Goal: Contribute content: Contribute content

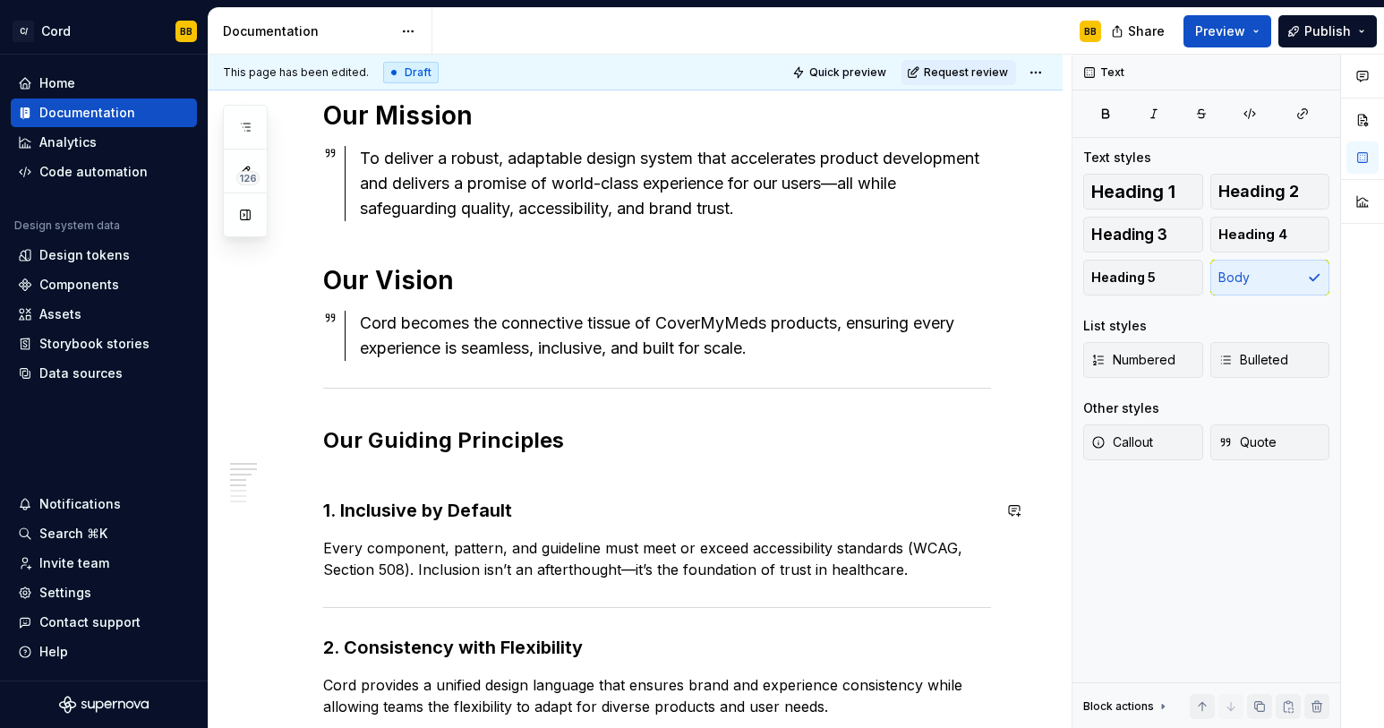
scroll to position [251, 0]
click at [896, 569] on p "Every component, pattern, and guideline must meet or exceed accessibility stand…" at bounding box center [657, 557] width 668 height 43
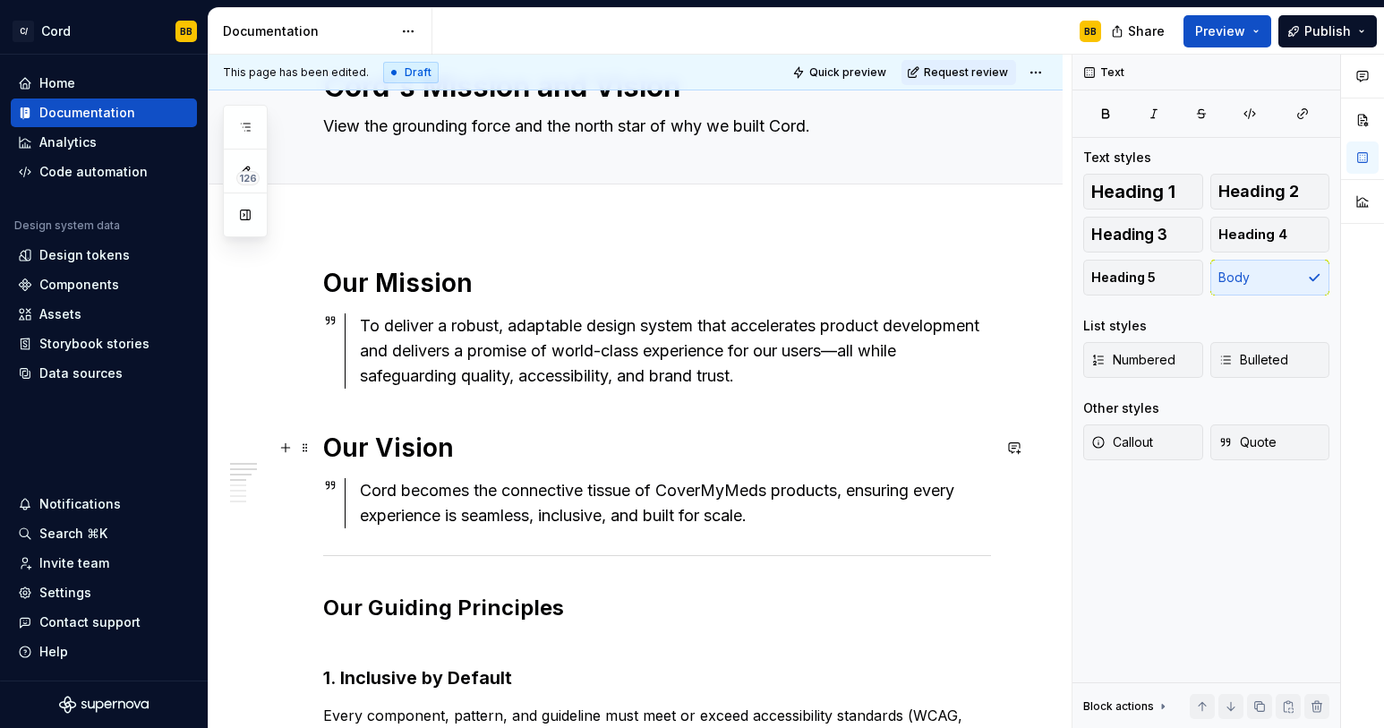
scroll to position [0, 0]
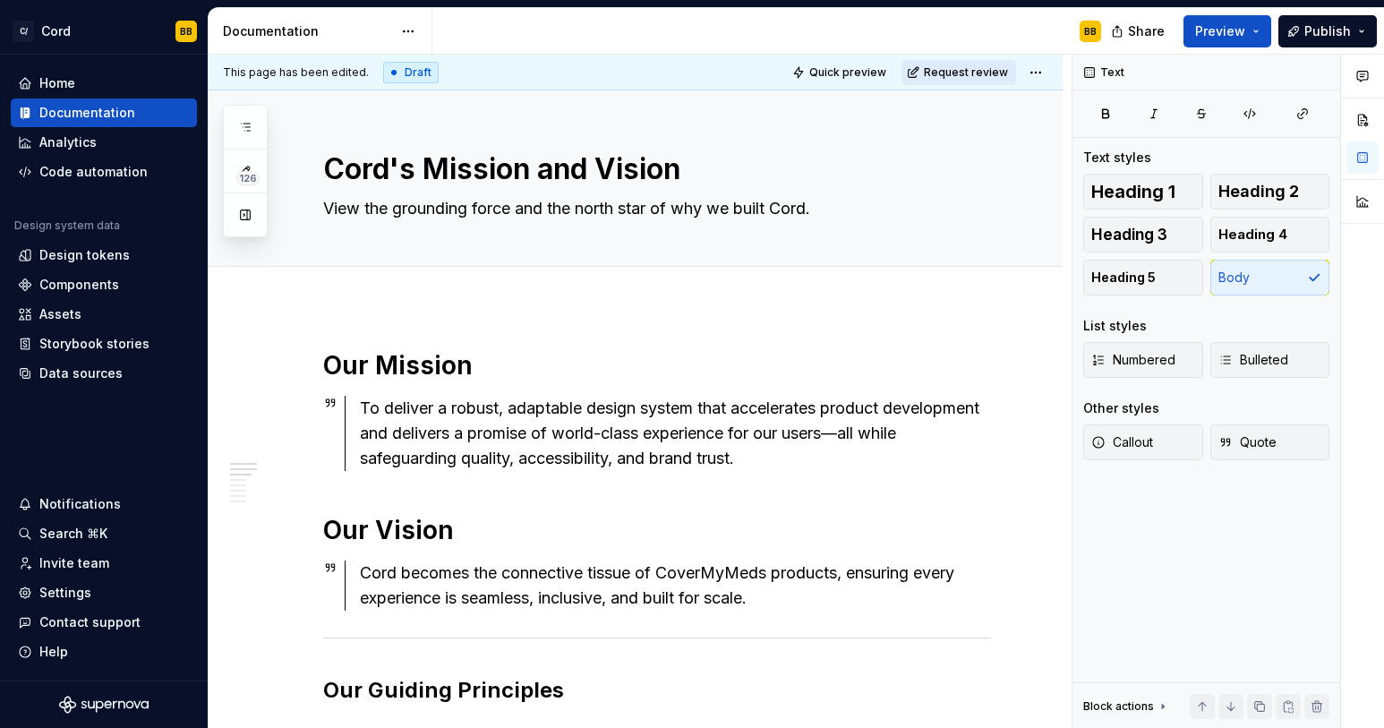
click at [927, 77] on button "Request review" at bounding box center [959, 72] width 115 height 25
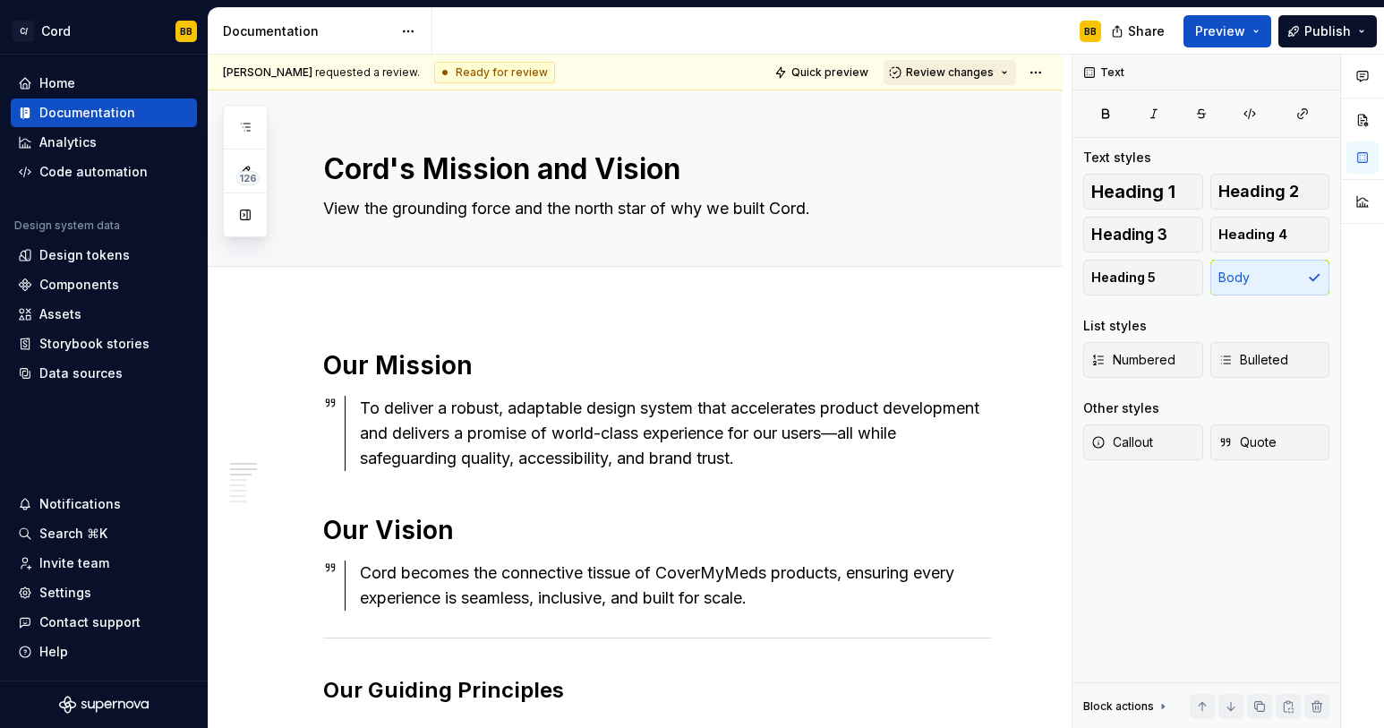
click at [1008, 71] on button "Review changes" at bounding box center [950, 72] width 133 height 25
click at [974, 27] on div "BB" at bounding box center [773, 31] width 683 height 47
click at [1031, 72] on html "C/ Cord BB Home Documentation Analytics Code automation Design system data Desi…" at bounding box center [692, 364] width 1384 height 728
type textarea "*"
click at [823, 207] on html "C/ Cord BB Home Documentation Analytics Code automation Design system data Desi…" at bounding box center [692, 364] width 1384 height 728
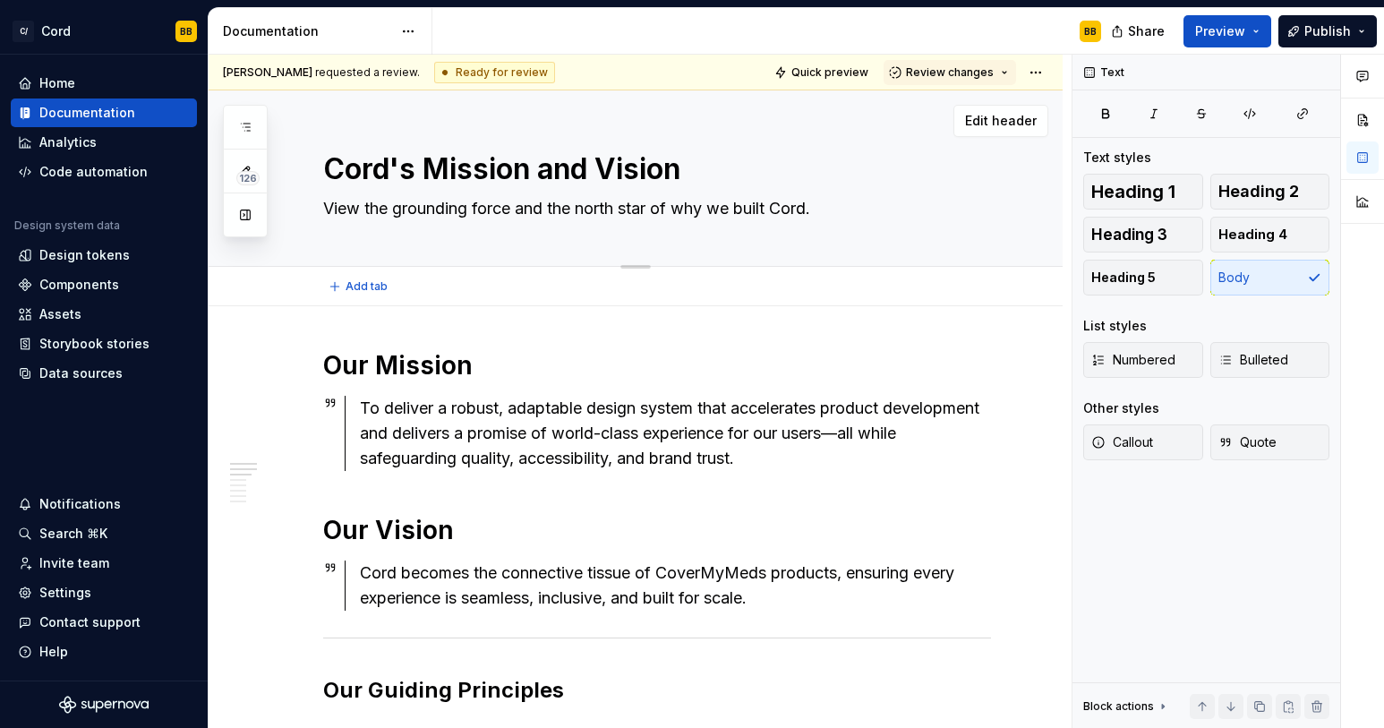
click at [873, 208] on textarea "View the grounding force and the north star of why we built Cord." at bounding box center [654, 208] width 668 height 29
drag, startPoint x: 372, startPoint y: 209, endPoint x: 319, endPoint y: 212, distance: 52.9
click at [320, 212] on textarea "View the grounding force and the north star of why we built Cord." at bounding box center [654, 208] width 668 height 29
type textarea "The grounding force and the north star of why we built Cord."
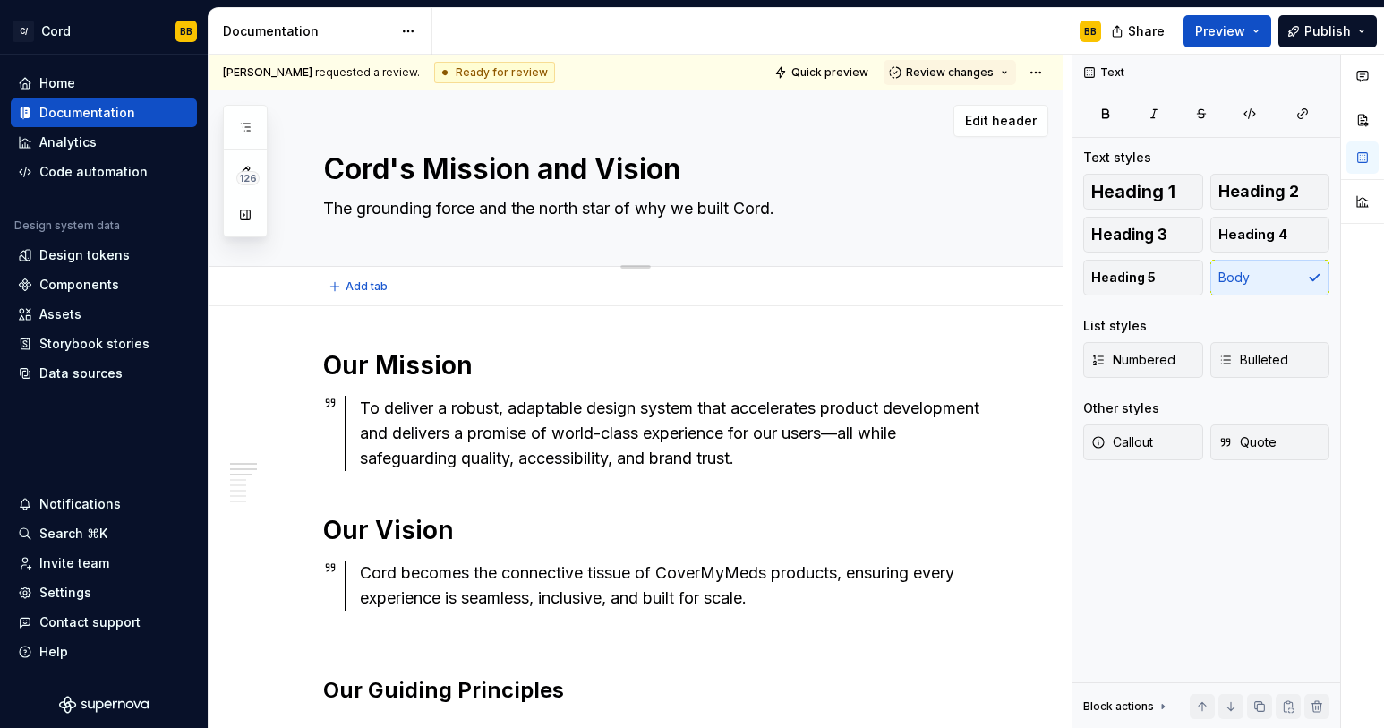
type textarea "*"
drag, startPoint x: 436, startPoint y: 213, endPoint x: 361, endPoint y: 214, distance: 75.2
click at [361, 214] on textarea "The grounding force and the north star of why we built Cord." at bounding box center [654, 208] width 668 height 29
type textarea "The d force and the north star of why we built Cord."
type textarea "*"
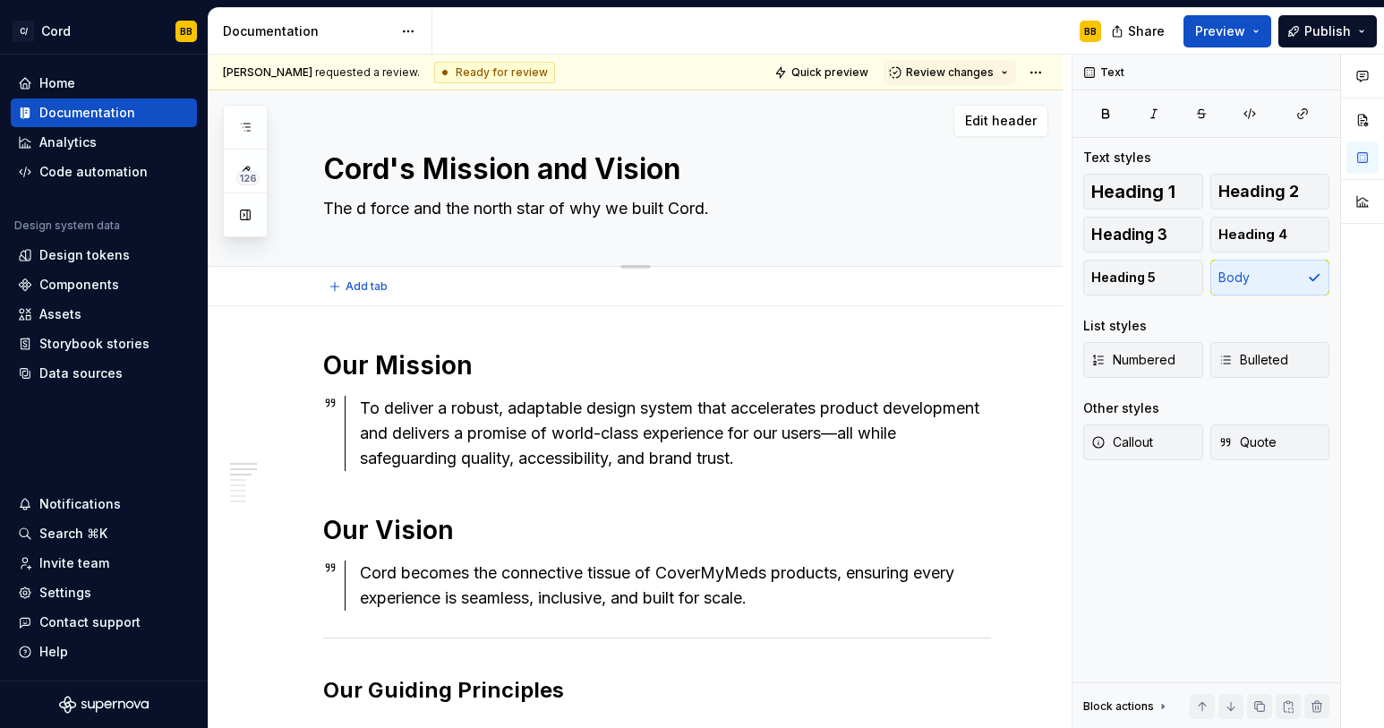
type textarea "The dr force and the north star of why we built Cord."
type textarea "*"
type textarea "The dri force and the north star of why we built Cord."
type textarea "*"
type textarea "The driv force and the north star of why we built Cord."
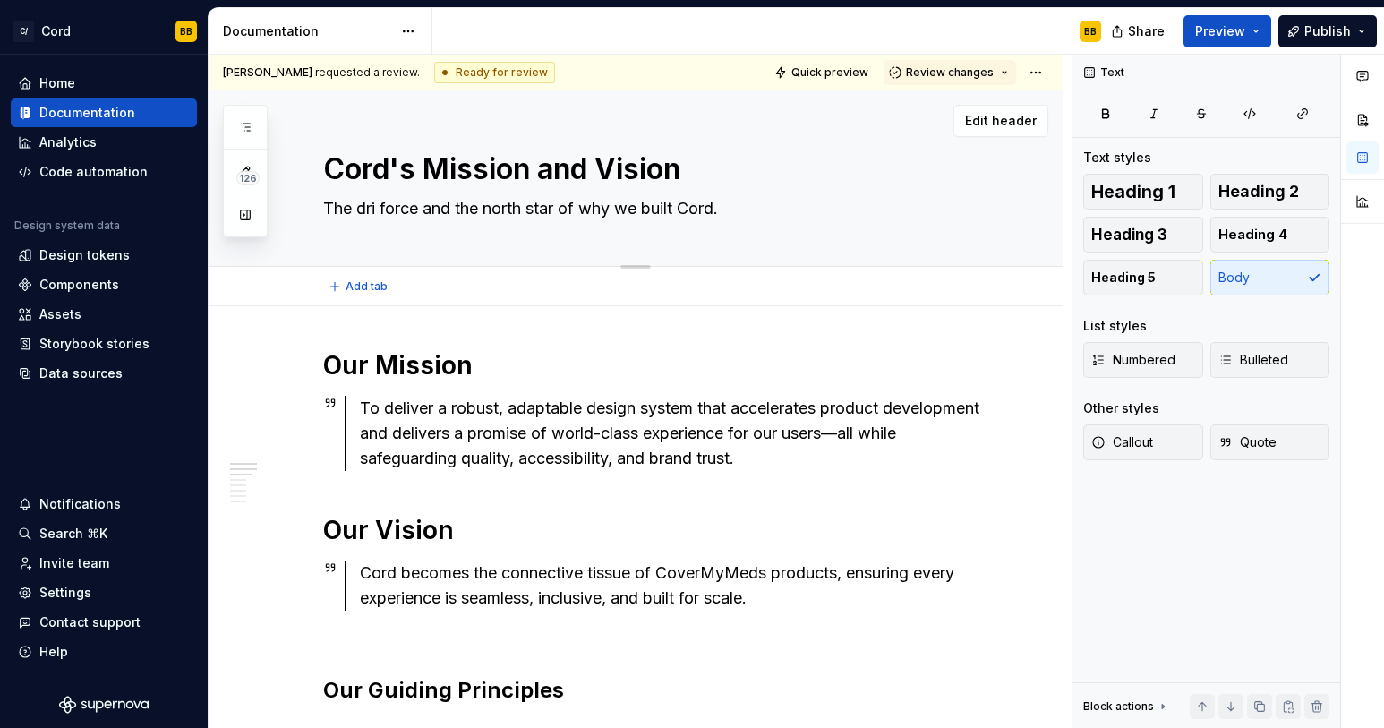
type textarea "*"
type textarea "The drivi force and the north star of why we built Cord."
type textarea "*"
type textarea "The drivin force and the north star of why we built Cord."
type textarea "*"
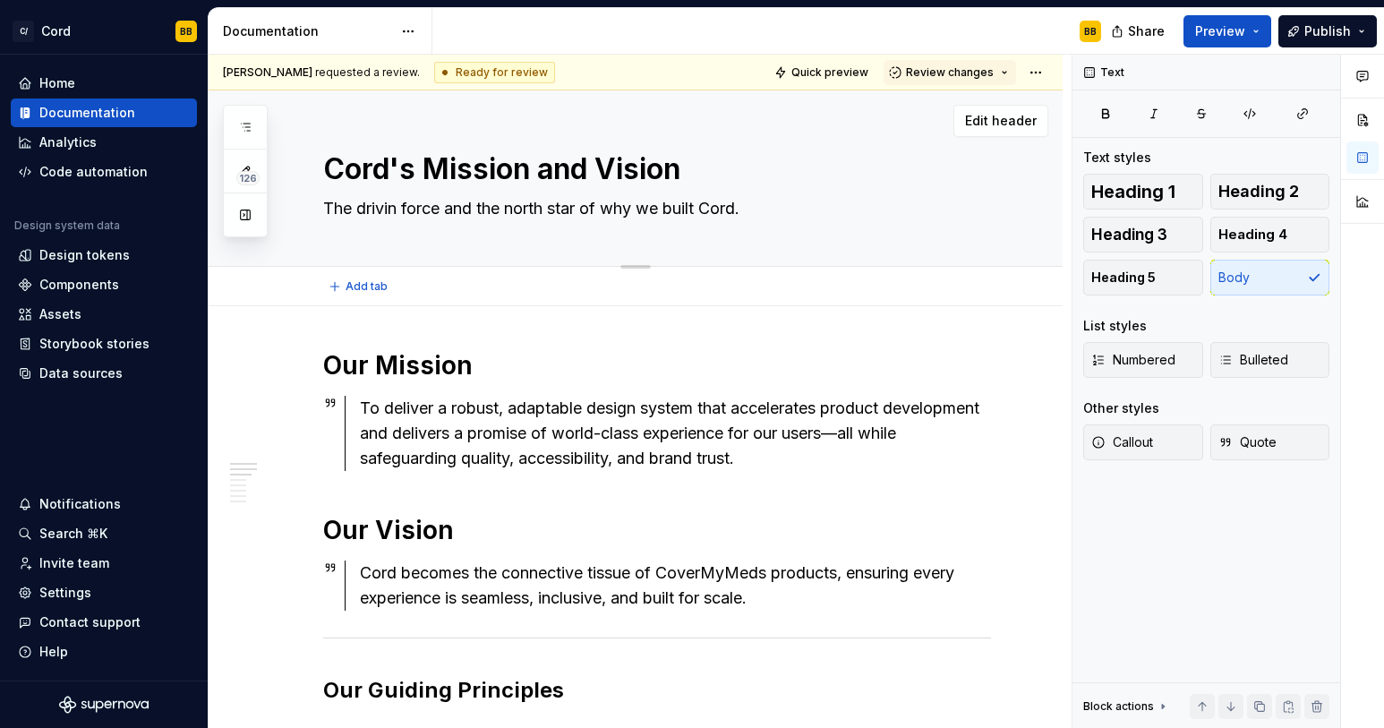
type textarea "The driving force and the north star of why we built [GEOGRAPHIC_DATA]."
click at [764, 211] on textarea "The driving force and the north star of why we built [GEOGRAPHIC_DATA]." at bounding box center [654, 208] width 668 height 29
type textarea "*"
type textarea "The driving force and the north star of why we built [GEOGRAPHIC_DATA]."
type textarea "*"
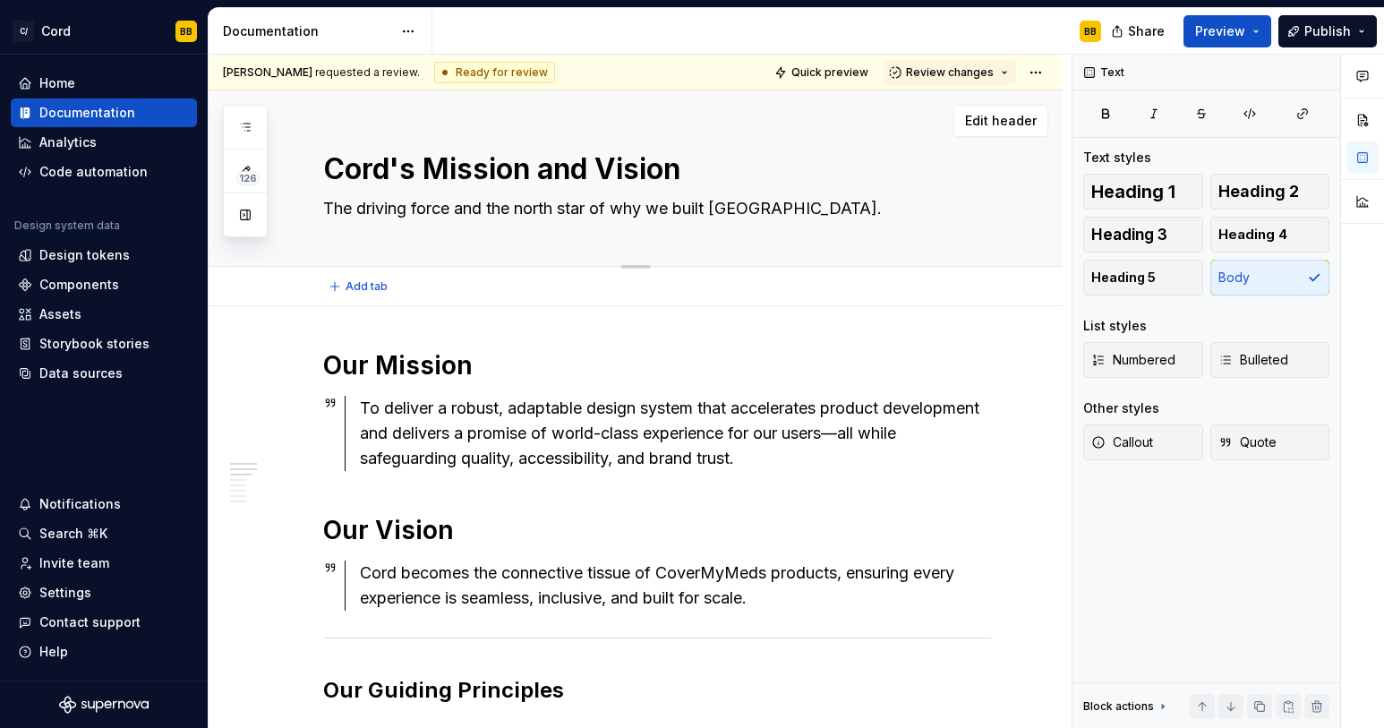
type textarea "The driving force and the north star of why we built [GEOGRAPHIC_DATA]. A"
type textarea "*"
type textarea "The driving force and the north star of why we built [GEOGRAPHIC_DATA]. An"
type textarea "*"
type textarea "The driving force and the north star of why we built [GEOGRAPHIC_DATA]. And"
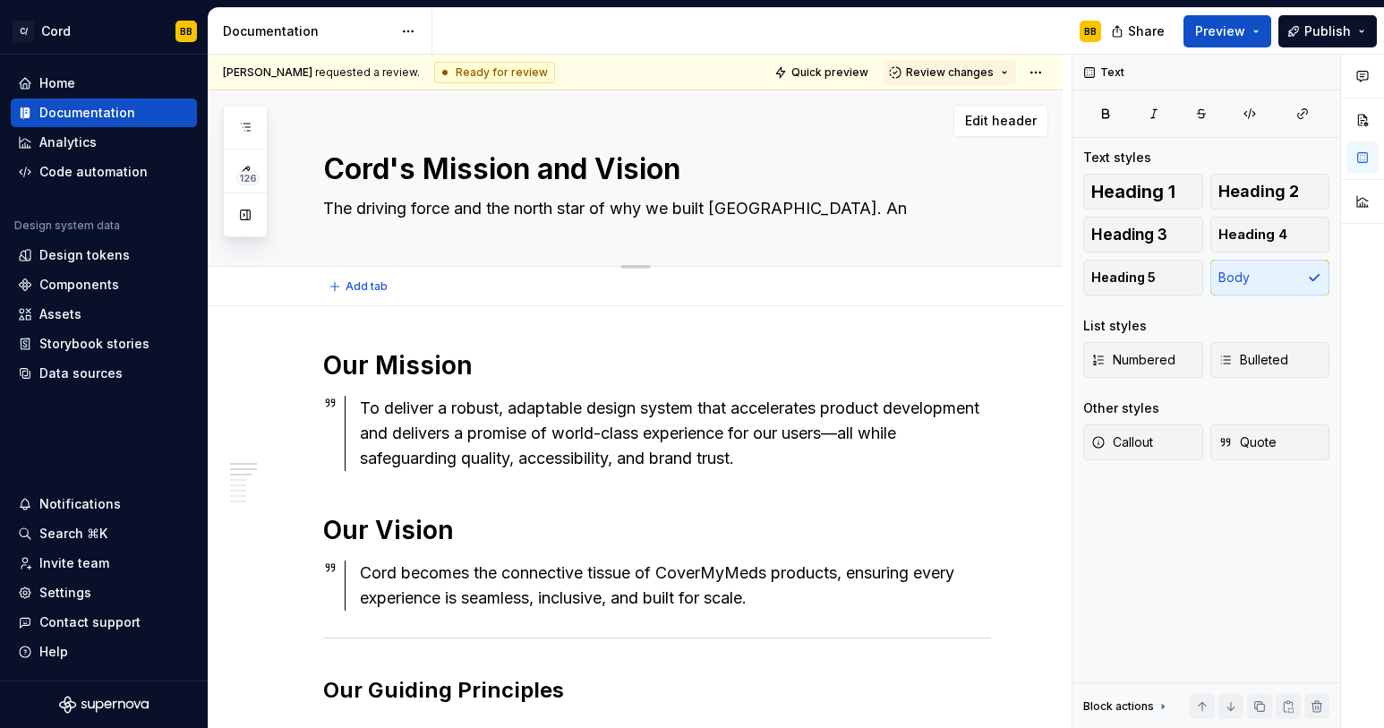
type textarea "*"
type textarea "The driving force and the north star of why we built [GEOGRAPHIC_DATA]. And"
type textarea "*"
type textarea "The driving force and the north star of why we built [GEOGRAPHIC_DATA]. And t"
type textarea "*"
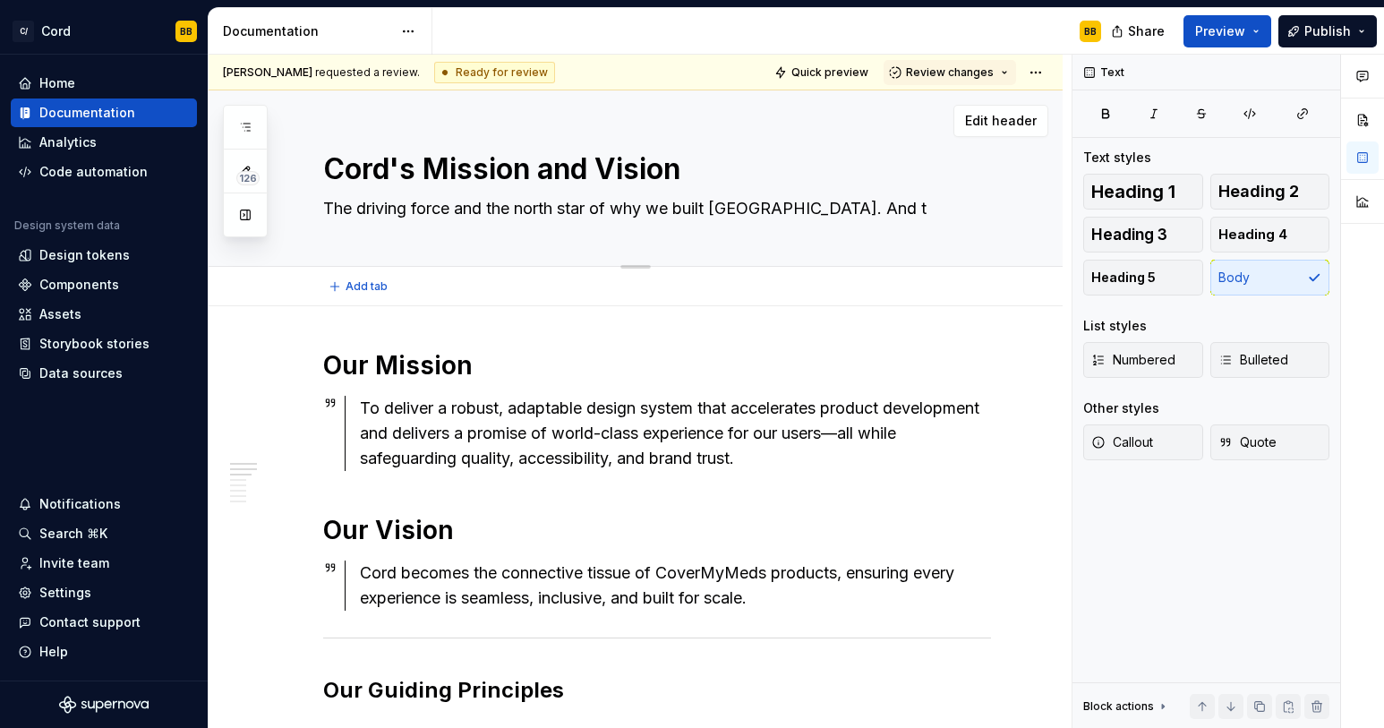
type textarea "The driving force and the north star of why we built [GEOGRAPHIC_DATA]. And th"
type textarea "*"
type textarea "The driving force and the north star of why we built [GEOGRAPHIC_DATA]. And the"
type textarea "*"
type textarea "The driving force and the north star of why we built [GEOGRAPHIC_DATA]. And the"
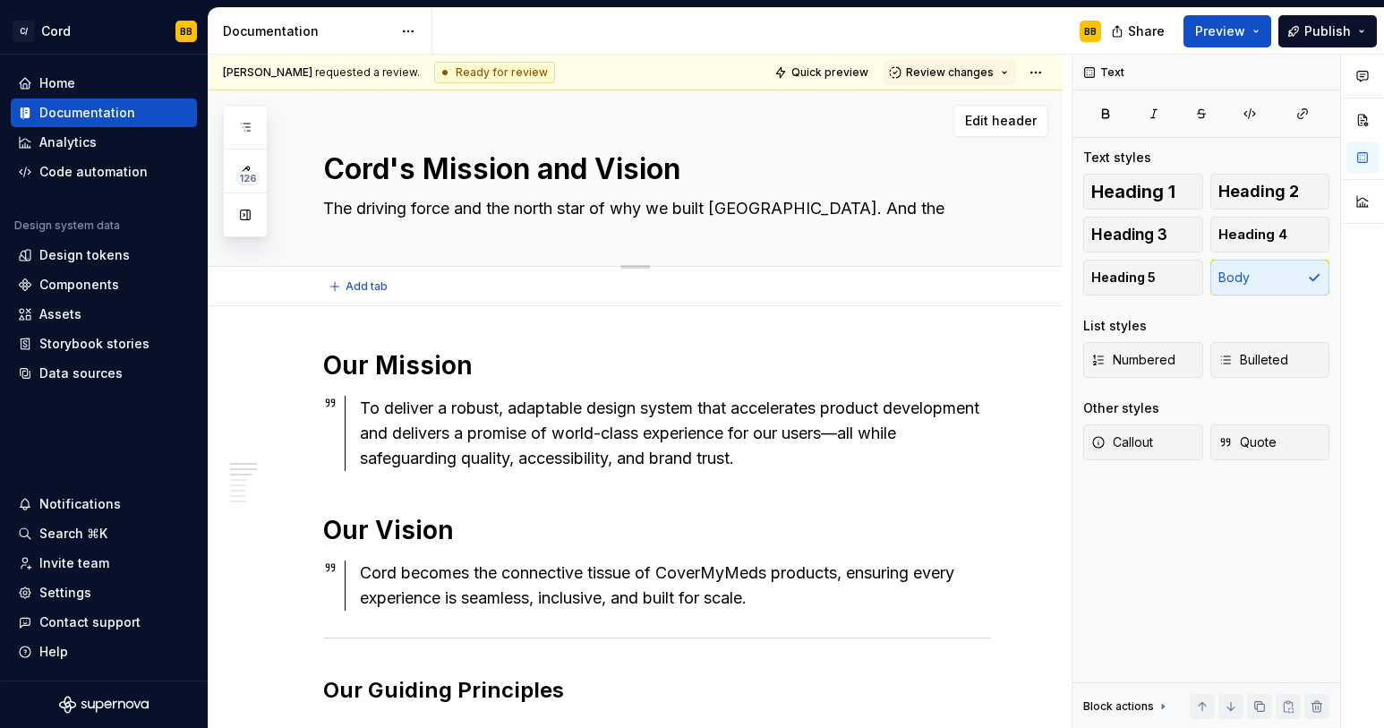
type textarea "*"
type textarea "The driving force and the north star of why we built [GEOGRAPHIC_DATA]. And the…"
type textarea "*"
type textarea "The driving force and the north star of why we built [GEOGRAPHIC_DATA]. And the…"
type textarea "*"
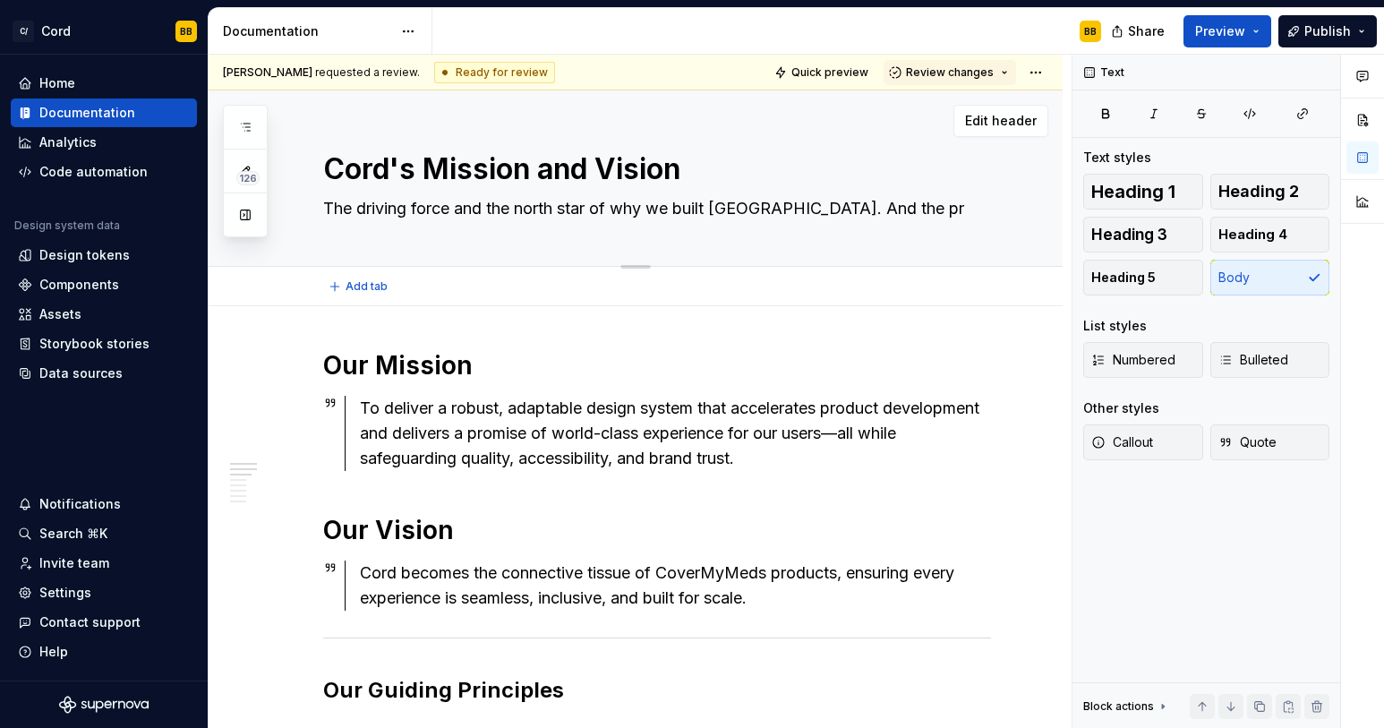
type textarea "The driving force and the north star of why we built [GEOGRAPHIC_DATA]. And the…"
type textarea "*"
type textarea "The driving force and the north star of why we built [GEOGRAPHIC_DATA]. And the…"
type textarea "*"
type textarea "The driving force and the north star of why we built [GEOGRAPHIC_DATA]. And the…"
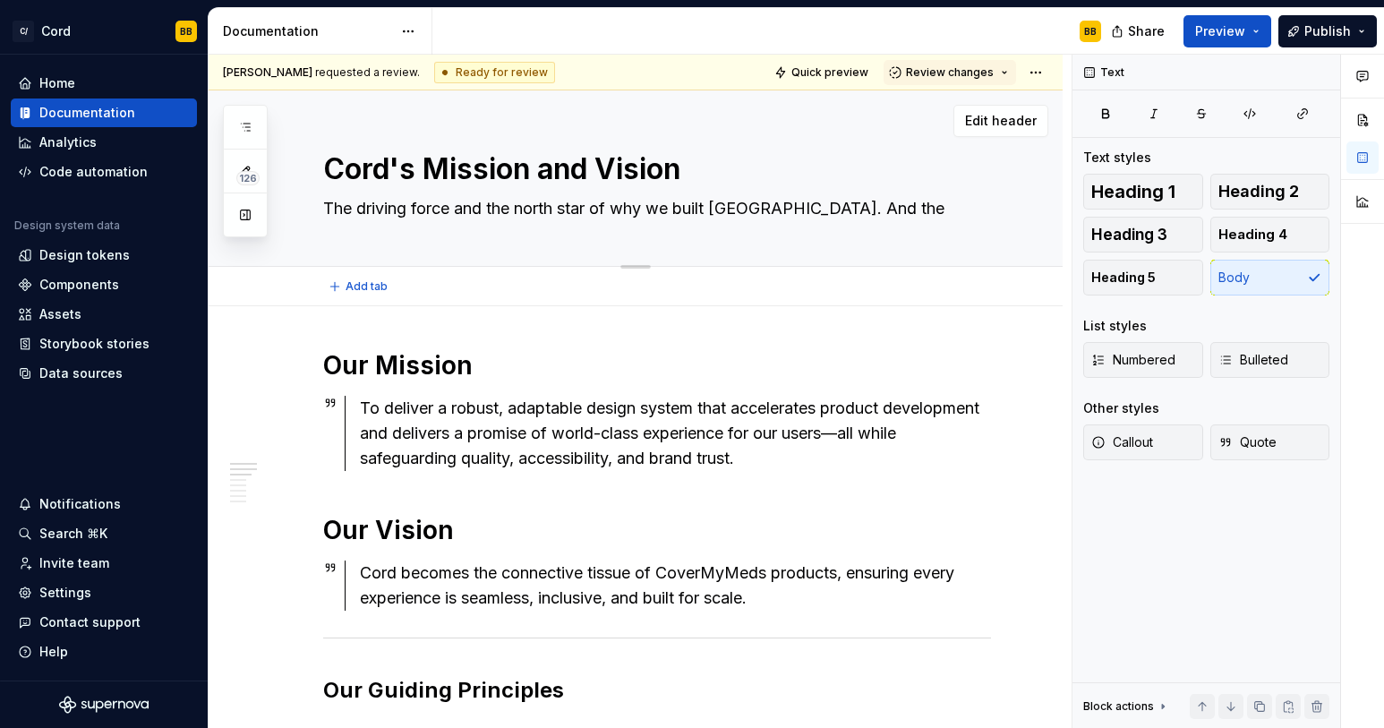
type textarea "*"
type textarea "The driving force and the north star of why we built [GEOGRAPHIC_DATA]. And the…"
type textarea "*"
type textarea "The driving force and the north star of why we built [GEOGRAPHIC_DATA]. And the…"
type textarea "*"
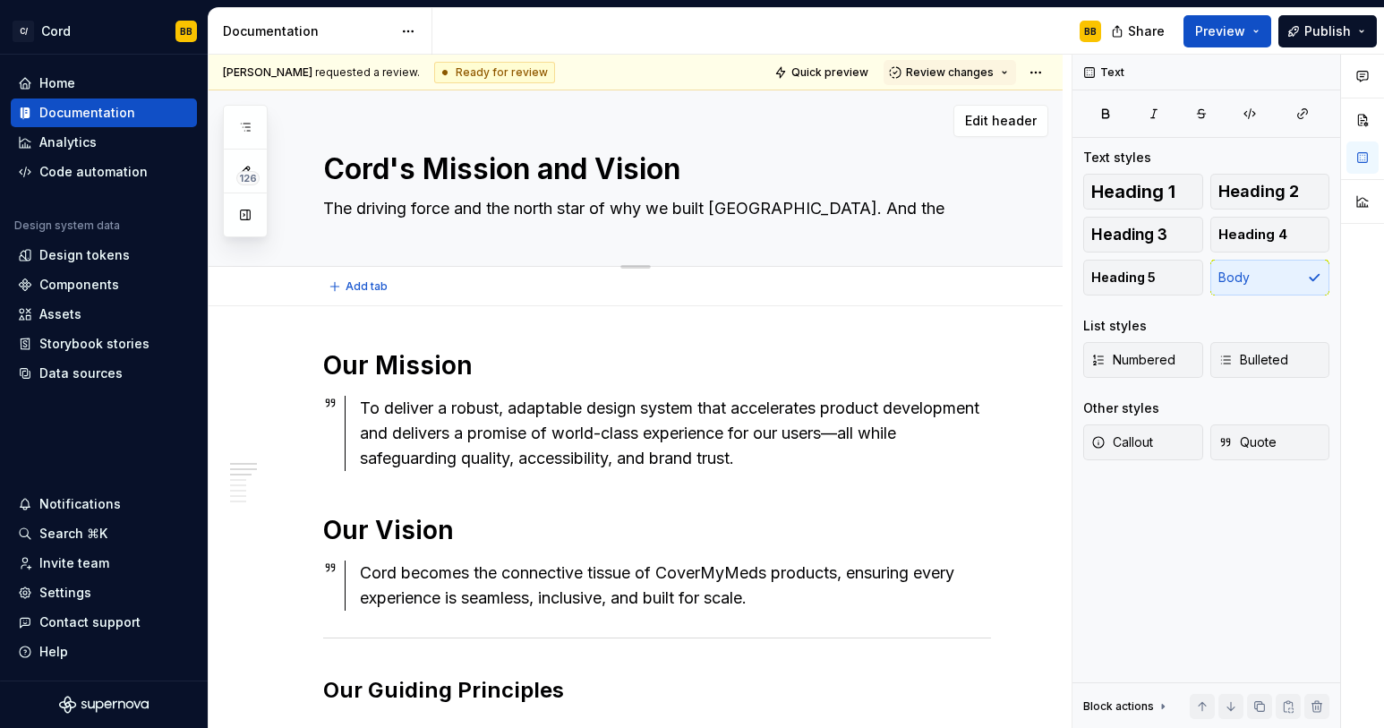
type textarea "The driving force and the north star of why we built [GEOGRAPHIC_DATA]. And the…"
type textarea "*"
type textarea "The driving force and the north star of why we built [GEOGRAPHIC_DATA]. And the…"
type textarea "*"
type textarea "The driving force and the north star of why we built [GEOGRAPHIC_DATA]. And the…"
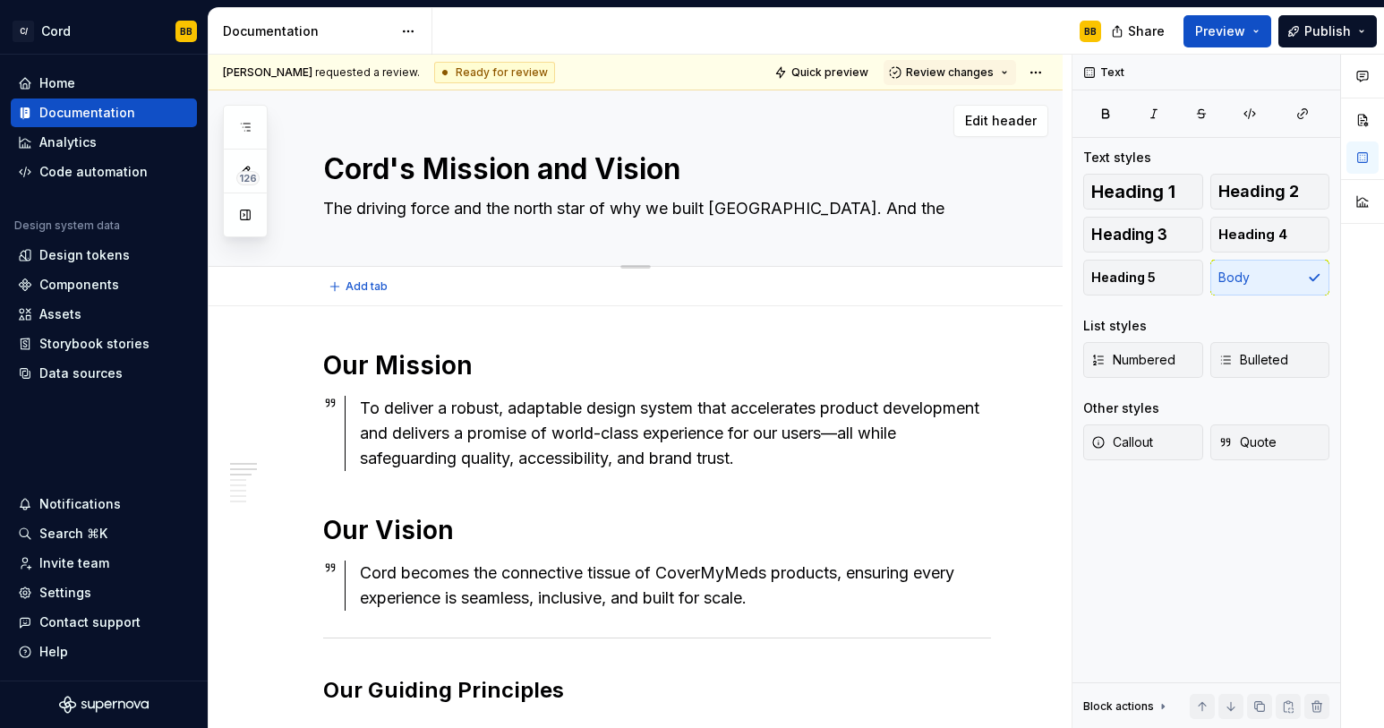
type textarea "*"
type textarea "The driving force and the north star of why we built [GEOGRAPHIC_DATA]. And the…"
type textarea "*"
type textarea "The driving force and the north star of why we built [GEOGRAPHIC_DATA]. And the…"
type textarea "*"
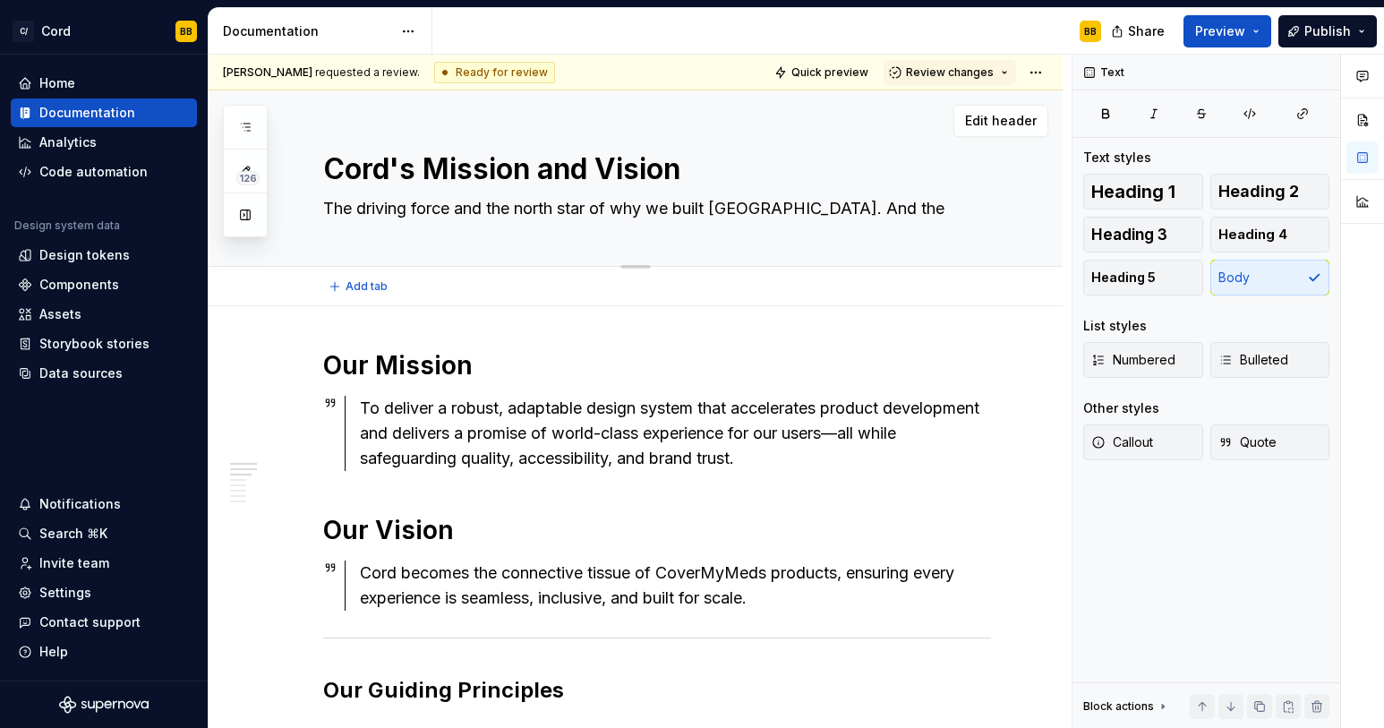
type textarea "The driving force and the north star of why we built [GEOGRAPHIC_DATA]. And the…"
type textarea "*"
type textarea "The driving force and the north star of why we built [GEOGRAPHIC_DATA]. And the…"
type textarea "*"
type textarea "The driving force and the north star of why we built [GEOGRAPHIC_DATA]. And the…"
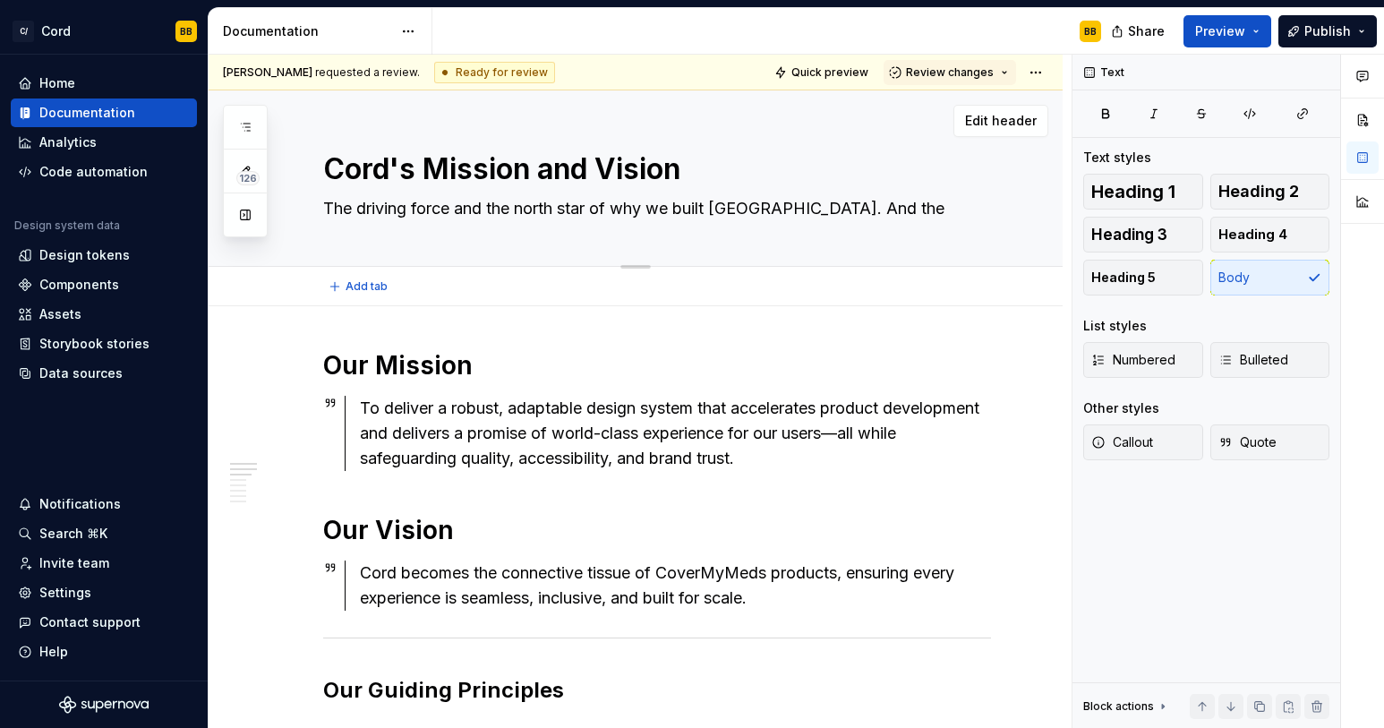
type textarea "*"
type textarea "The driving force and the north star of why we built [GEOGRAPHIC_DATA]. And the…"
type textarea "*"
drag, startPoint x: 768, startPoint y: 207, endPoint x: 946, endPoint y: 214, distance: 177.4
click at [946, 214] on textarea "The driving force and the north star of why we built [GEOGRAPHIC_DATA]. And the…" at bounding box center [654, 208] width 668 height 29
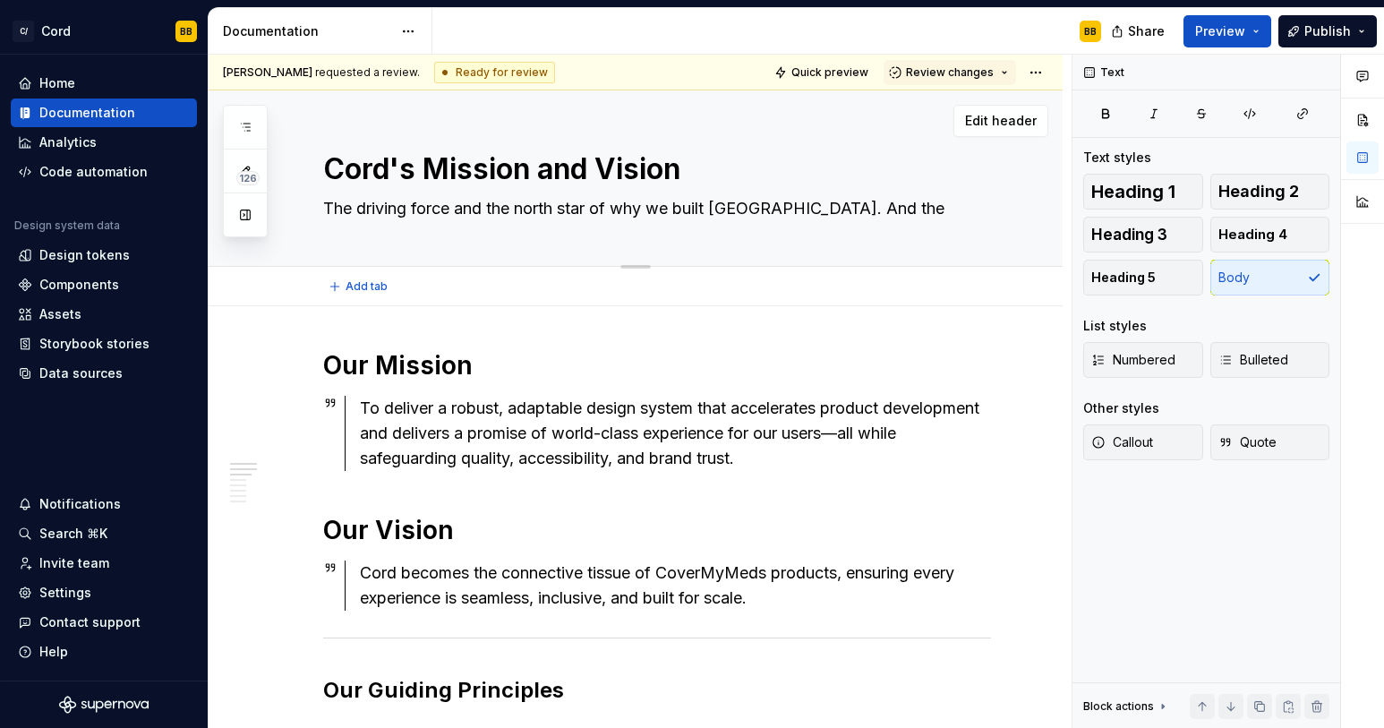
type textarea "The driving force and the north star of why we built [GEOGRAPHIC_DATA]."
type textarea "*"
type textarea "The driving force and the north star of why we built [GEOGRAPHIC_DATA]."
type textarea "*"
type textarea "The driving force and the north star of why we built [GEOGRAPHIC_DATA]."
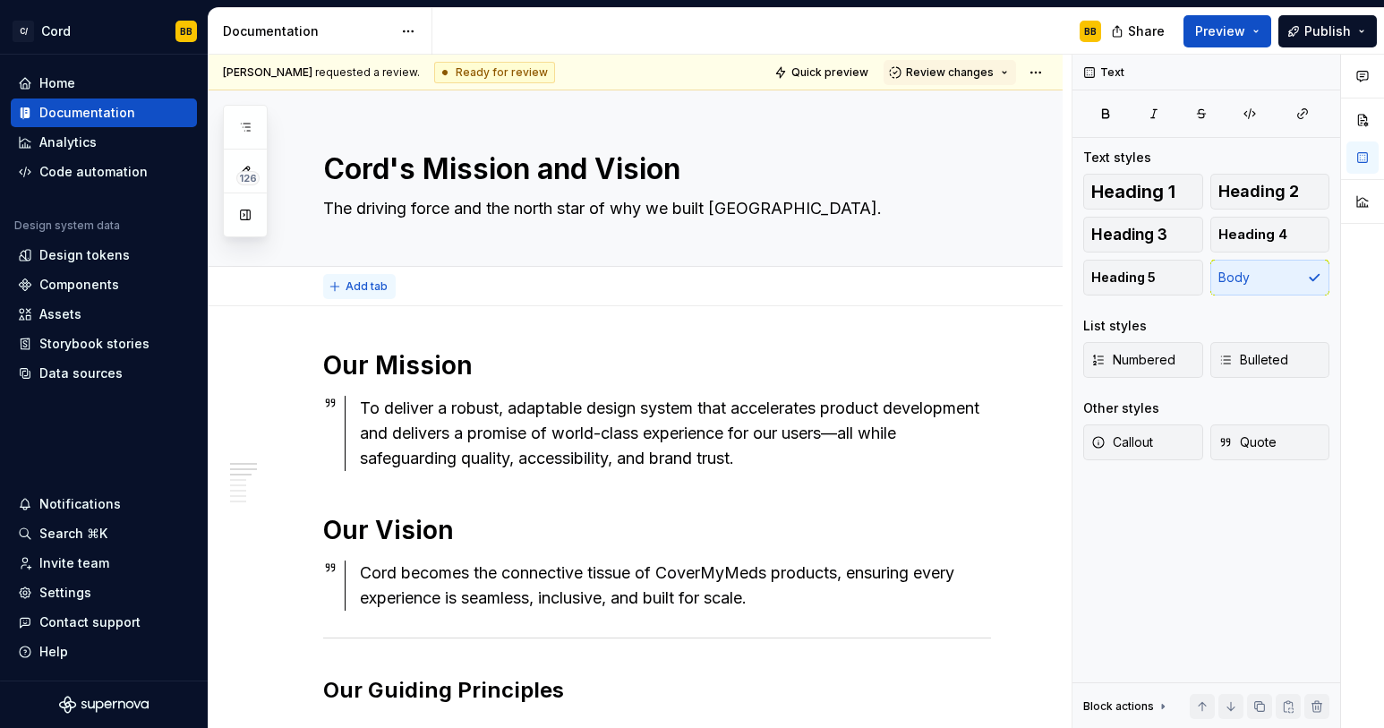
click at [350, 283] on span "Add tab" at bounding box center [367, 286] width 42 height 14
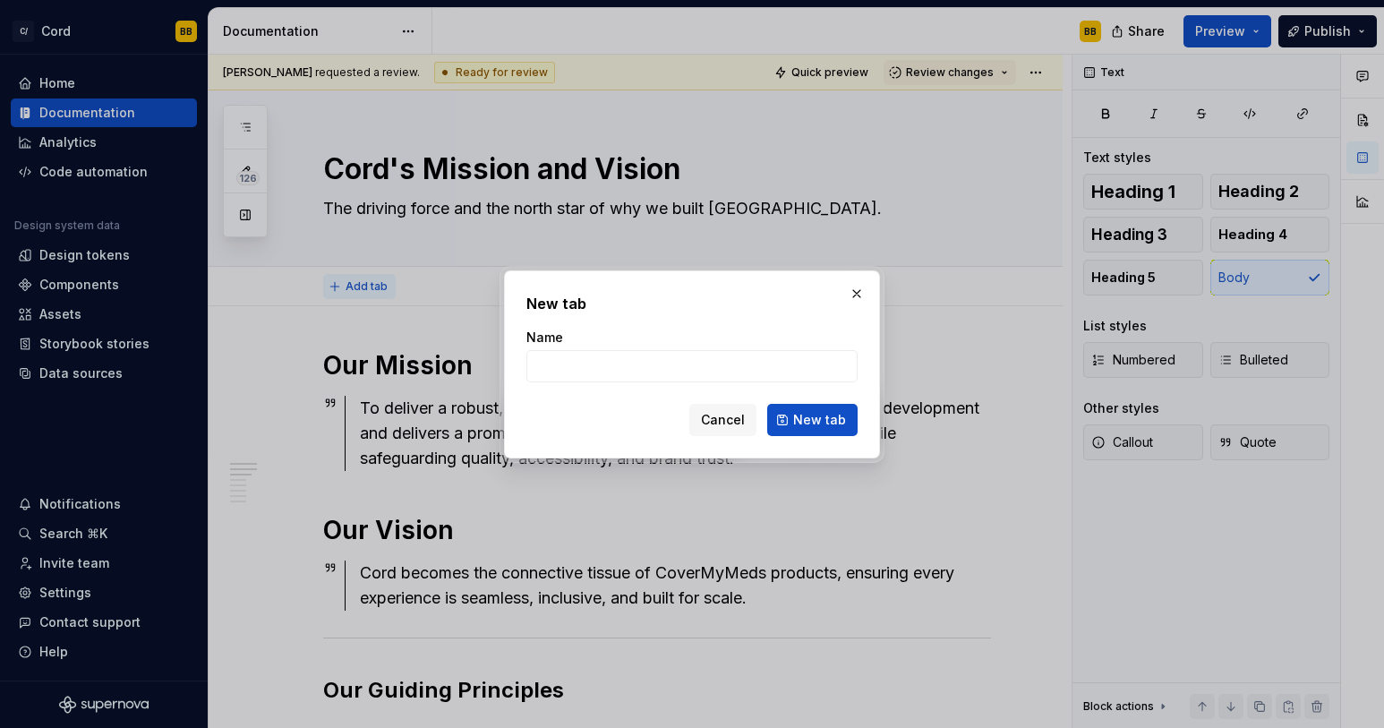
type textarea "*"
type input "Our Guiding Principles"
click at [818, 423] on span "New tab" at bounding box center [819, 420] width 53 height 18
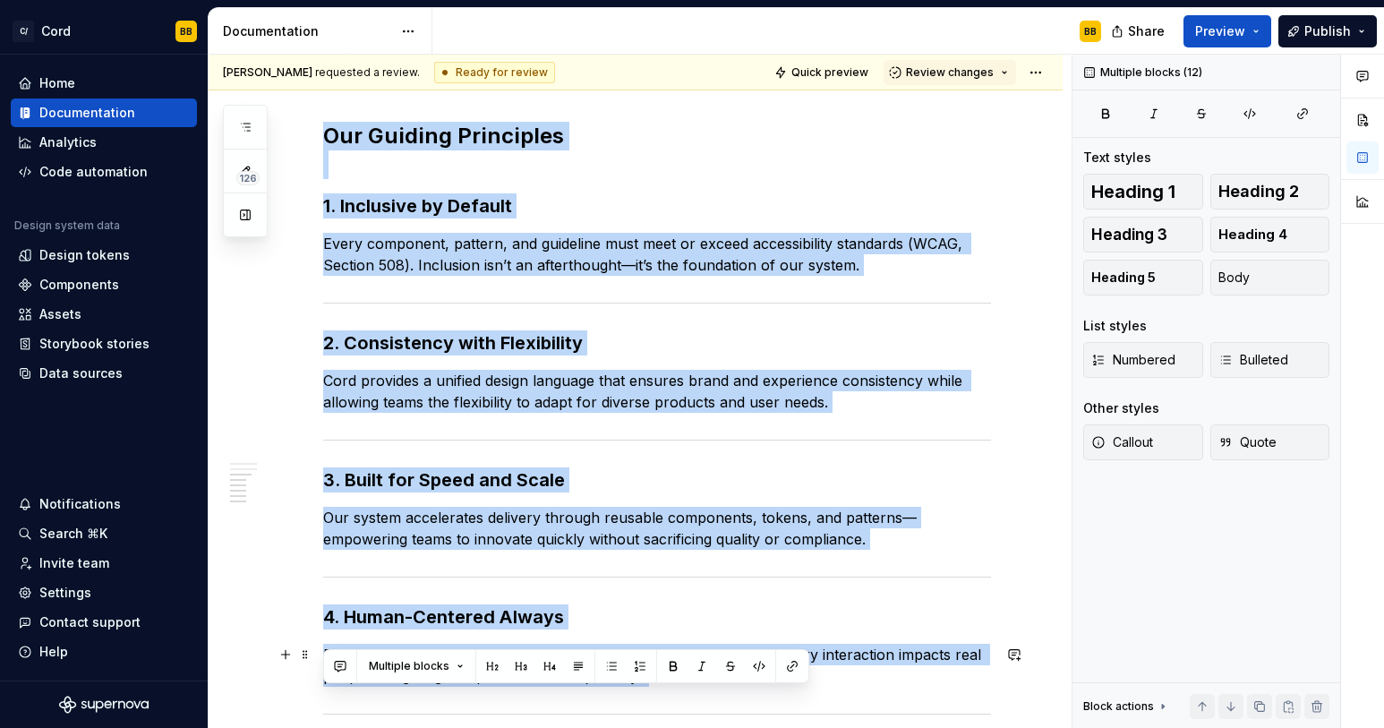
scroll to position [926, 0]
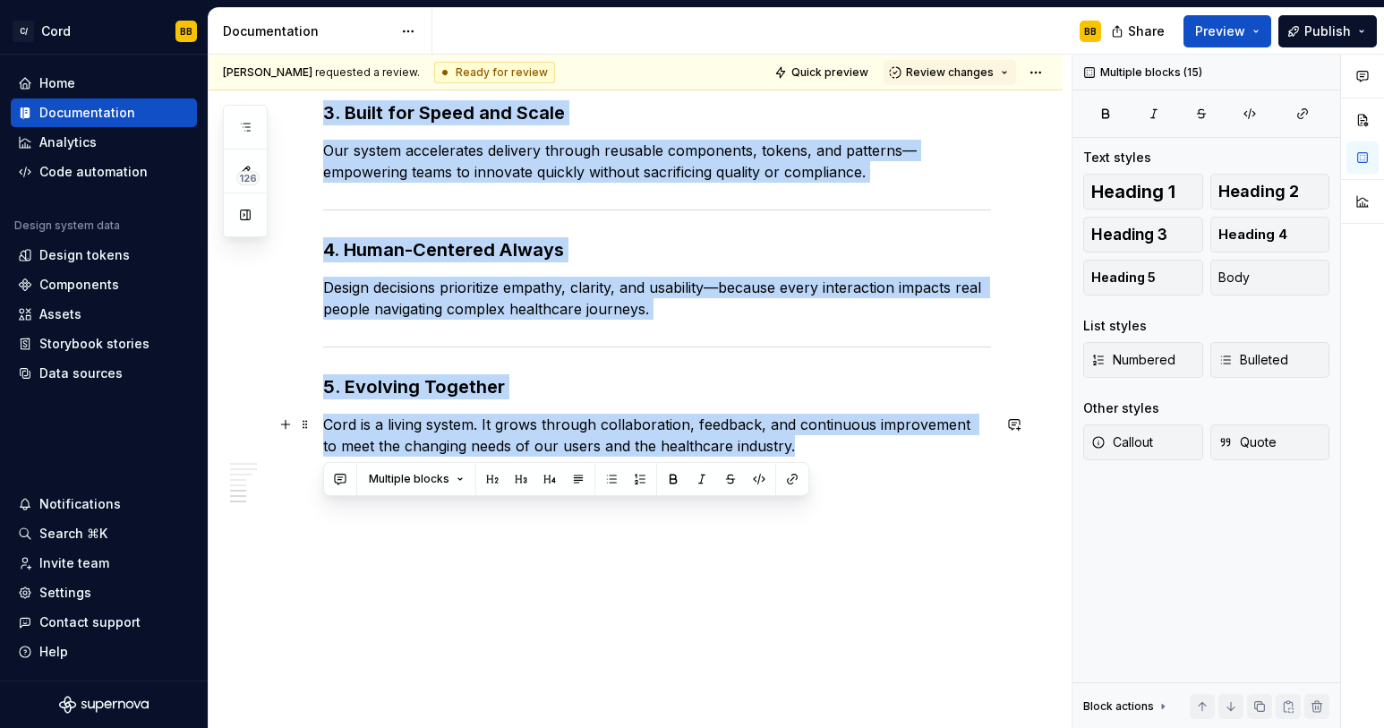
drag, startPoint x: 325, startPoint y: 246, endPoint x: 792, endPoint y: 448, distance: 509.0
copy div "Our Guiding Principles 1. Inclusive by Default Every component, pattern, and gu…"
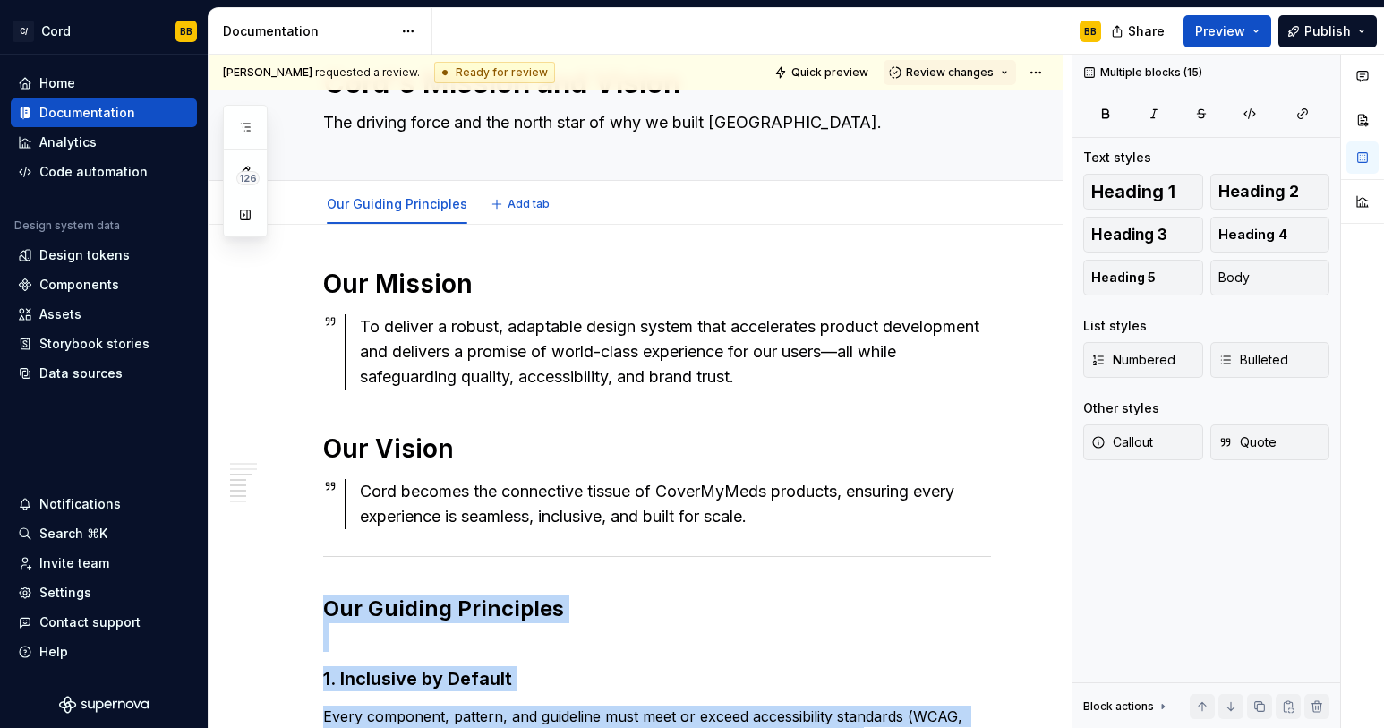
scroll to position [0, 0]
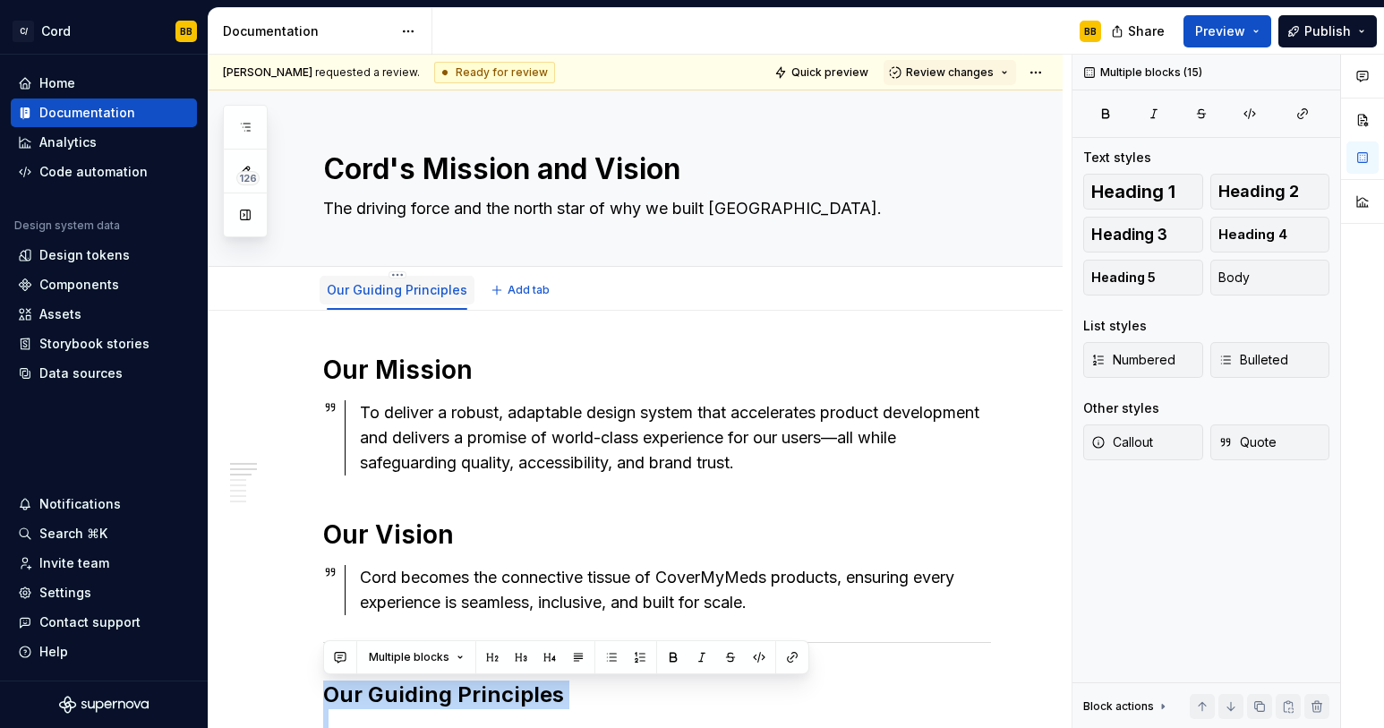
click at [375, 288] on link "Our Guiding Principles" at bounding box center [397, 289] width 141 height 15
click at [513, 293] on span "Add tab" at bounding box center [529, 290] width 42 height 14
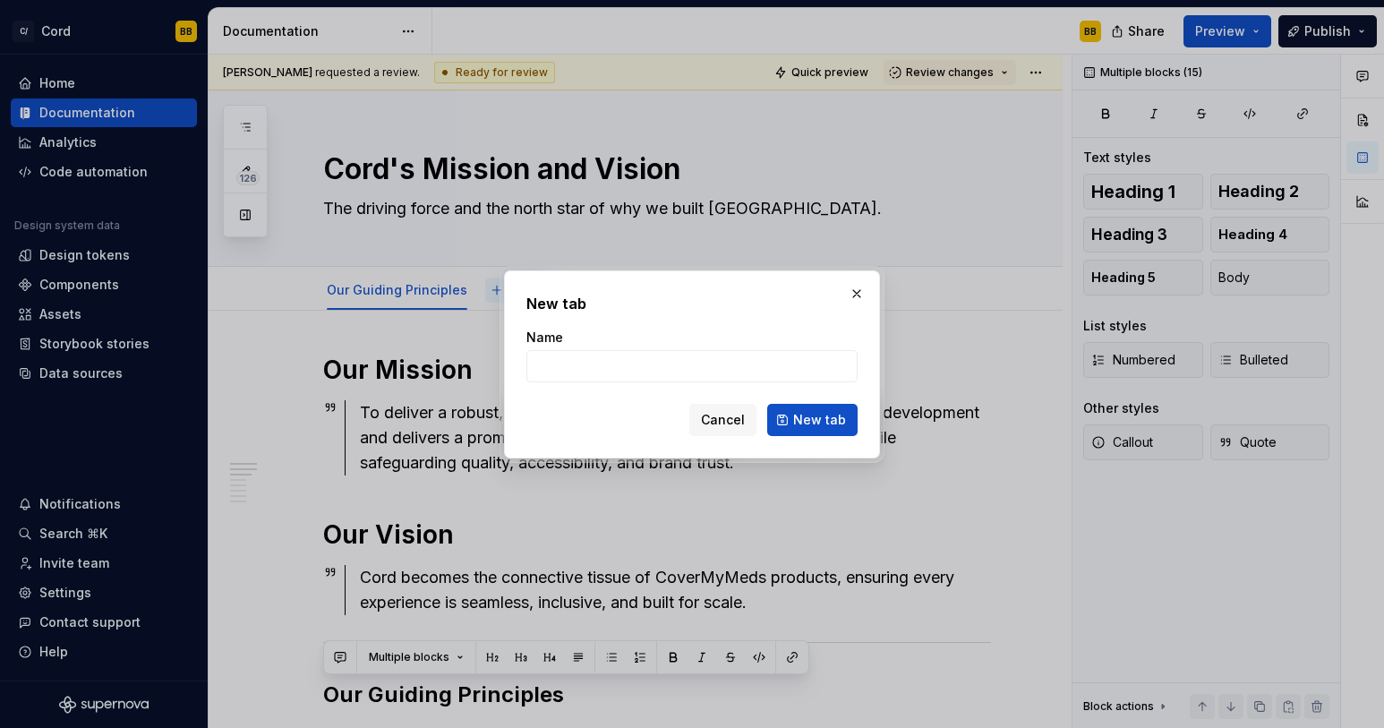
click at [513, 293] on div "New tab Name Cancel New tab" at bounding box center [692, 364] width 376 height 188
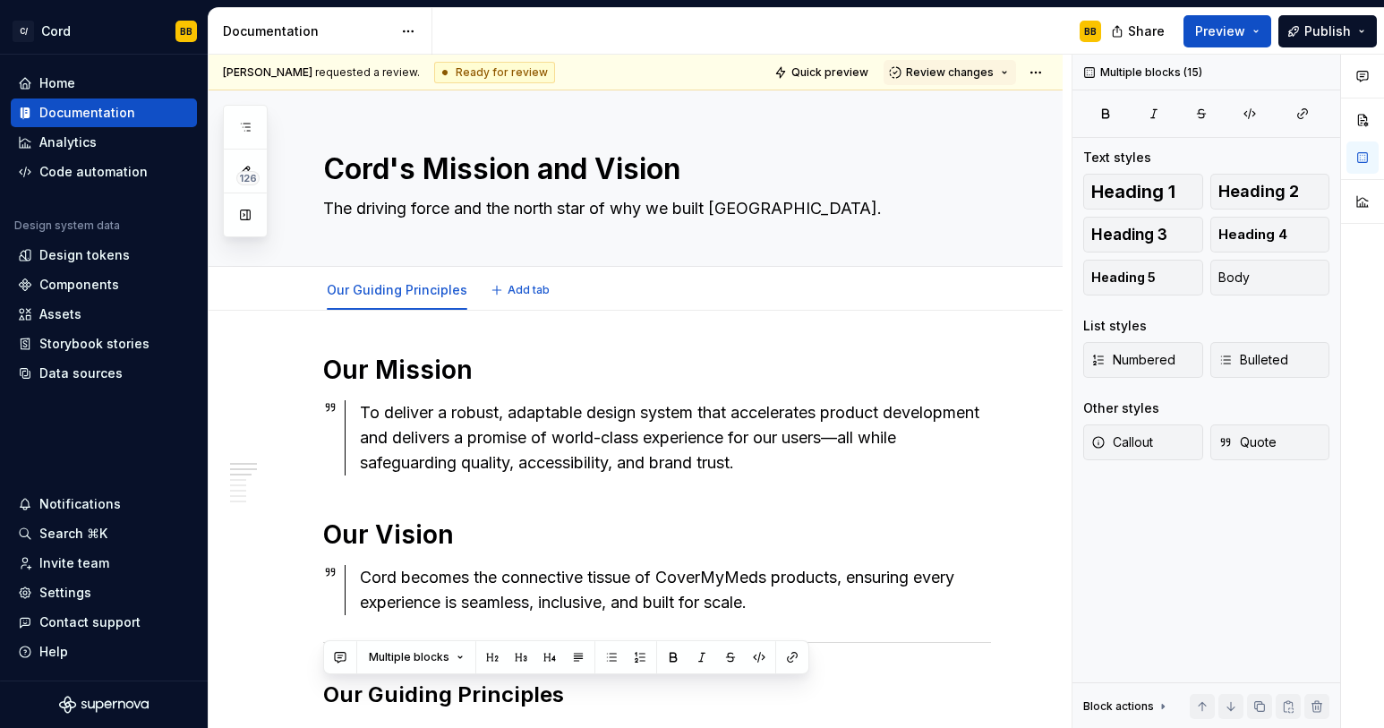
click at [415, 291] on link "Our Guiding Principles" at bounding box center [397, 289] width 141 height 15
click at [385, 288] on link "Our Guiding Principles" at bounding box center [397, 289] width 141 height 15
click at [348, 284] on link "Our Guiding Principles" at bounding box center [397, 289] width 141 height 15
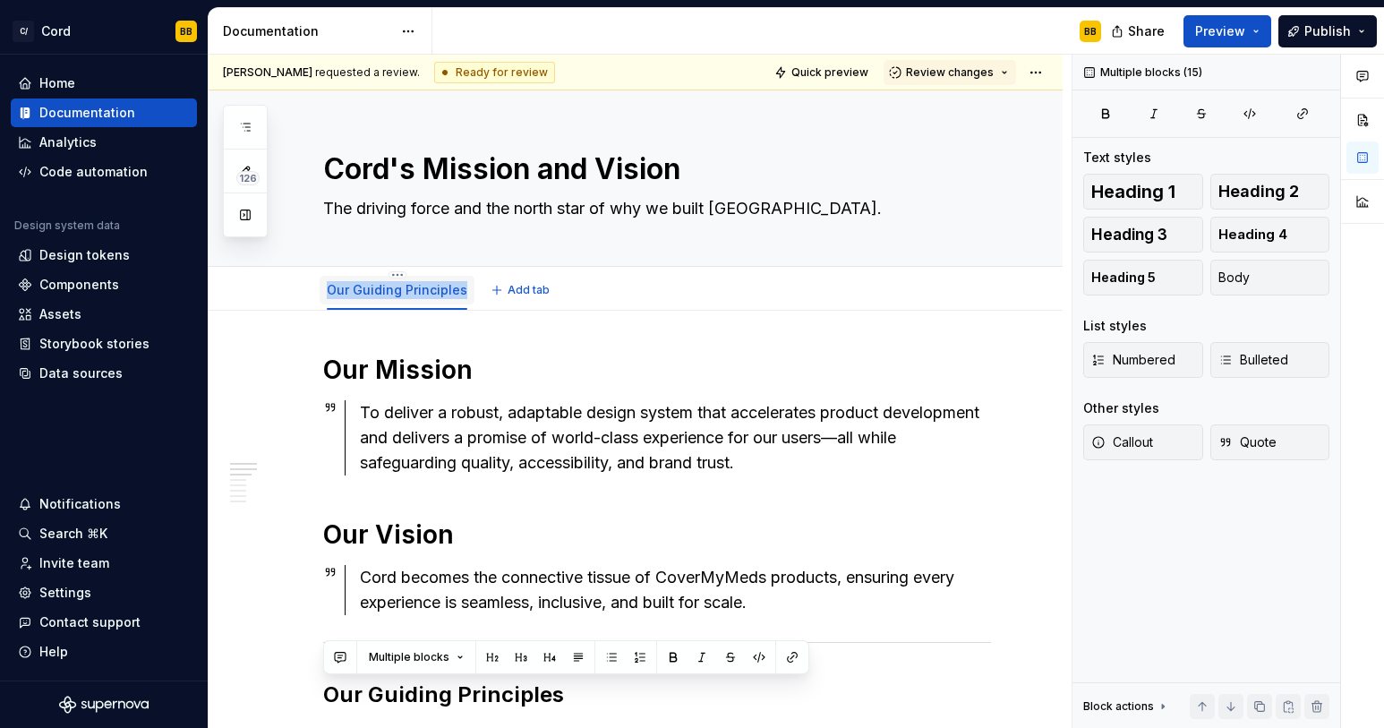
click at [348, 284] on link "Our Guiding Principles" at bounding box center [397, 289] width 141 height 15
click at [434, 291] on link "Our Guiding Principles" at bounding box center [397, 289] width 141 height 15
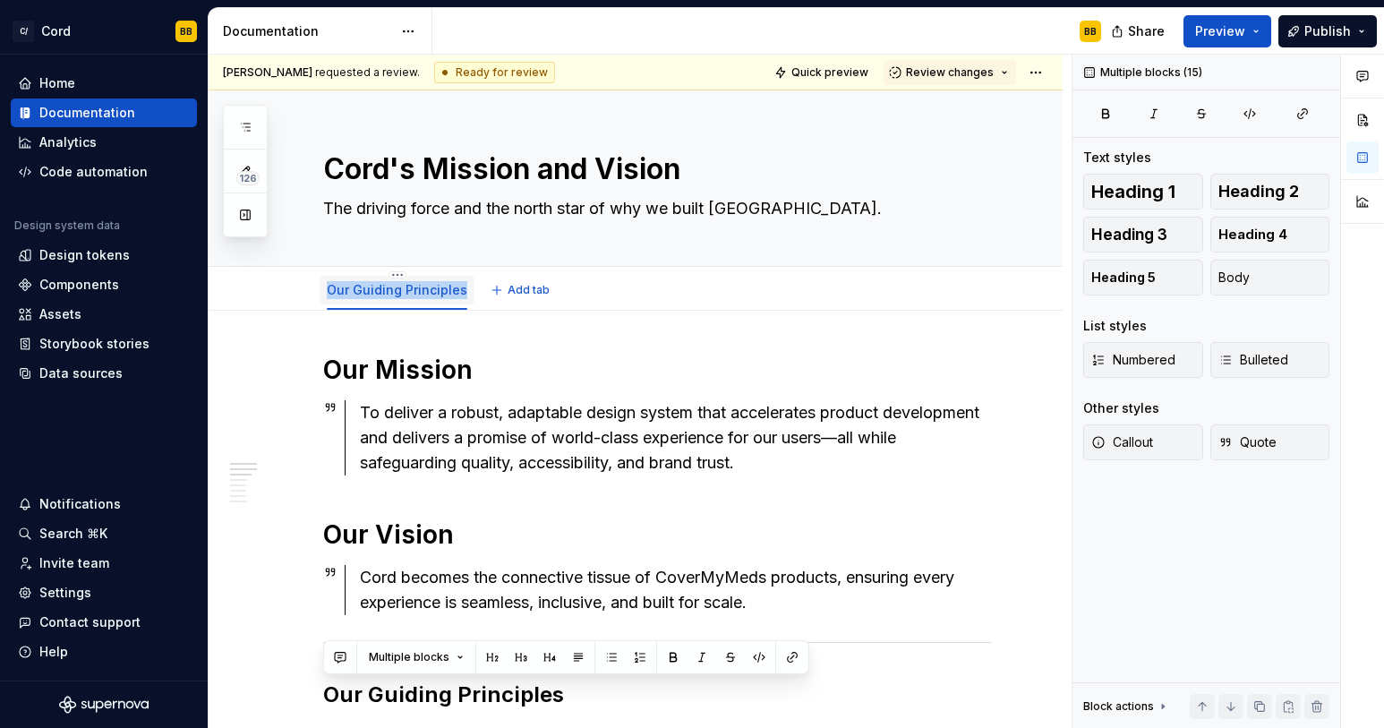
click at [434, 291] on link "Our Guiding Principles" at bounding box center [397, 289] width 141 height 15
click at [389, 286] on link "Our Guiding Principles" at bounding box center [397, 289] width 141 height 15
click at [394, 273] on html "C/ Cord BB Home Documentation Analytics Code automation Design system data Desi…" at bounding box center [692, 364] width 1384 height 728
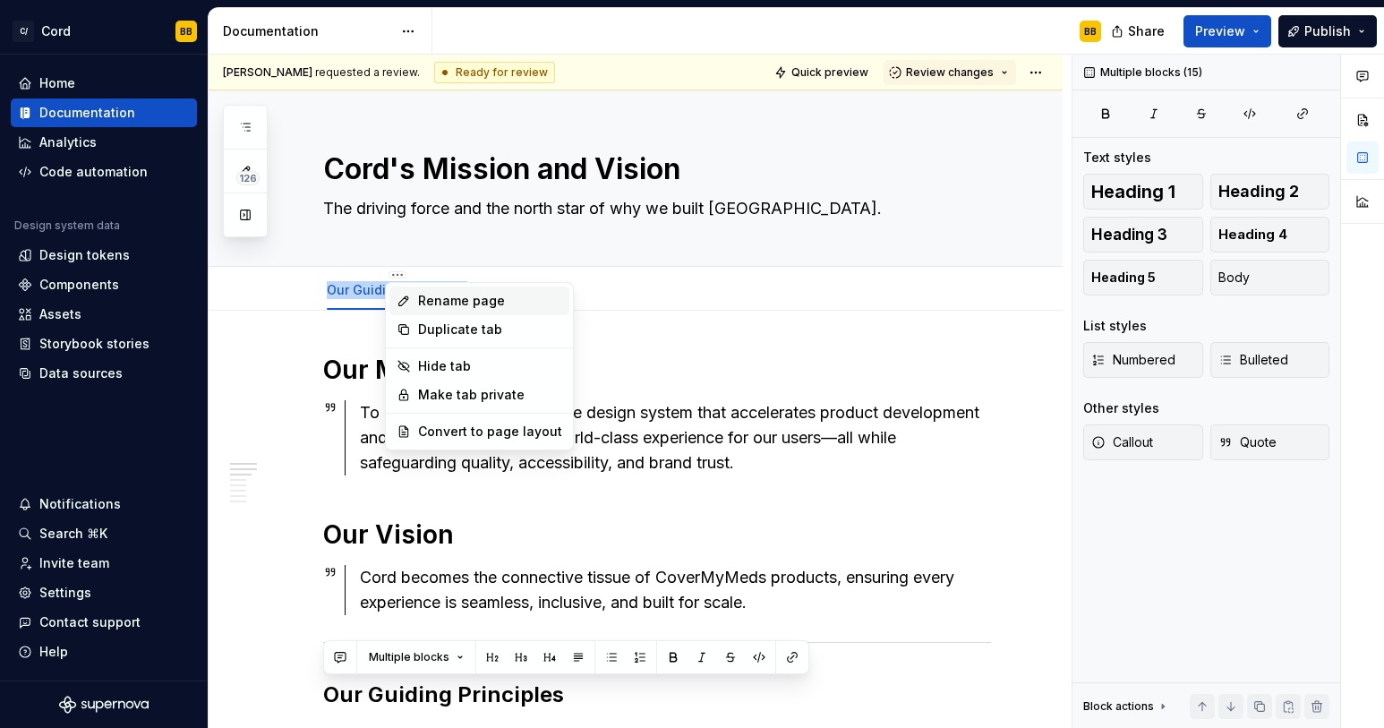
type textarea "*"
click at [415, 296] on div "Rename page" at bounding box center [479, 301] width 180 height 29
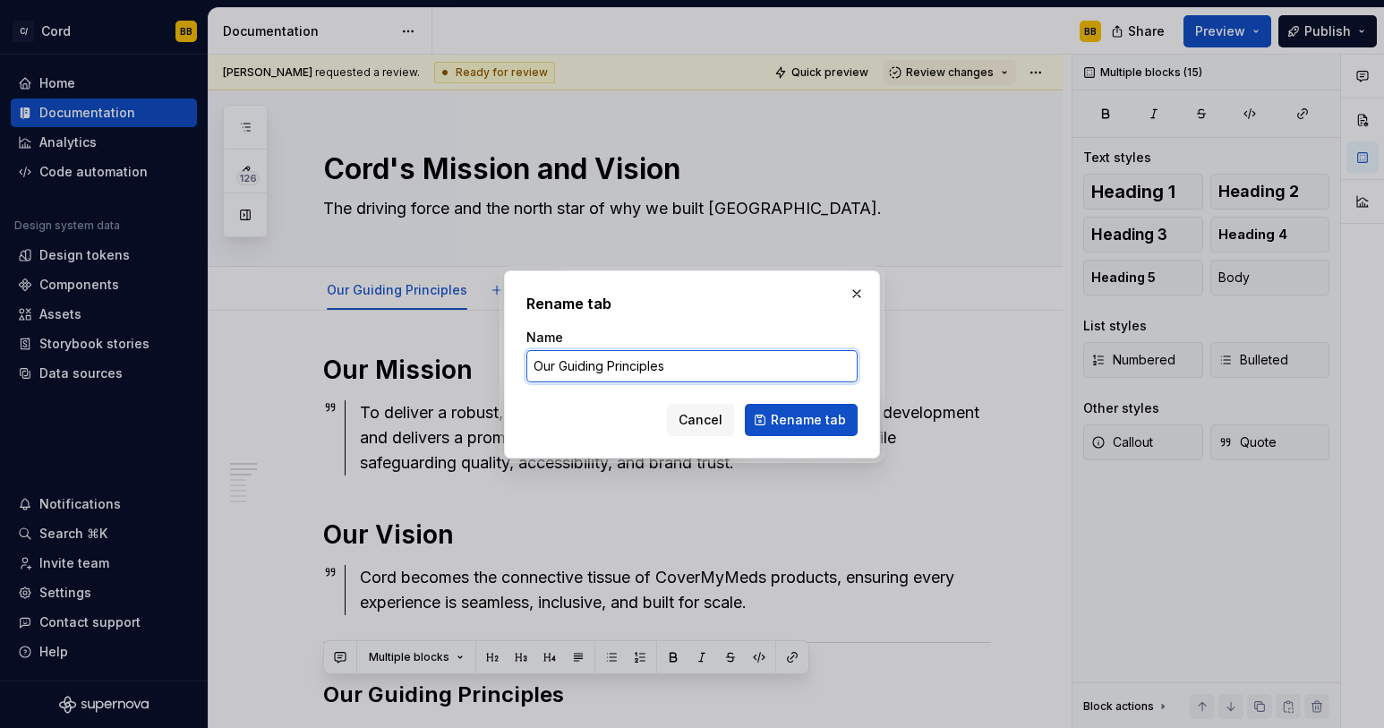
drag, startPoint x: 560, startPoint y: 364, endPoint x: 792, endPoint y: 367, distance: 232.8
click at [792, 367] on input "Our Guiding Principles" at bounding box center [691, 366] width 331 height 32
drag, startPoint x: 760, startPoint y: 368, endPoint x: 463, endPoint y: 356, distance: 297.5
click at [463, 356] on div "Rename tab Name Our Guiding Principles Cancel Rename tab" at bounding box center [692, 364] width 1384 height 728
type input "Mission and Vision"
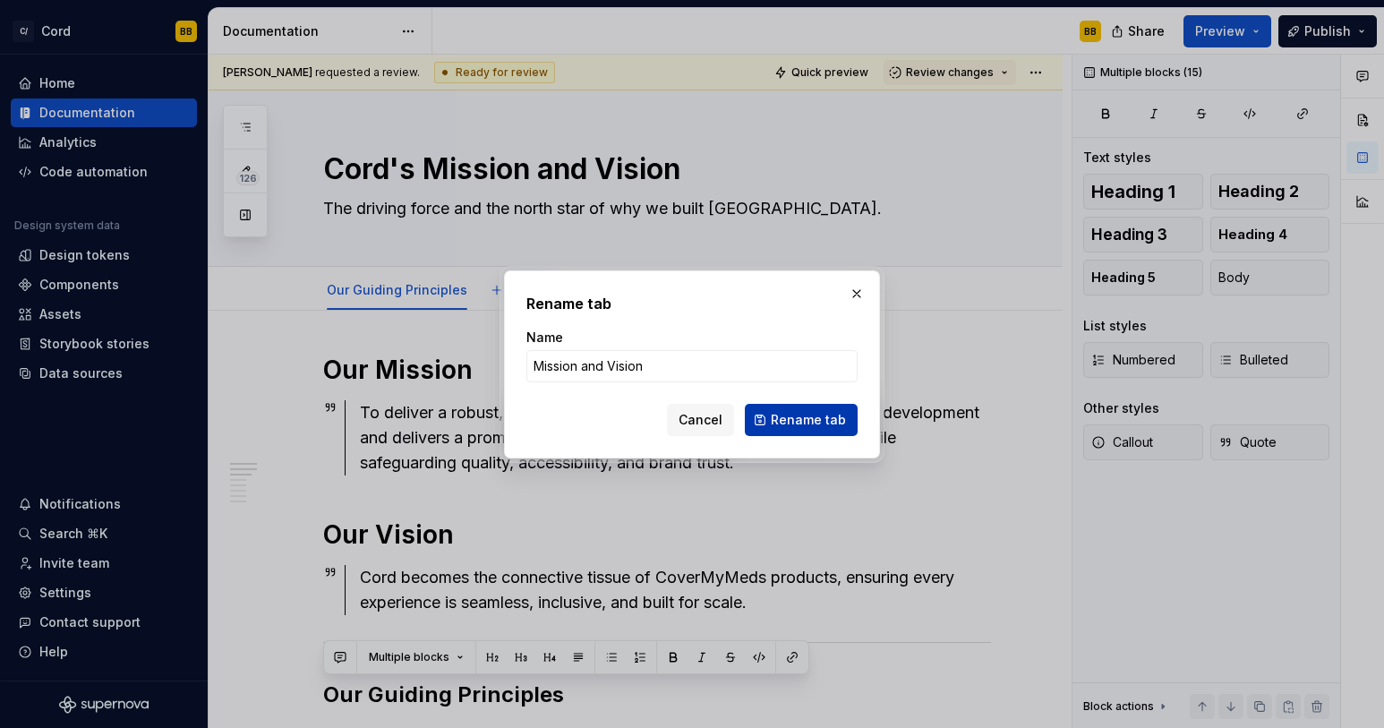
click at [776, 424] on span "Rename tab" at bounding box center [808, 420] width 75 height 18
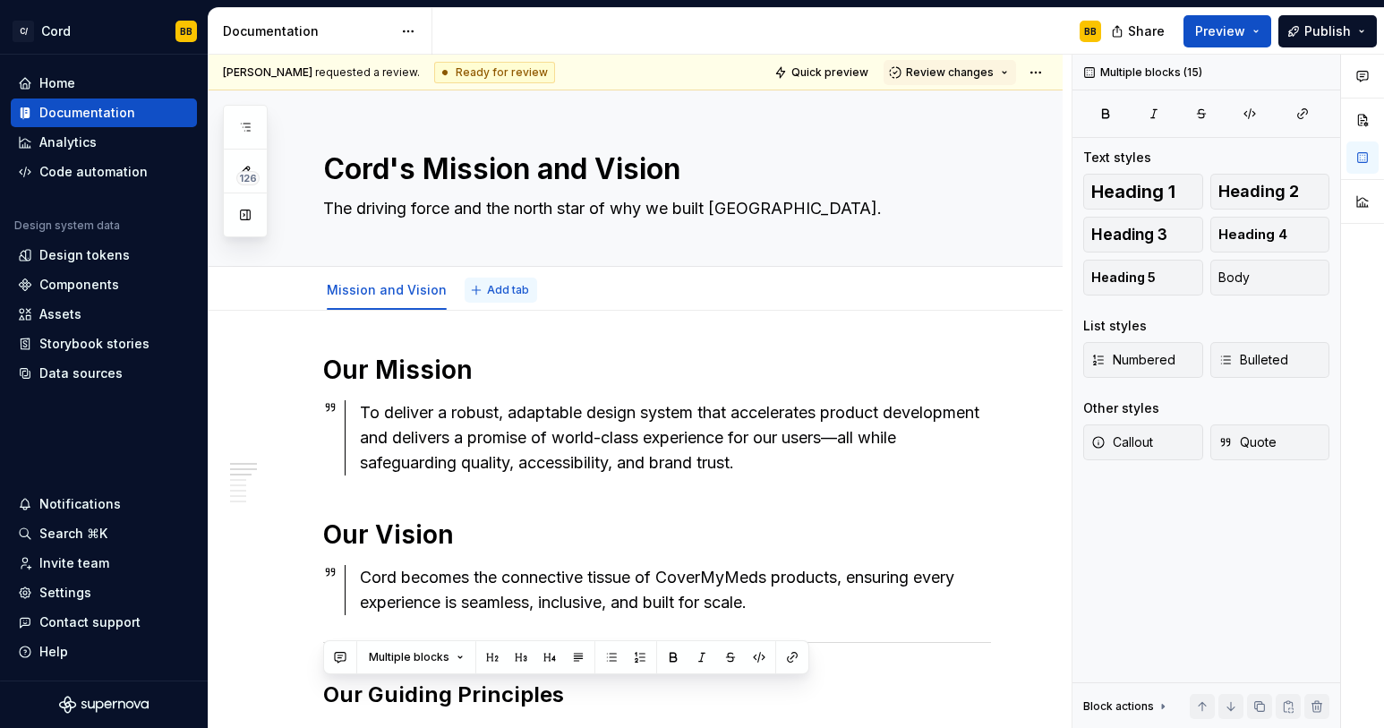
click at [490, 285] on span "Add tab" at bounding box center [508, 290] width 42 height 14
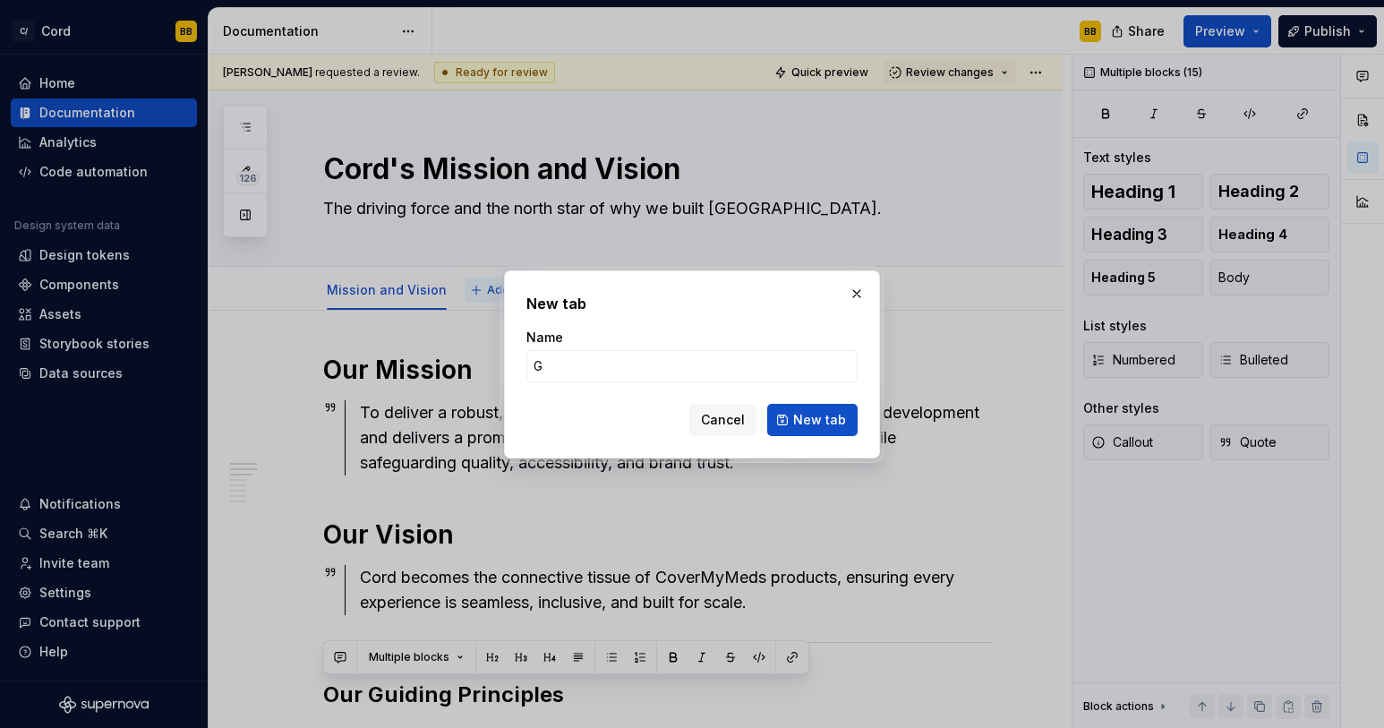
type input "Gu"
type textarea "*"
type input "Guiding Principles"
click at [809, 425] on span "New tab" at bounding box center [819, 420] width 53 height 18
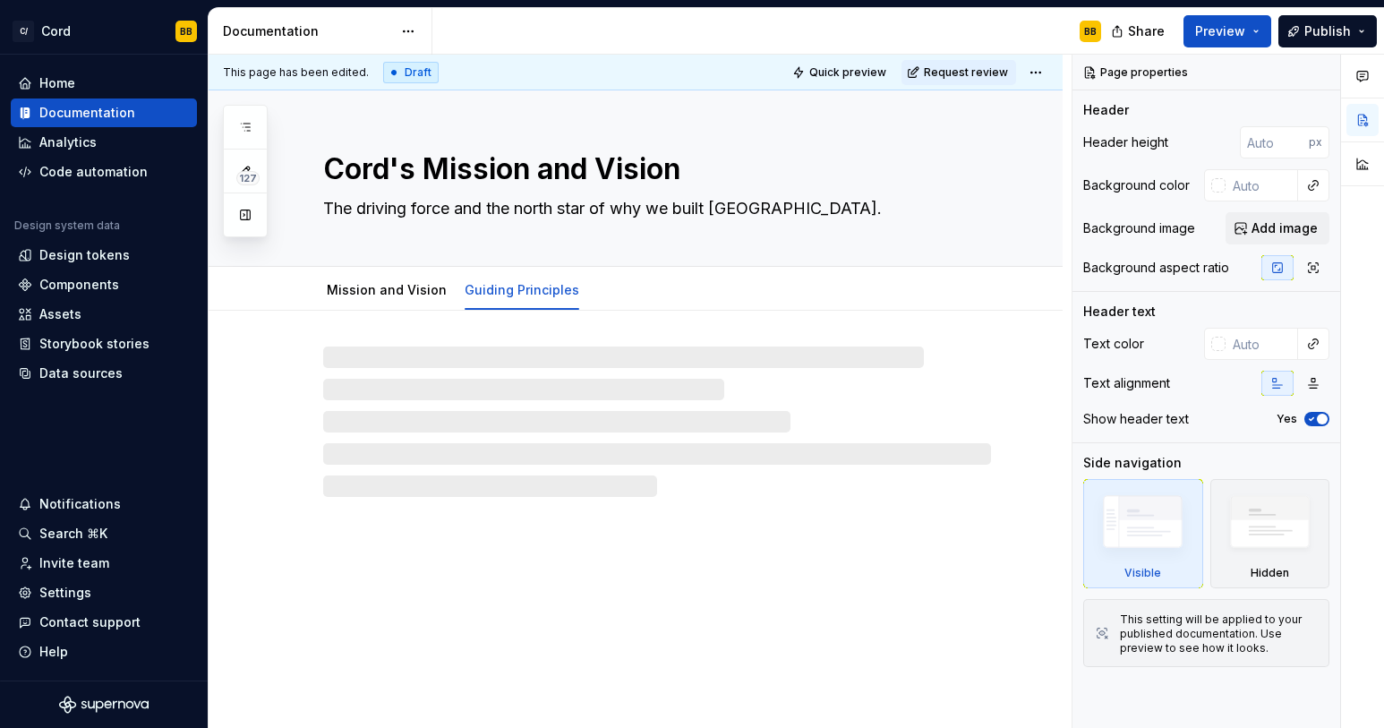
click at [434, 356] on div at bounding box center [657, 422] width 668 height 150
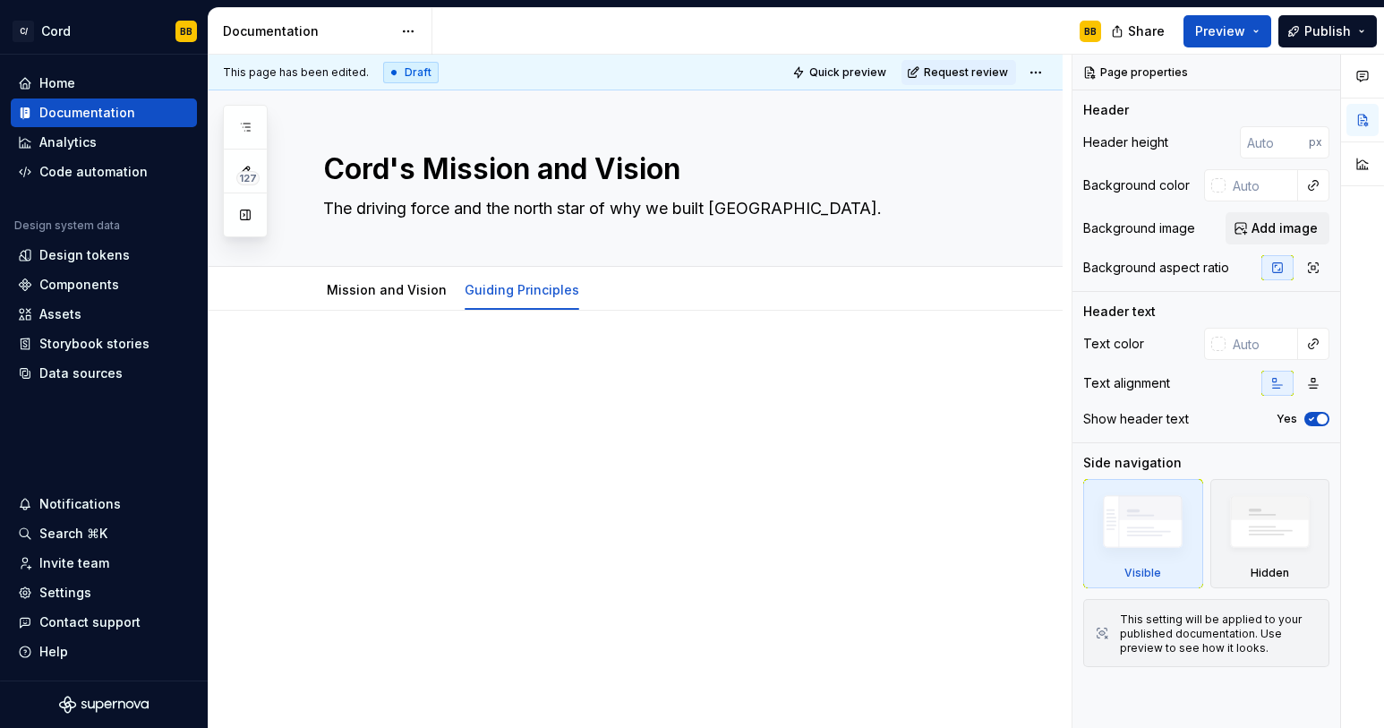
click at [342, 349] on div at bounding box center [636, 486] width 854 height 351
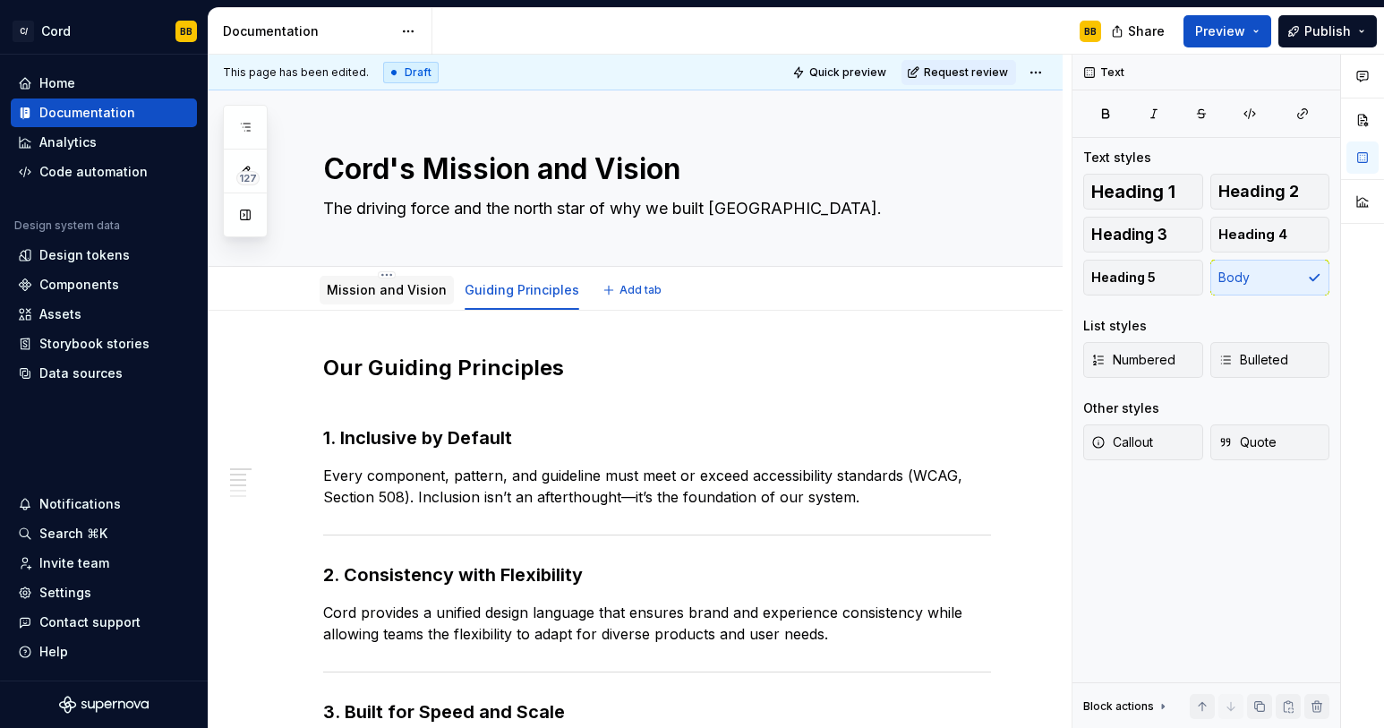
click at [357, 301] on div "Mission and Vision" at bounding box center [387, 290] width 134 height 29
click at [391, 295] on link "Mission and Vision" at bounding box center [387, 289] width 120 height 15
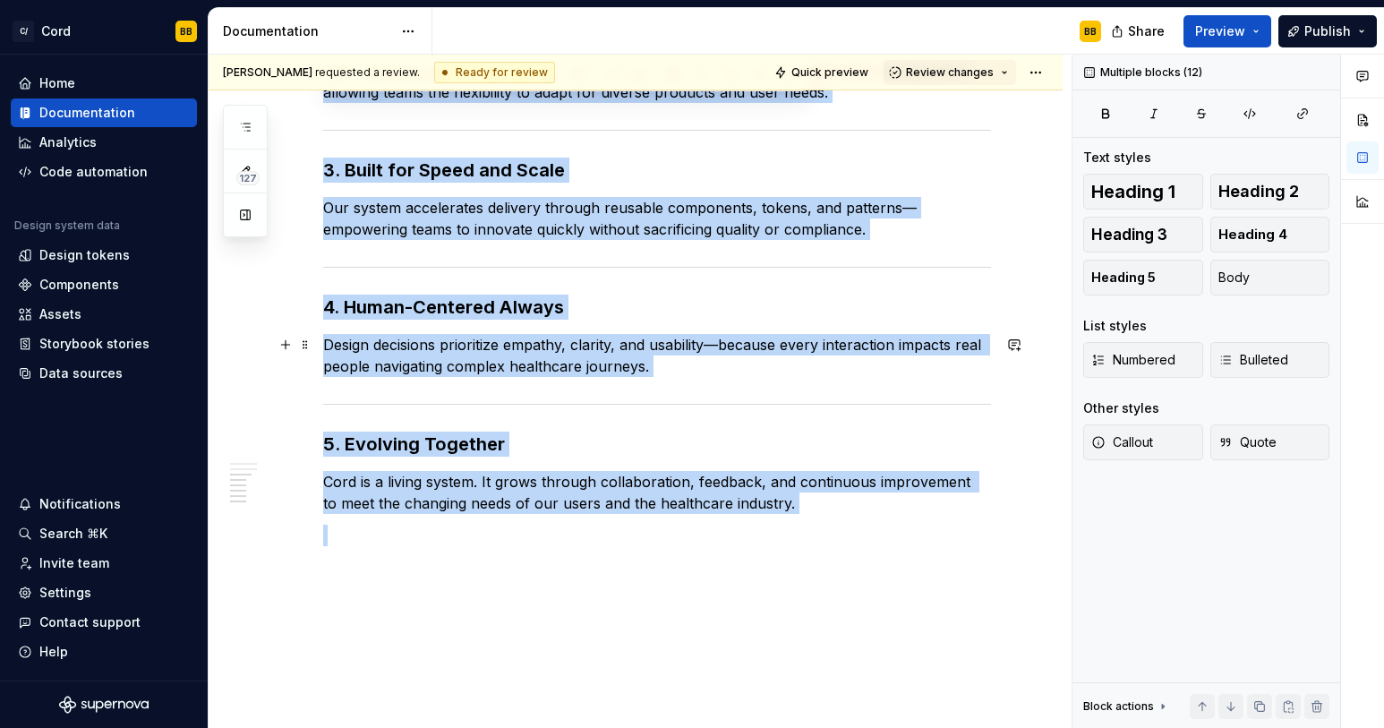
scroll to position [926, 0]
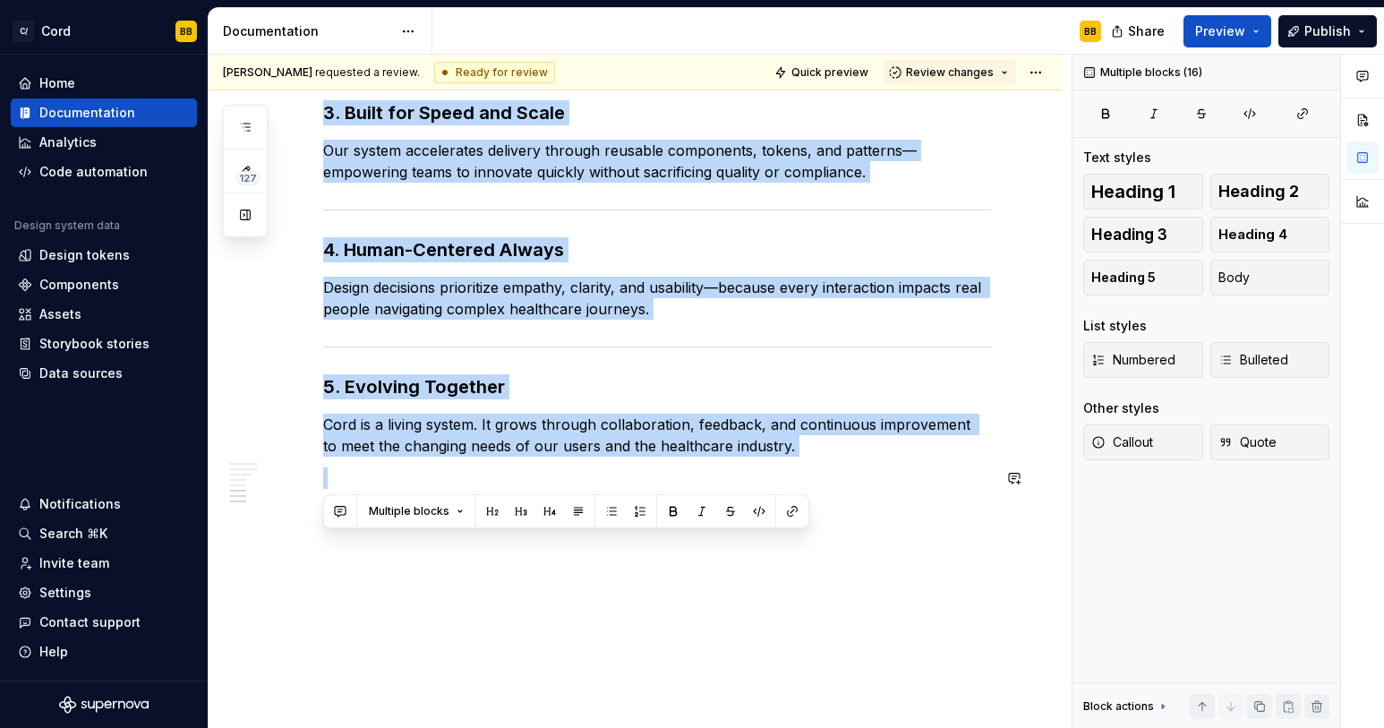
drag, startPoint x: 323, startPoint y: 229, endPoint x: 644, endPoint y: 687, distance: 558.6
click at [644, 687] on div "Our Mission To deliver a robust, adaptable design system that accelerates produ…" at bounding box center [636, 57] width 854 height 1344
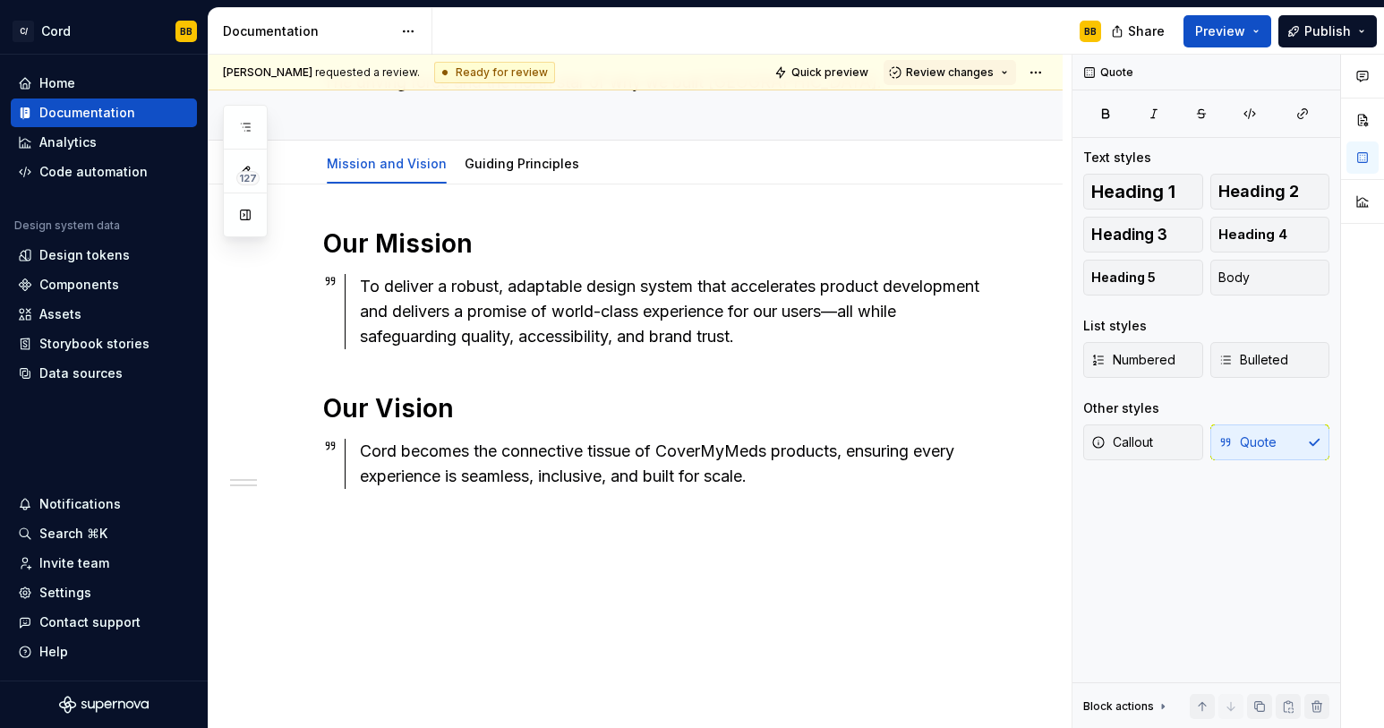
scroll to position [126, 0]
click at [565, 709] on div "Our Mission To deliver a robust, adaptable design system that accelerates produ…" at bounding box center [636, 456] width 854 height 544
click at [589, 584] on div "[PERSON_NAME] requested a review. Ready for review Quick preview Review changes…" at bounding box center [640, 392] width 863 height 674
click at [527, 153] on div "Guiding Principles" at bounding box center [522, 163] width 115 height 21
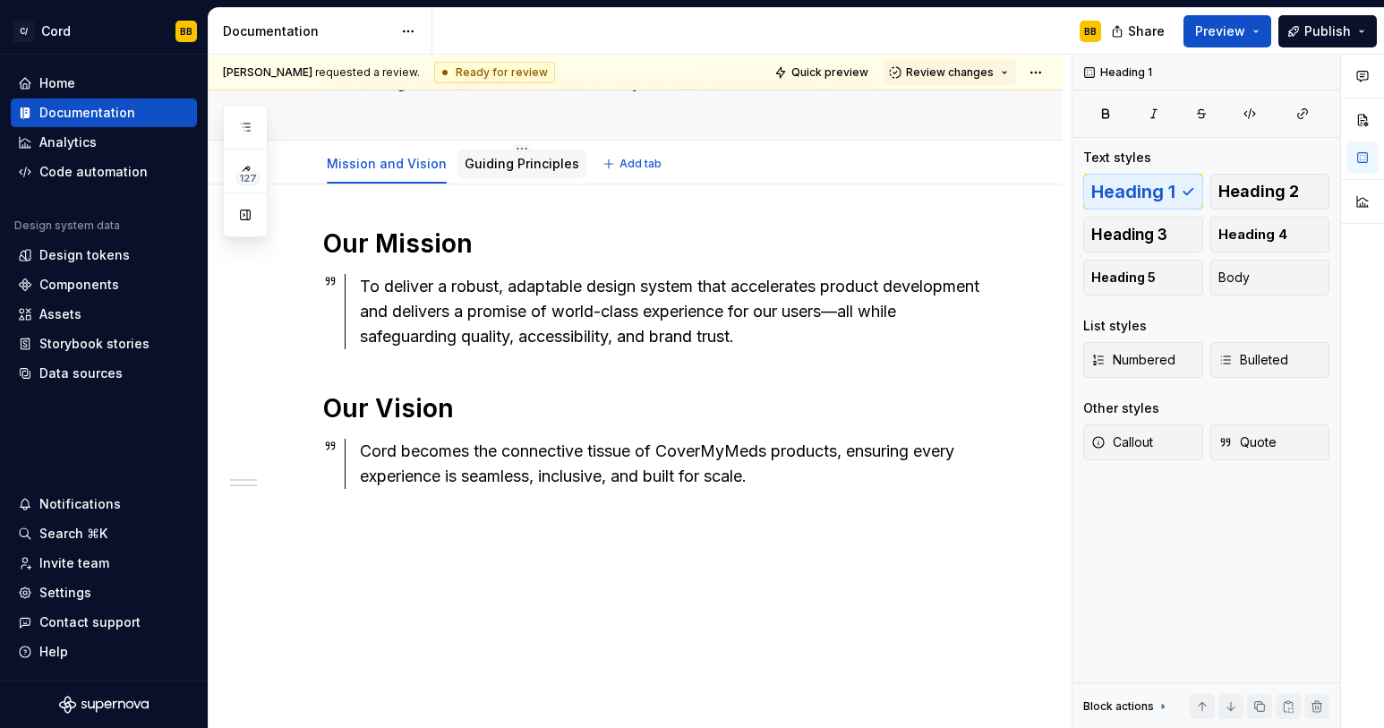
click at [512, 163] on link "Guiding Principles" at bounding box center [522, 163] width 115 height 15
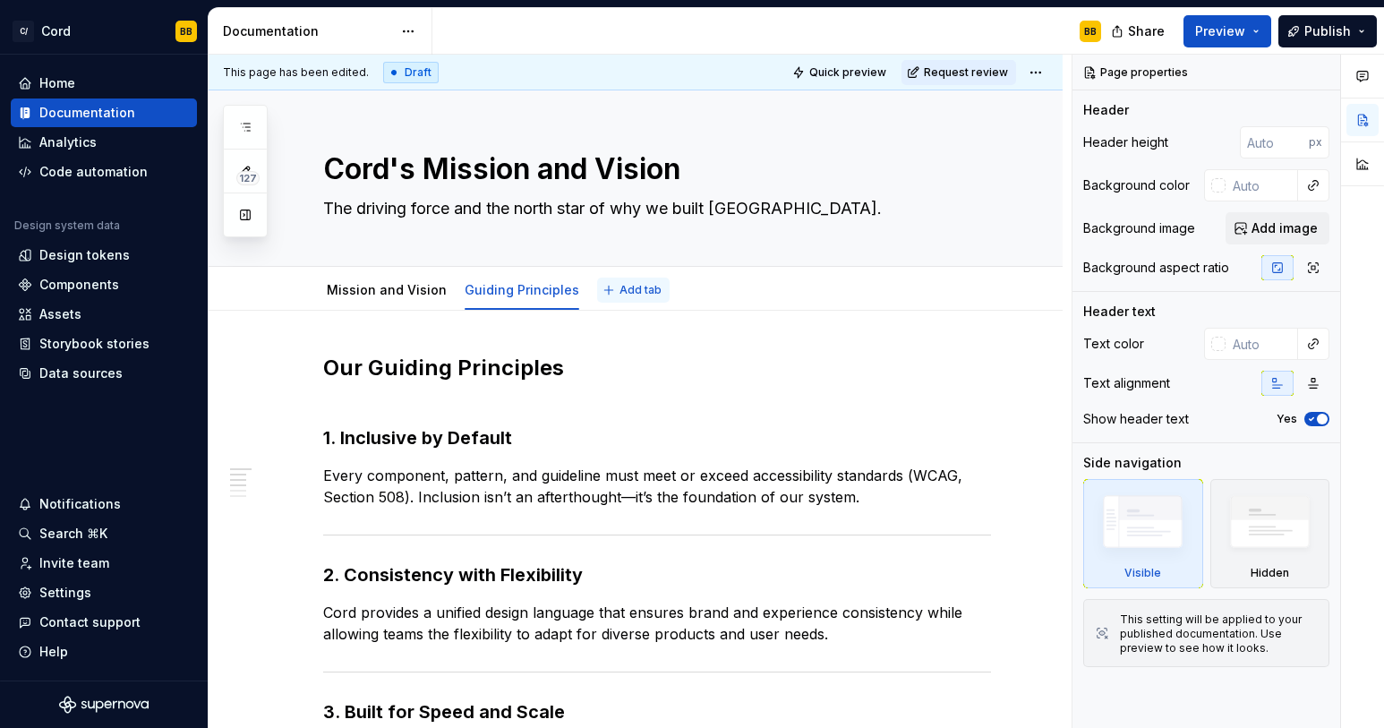
click at [620, 293] on span "Add tab" at bounding box center [641, 290] width 42 height 14
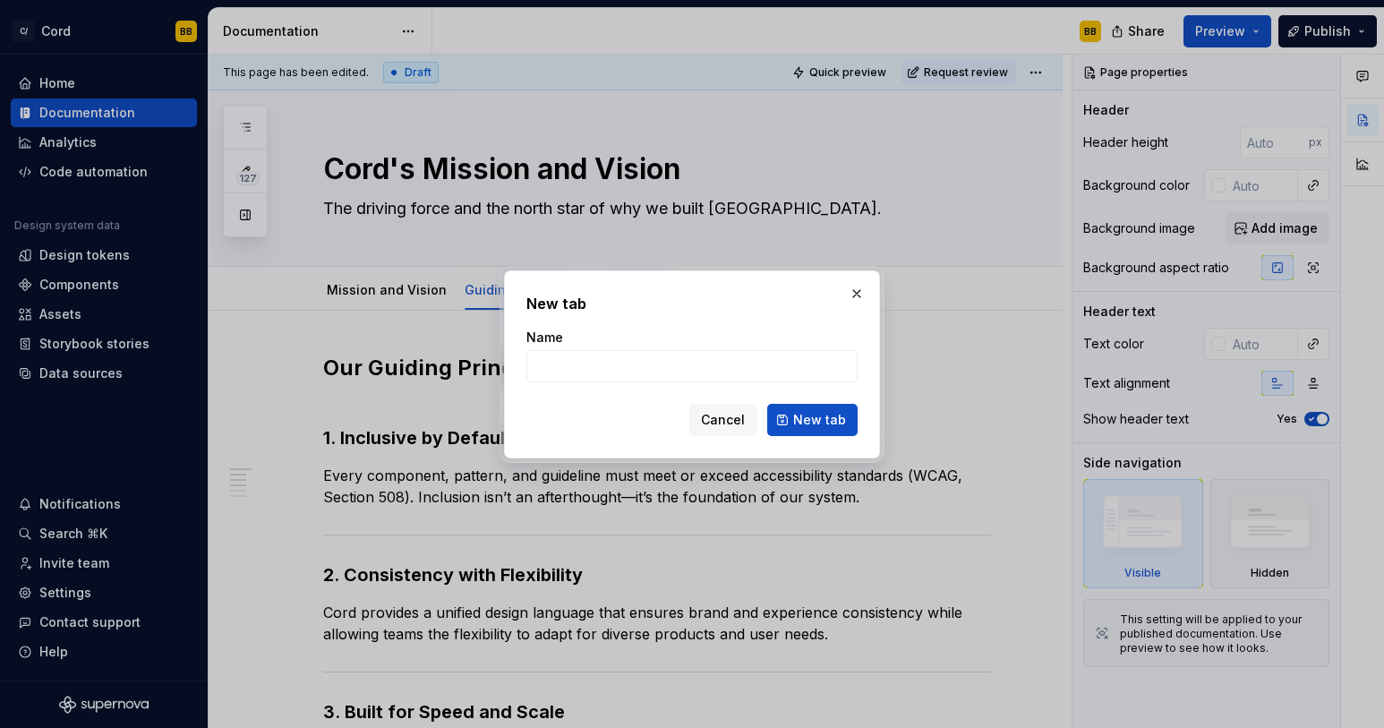
type textarea "*"
type input "Value Props"
type textarea "*"
type input "Value Props"
click at [833, 421] on span "New tab" at bounding box center [819, 420] width 53 height 18
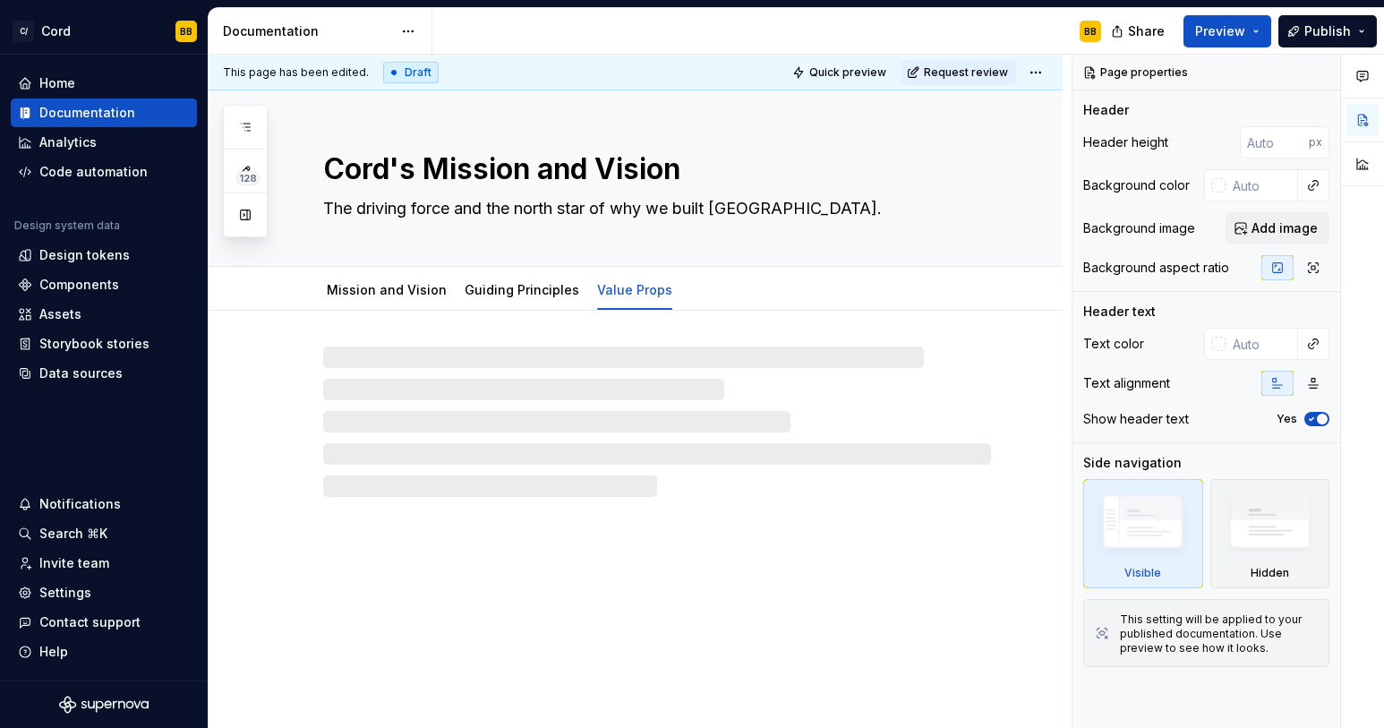
click at [510, 360] on div at bounding box center [657, 422] width 668 height 150
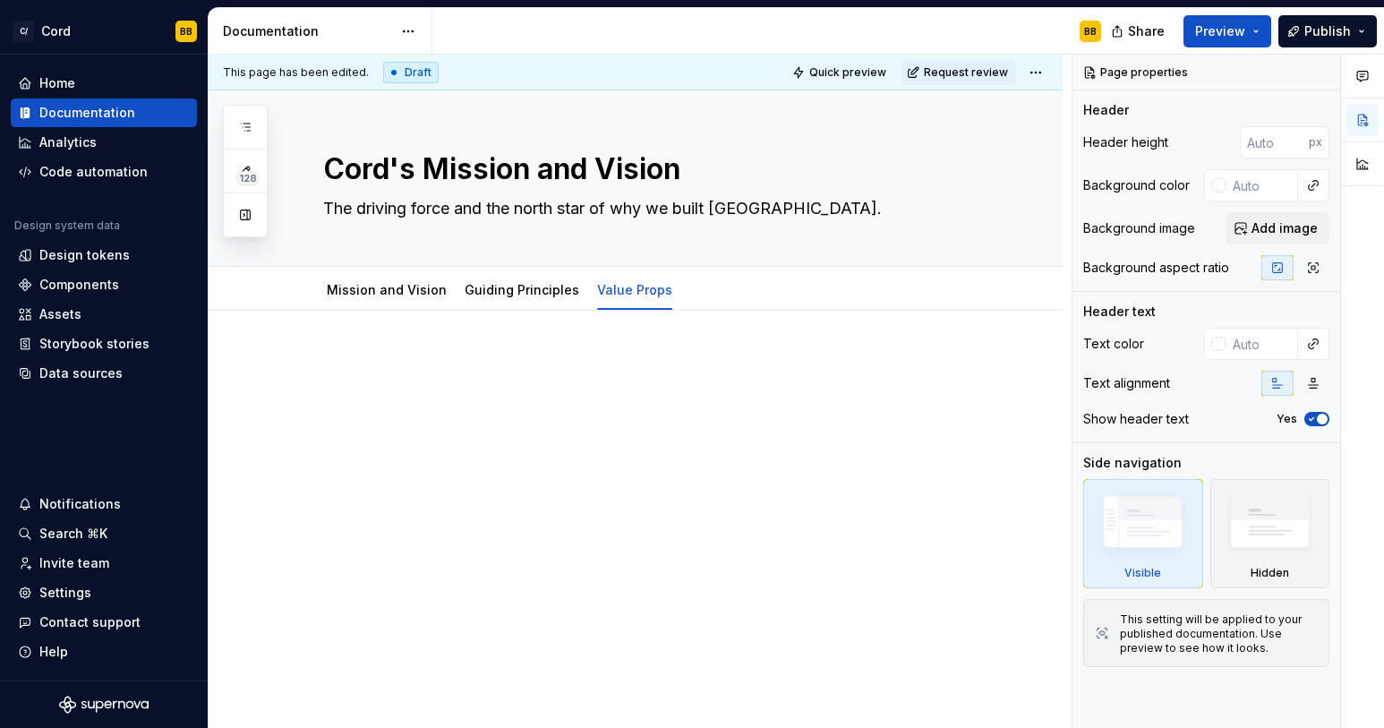
click at [441, 368] on p at bounding box center [657, 364] width 668 height 21
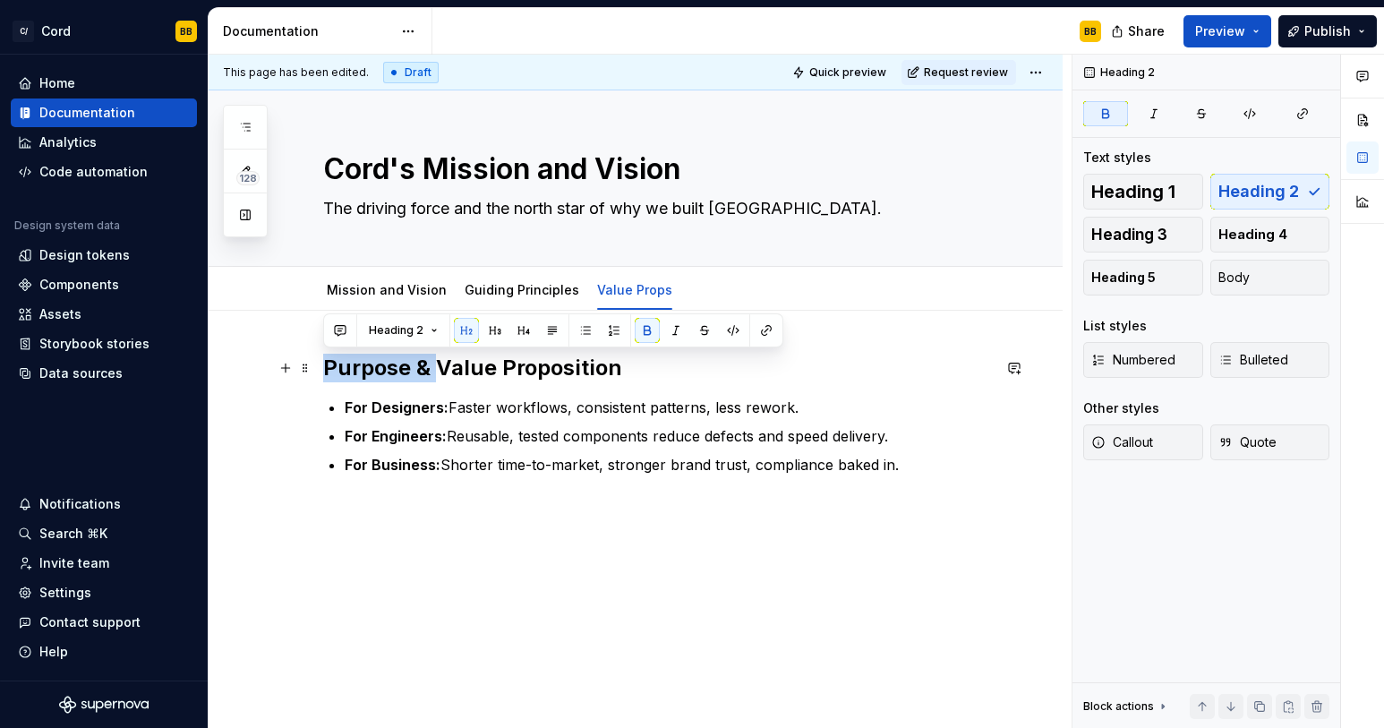
drag, startPoint x: 438, startPoint y: 367, endPoint x: 321, endPoint y: 372, distance: 117.4
click at [321, 372] on div "Purpose & Value Proposition For Designers: Faster workflows, consistent pattern…" at bounding box center [636, 513] width 854 height 405
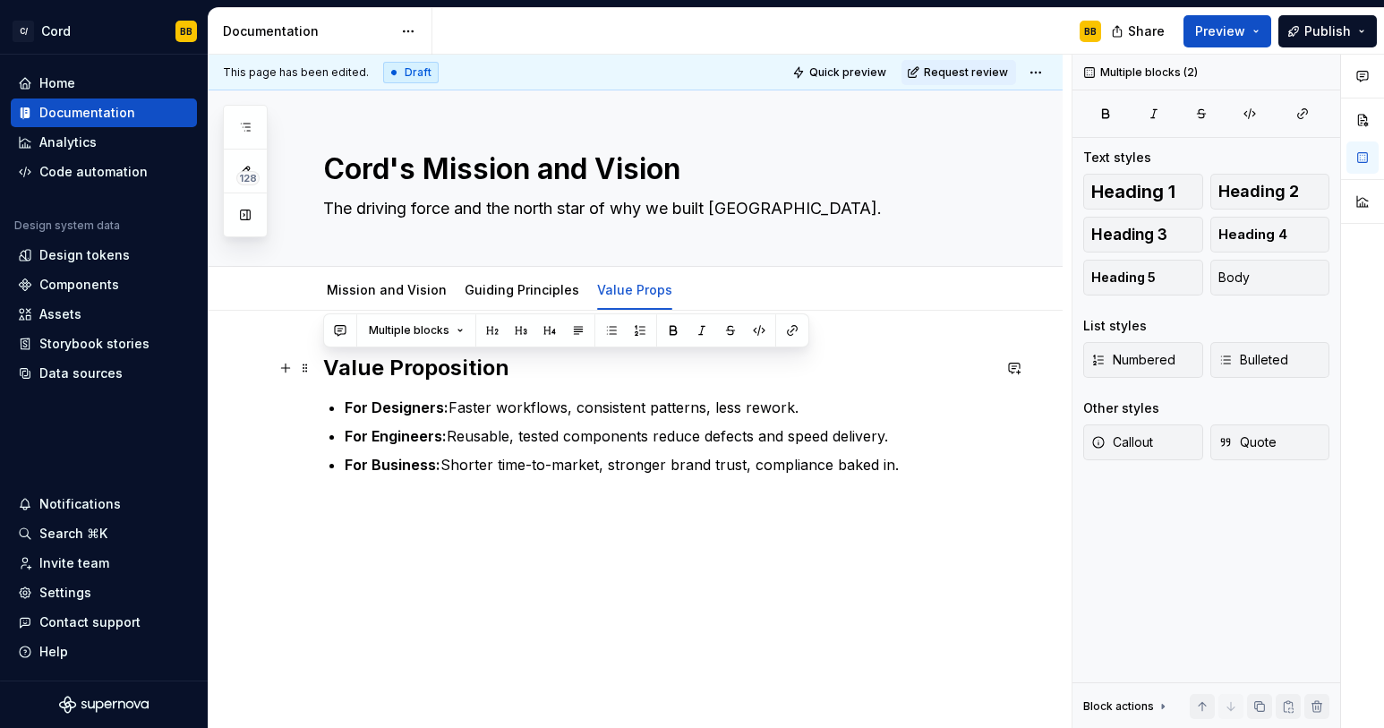
drag, startPoint x: 911, startPoint y: 465, endPoint x: 324, endPoint y: 365, distance: 594.8
click at [324, 365] on div "Value Proposition For Designers: Faster workflows, consistent patterns, less re…" at bounding box center [657, 415] width 668 height 122
copy div "Value Proposition For Designers: Faster workflows, consistent patterns, less re…"
click at [422, 409] on strong "For Designers:" at bounding box center [397, 407] width 104 height 18
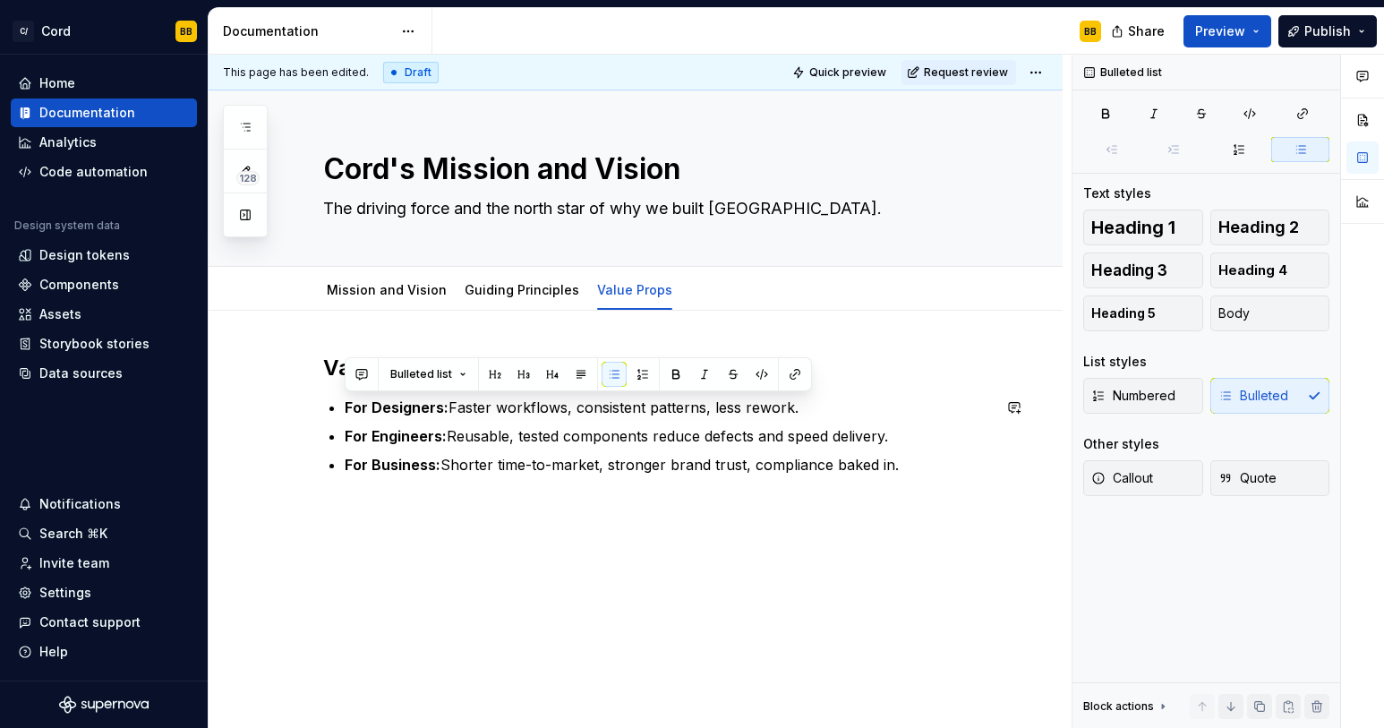
drag, startPoint x: 345, startPoint y: 410, endPoint x: 891, endPoint y: 514, distance: 556.0
click at [891, 514] on div "Value Proposition For Designers: Faster workflows, consistent patterns, less re…" at bounding box center [636, 513] width 854 height 405
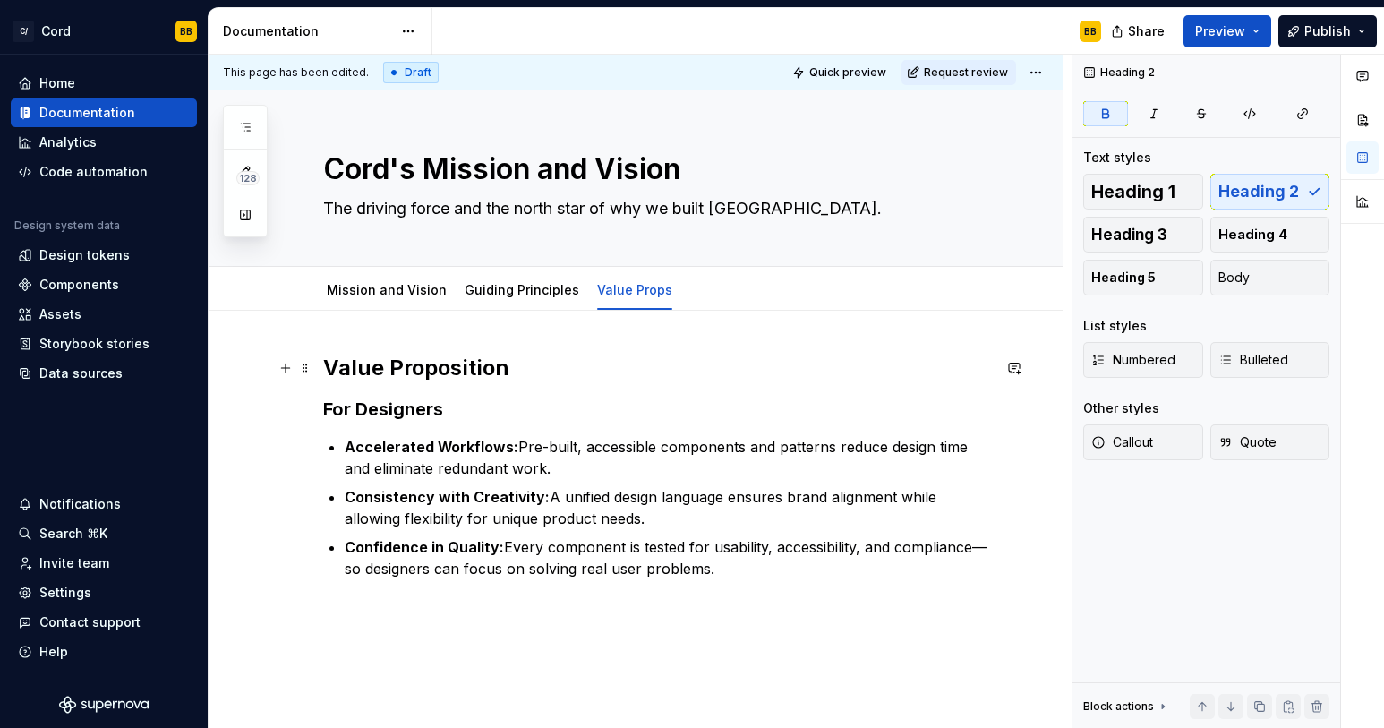
click at [455, 372] on strong "Value Proposition" at bounding box center [416, 368] width 186 height 26
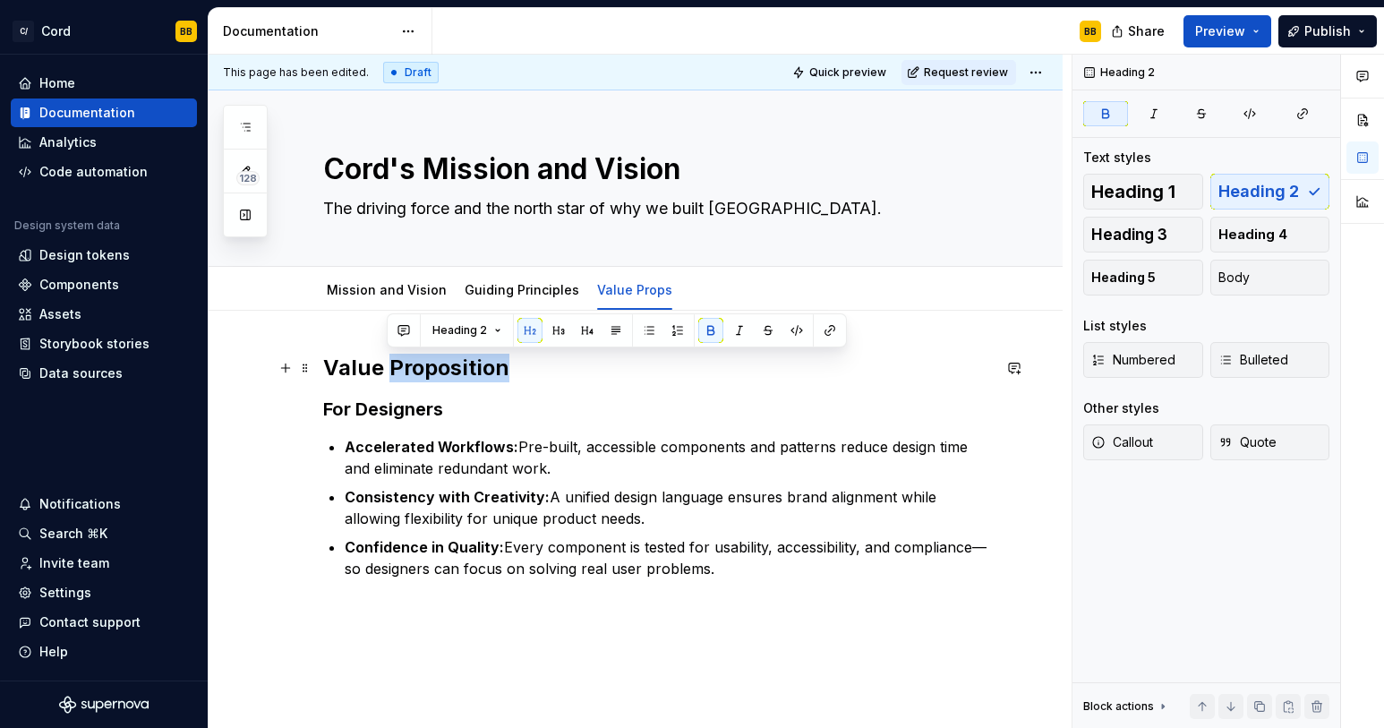
click at [455, 372] on strong "Value Proposition" at bounding box center [416, 368] width 186 height 26
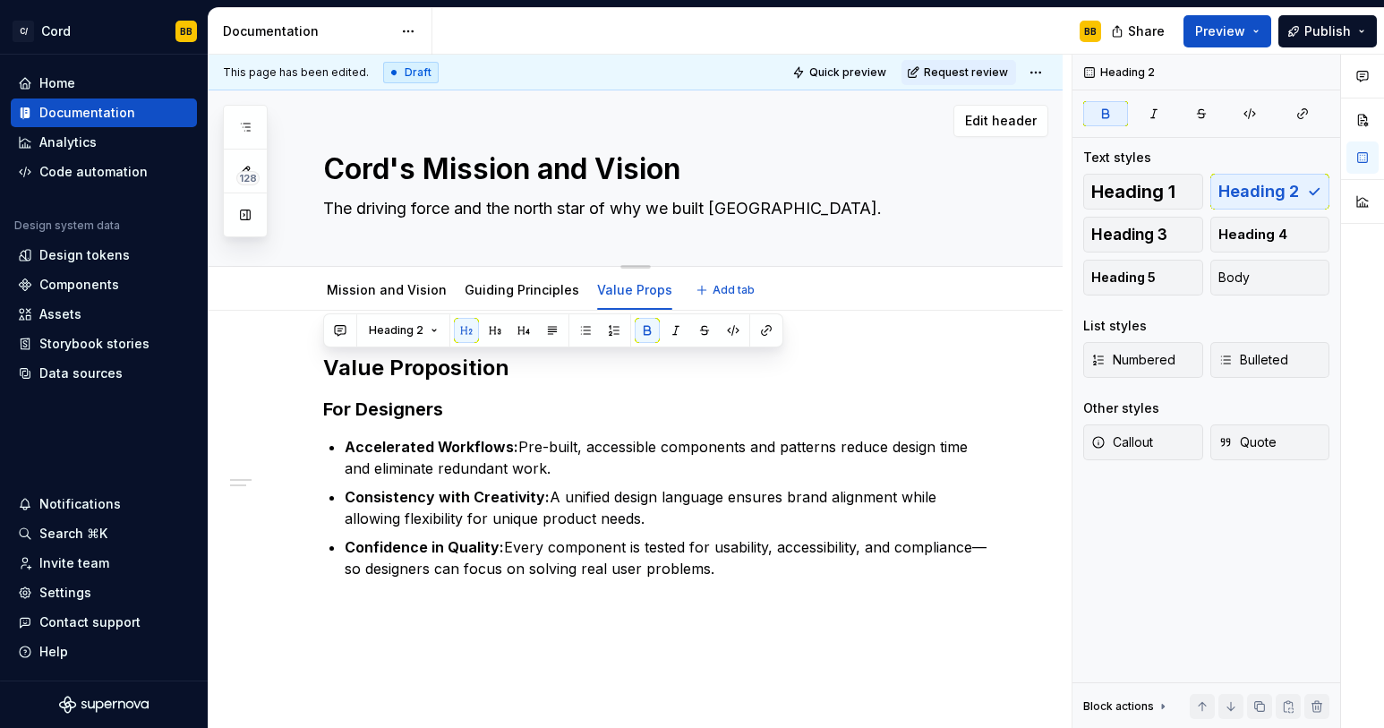
click at [482, 174] on textarea "Cord's Mission and Vision" at bounding box center [654, 169] width 668 height 43
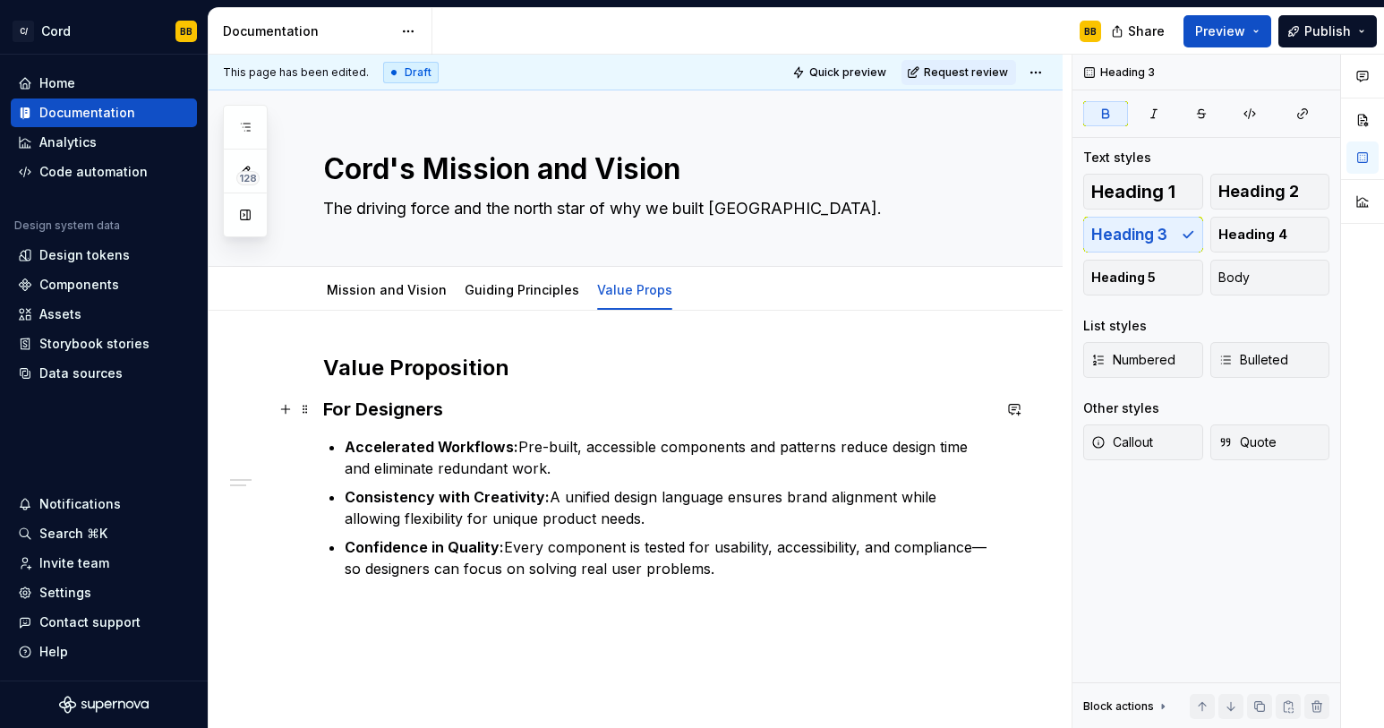
click at [403, 414] on strong "For Designers" at bounding box center [383, 408] width 120 height 21
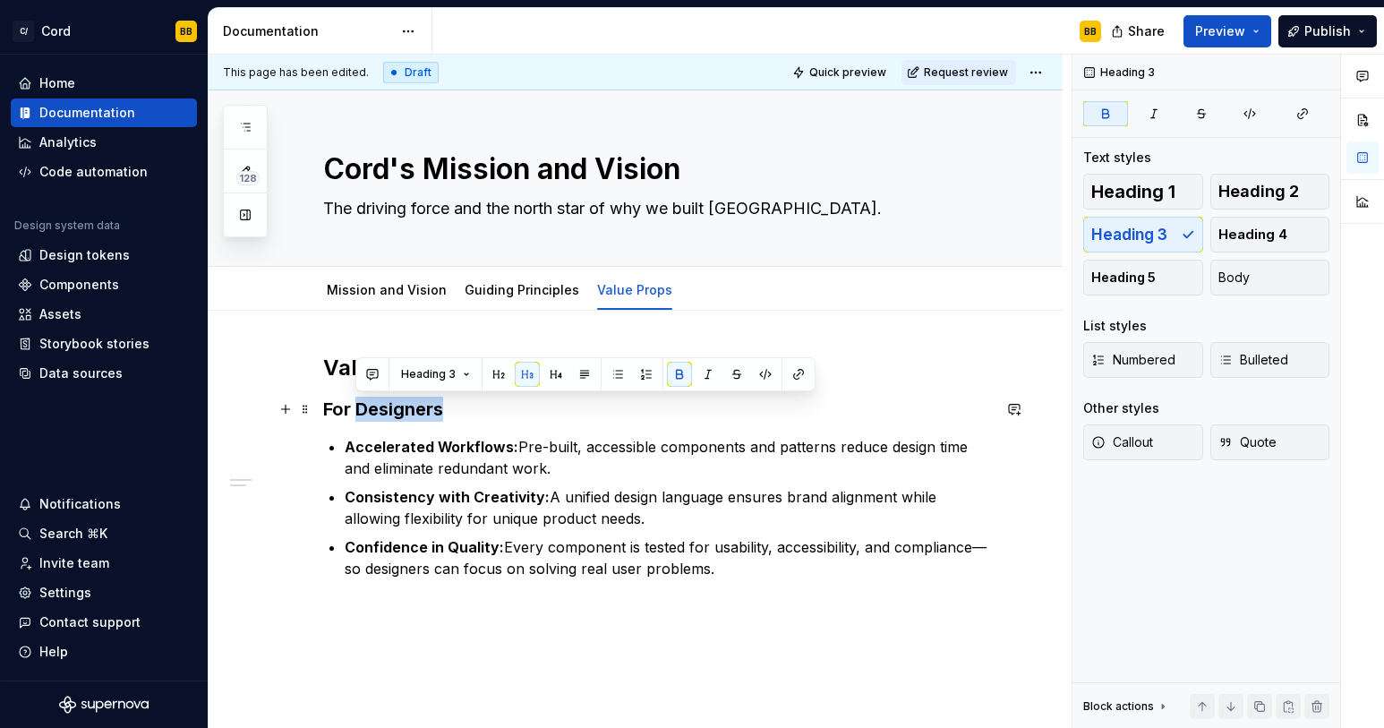
click at [403, 414] on strong "For Designers" at bounding box center [383, 408] width 120 height 21
click at [431, 449] on strong "Accelerated Workflows:" at bounding box center [432, 447] width 174 height 18
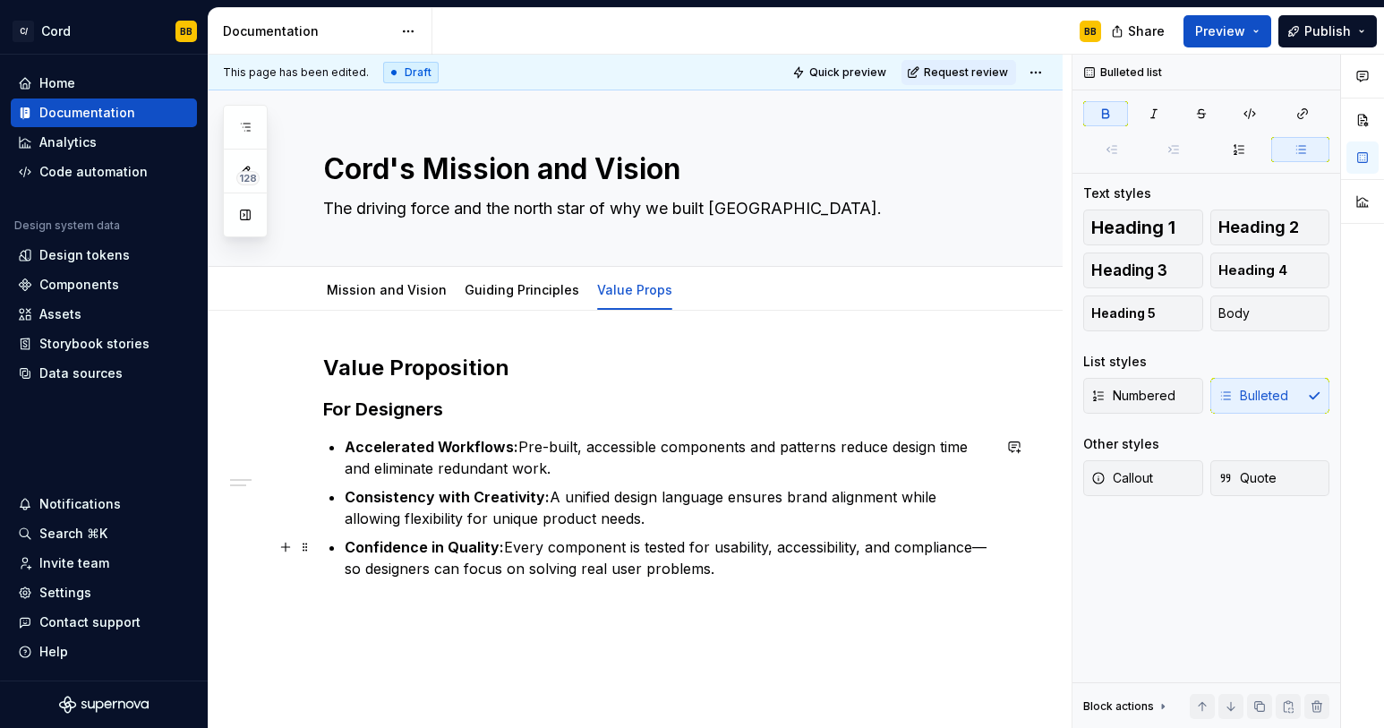
click at [773, 573] on p "Confidence in Quality: Every component is tested for usability, accessibility, …" at bounding box center [668, 557] width 646 height 43
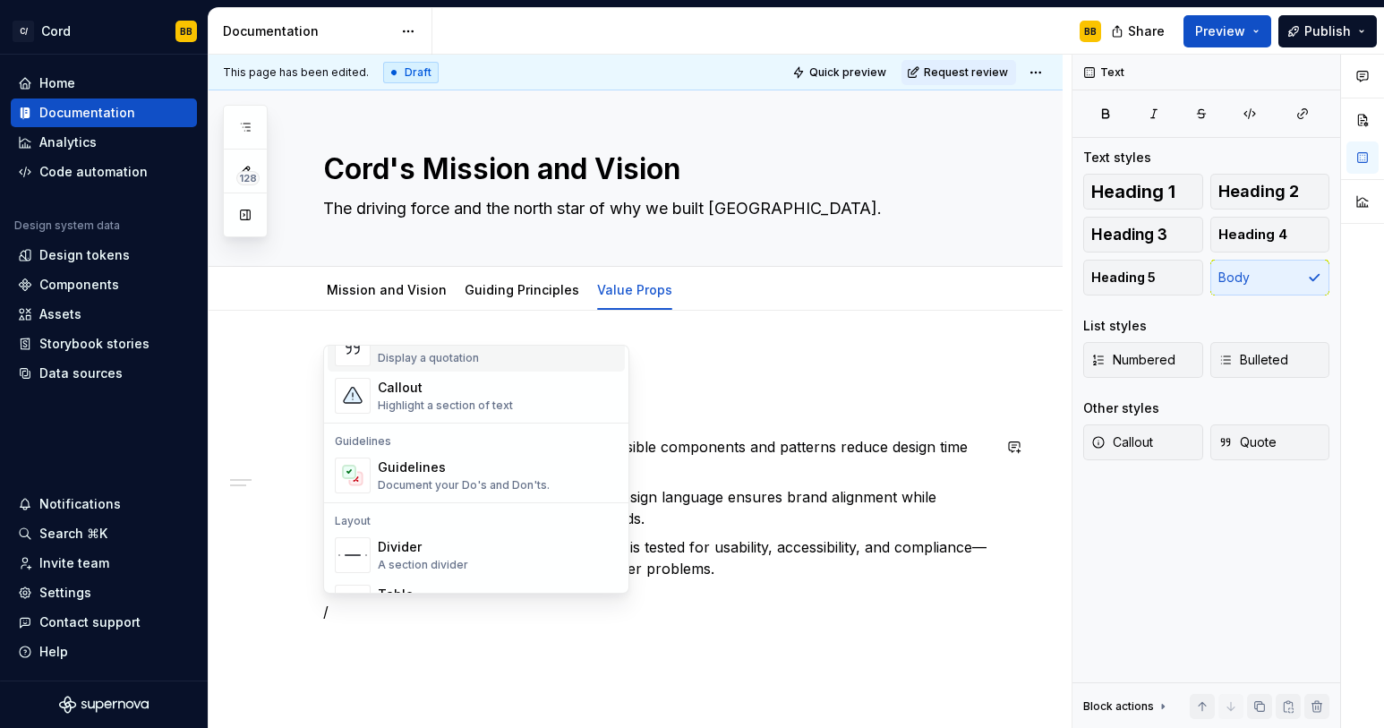
scroll to position [435, 0]
click at [529, 462] on div "Guidelines" at bounding box center [464, 461] width 172 height 18
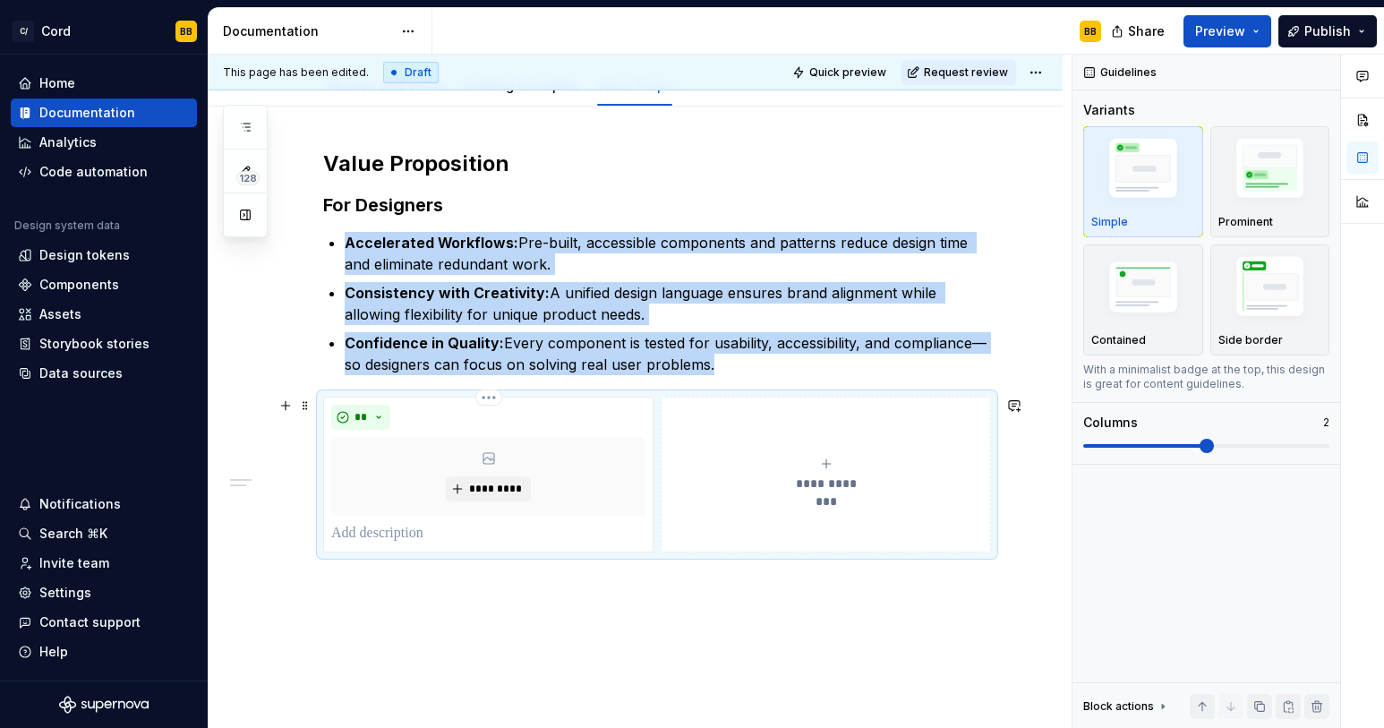
scroll to position [210, 0]
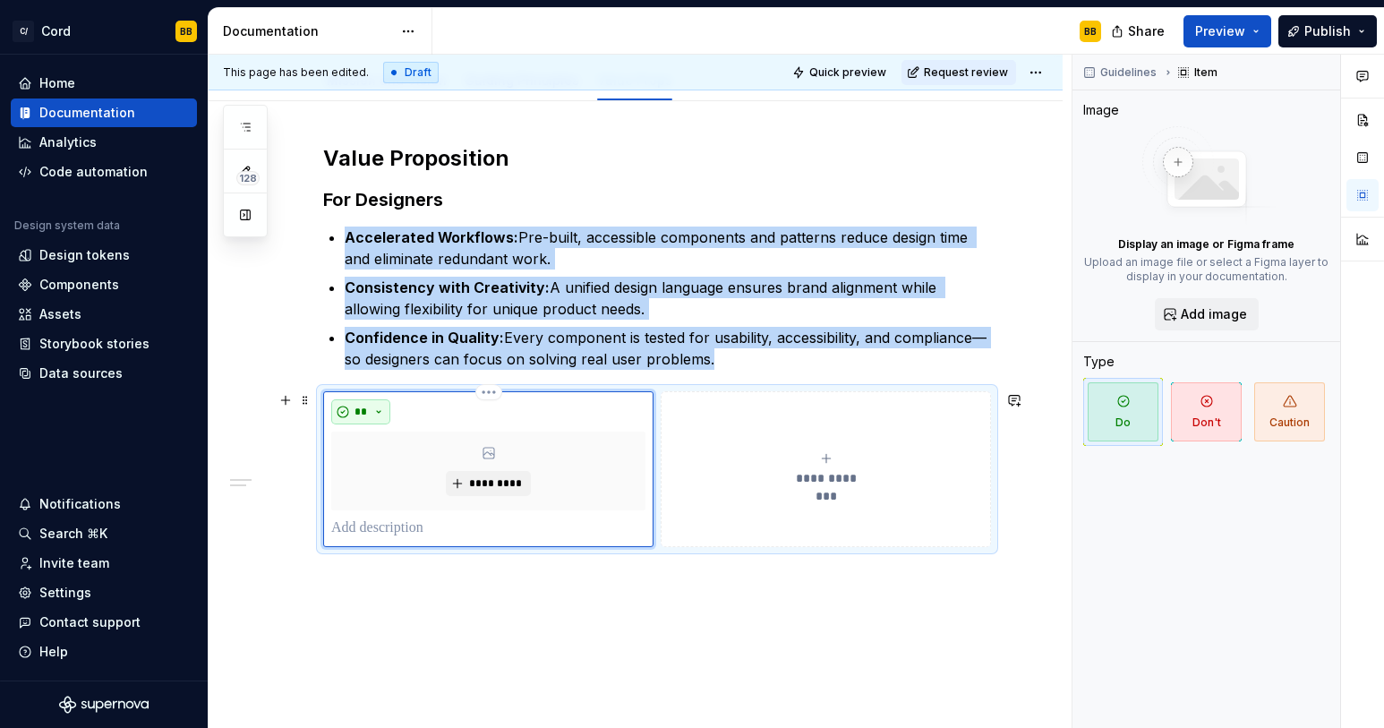
click at [383, 411] on button "**" at bounding box center [360, 411] width 59 height 25
click at [484, 390] on html "C/ Cord BB Home Documentation Analytics Code automation Design system data Desi…" at bounding box center [692, 364] width 1384 height 728
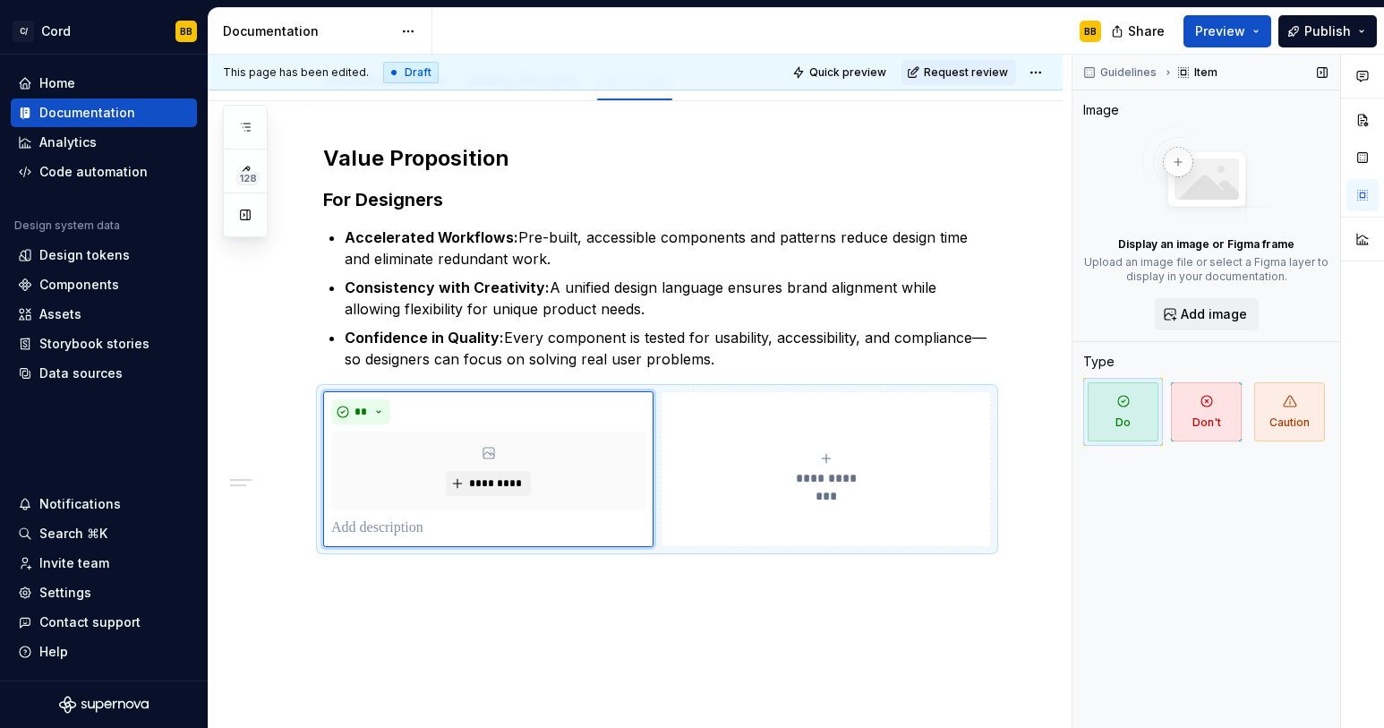
click at [1139, 397] on div "Comments Open comments No comments yet Select ‘Comment’ from the block context …" at bounding box center [1229, 392] width 312 height 674
click at [1122, 410] on span "Do" at bounding box center [1123, 411] width 71 height 59
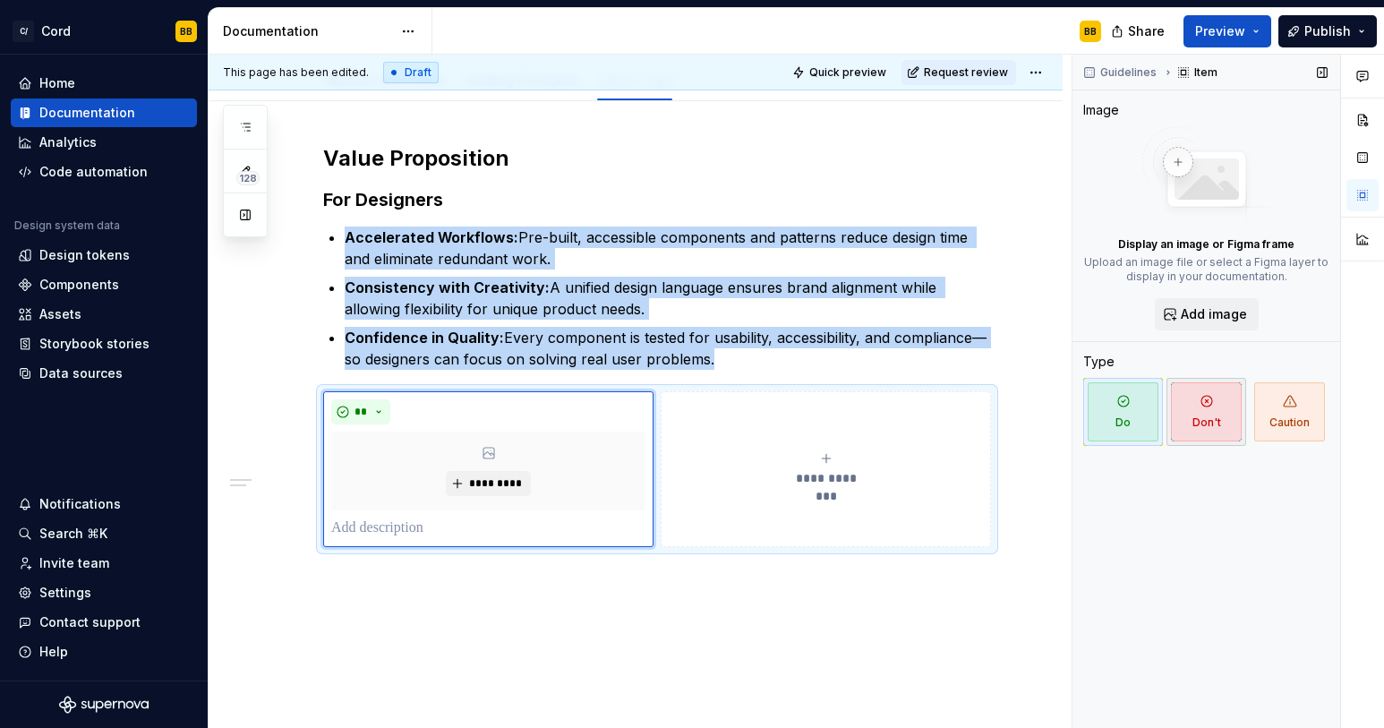
click at [1187, 408] on span "Don't" at bounding box center [1206, 411] width 71 height 59
click at [1306, 413] on span "Caution" at bounding box center [1289, 411] width 71 height 59
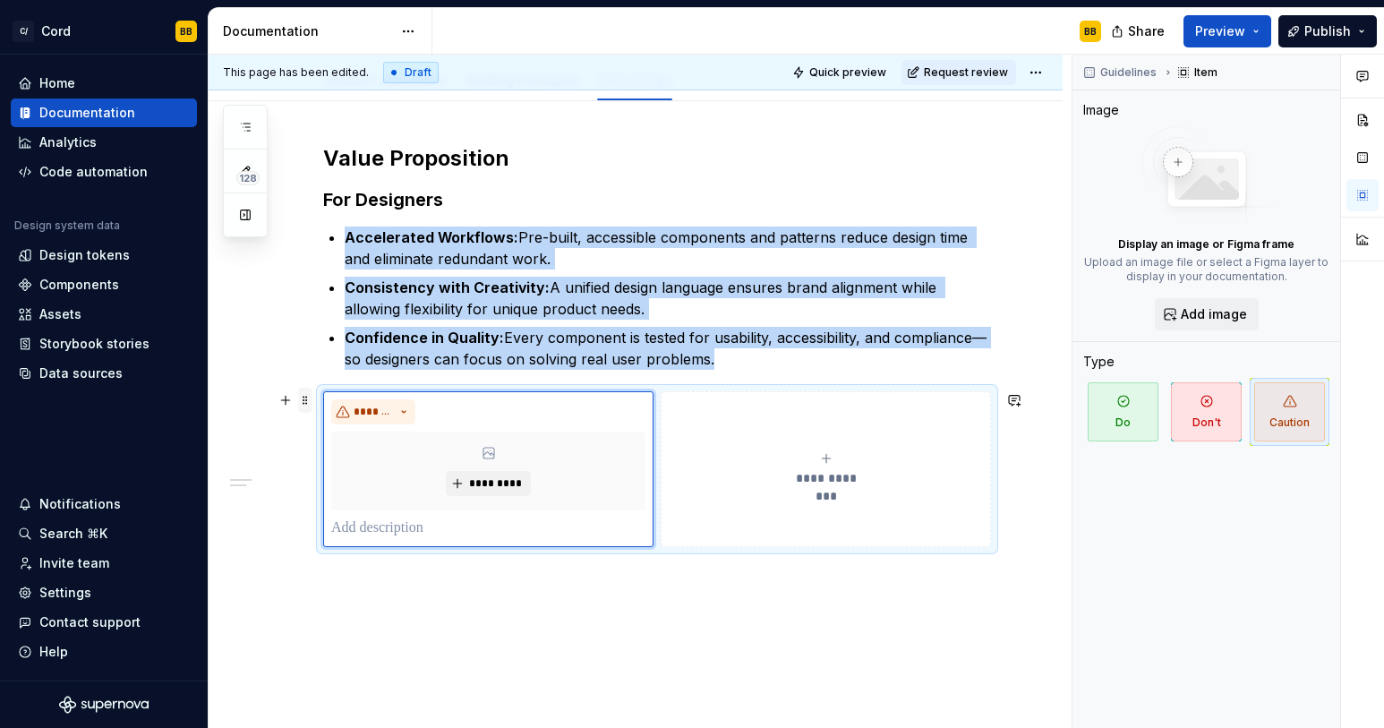
click at [304, 399] on span at bounding box center [305, 400] width 14 height 25
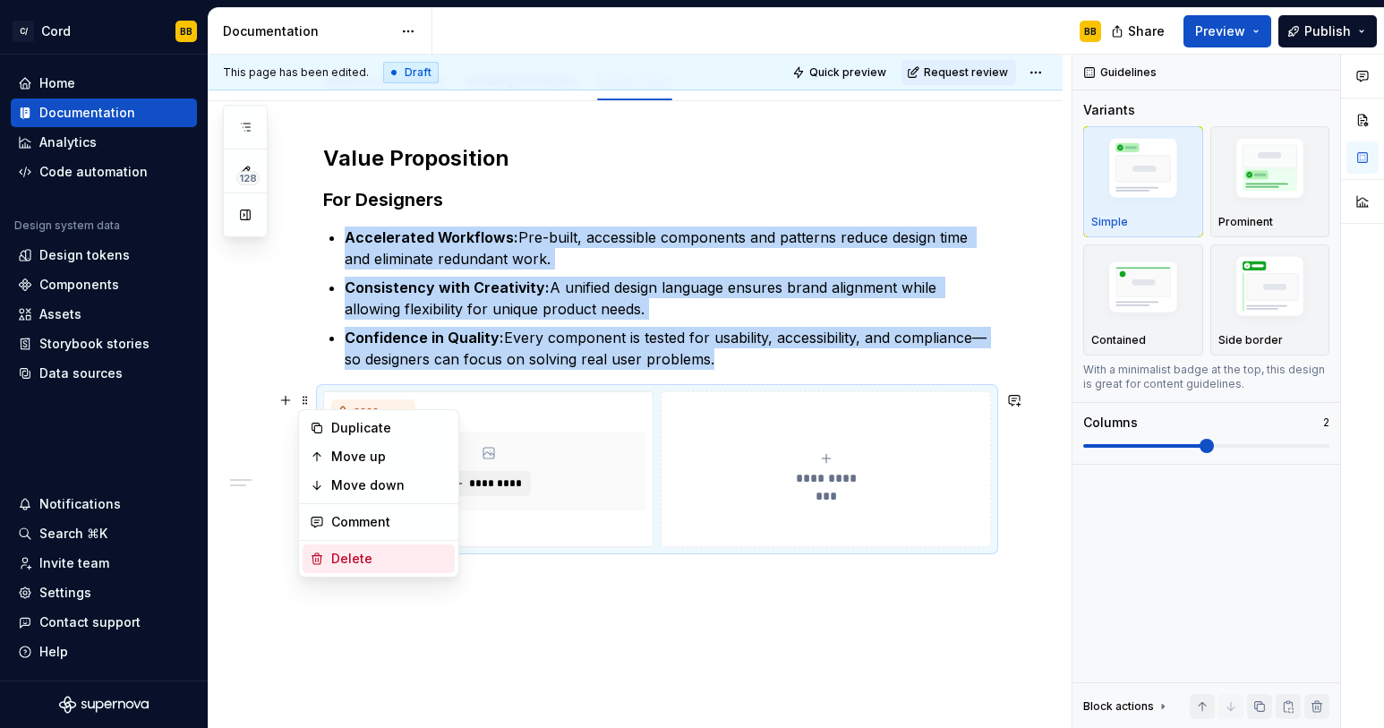
click at [341, 554] on div "Delete" at bounding box center [389, 559] width 116 height 18
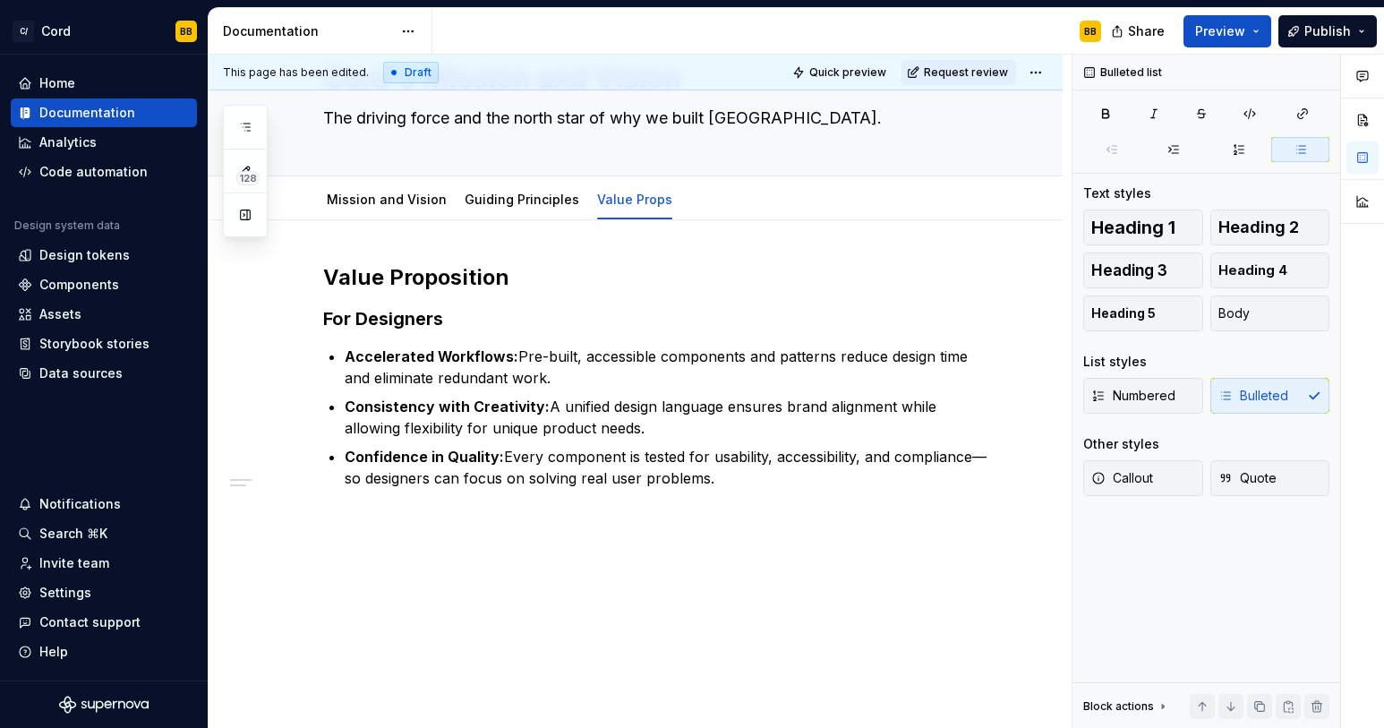
scroll to position [90, 0]
click at [345, 516] on div "Value Proposition For Designers Accelerated Workflows: Pre-built, accessible co…" at bounding box center [636, 474] width 854 height 509
click at [731, 480] on p "Confidence in Quality: Every component is tested for usability, accessibility, …" at bounding box center [668, 467] width 646 height 43
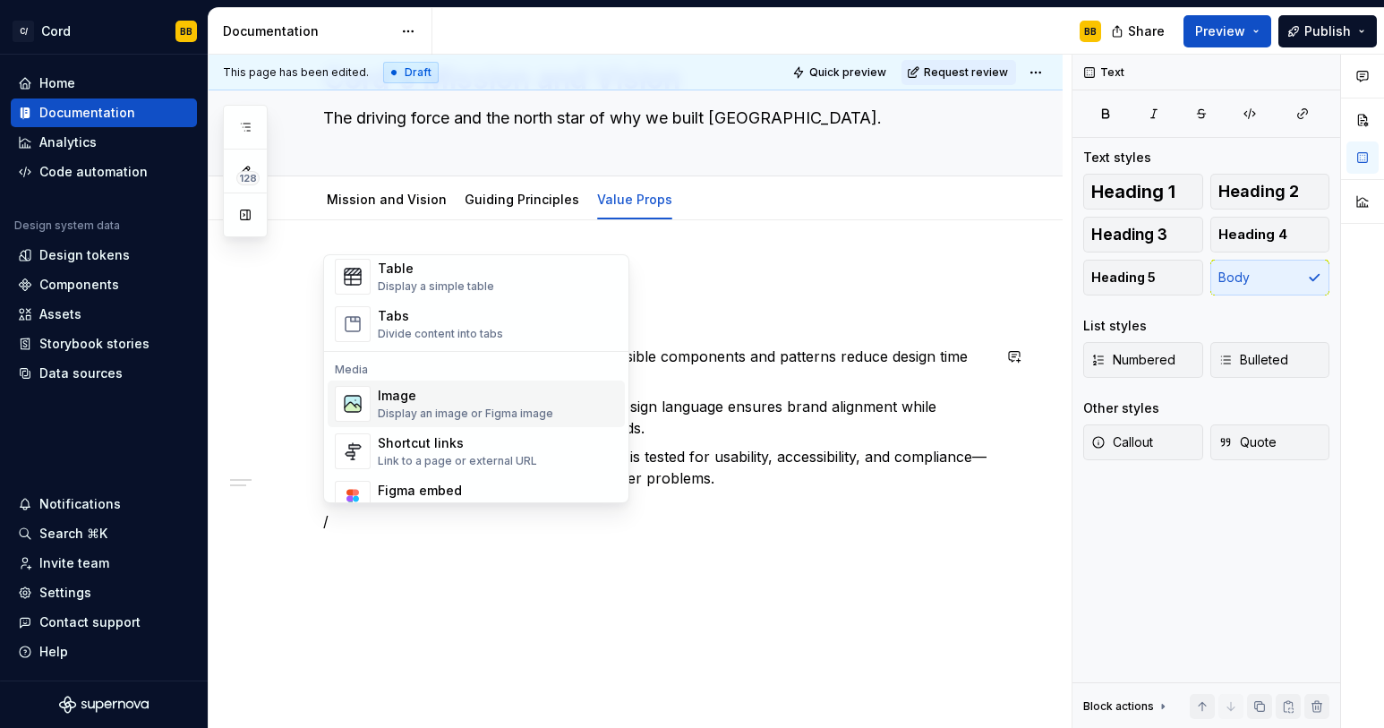
scroll to position [671, 0]
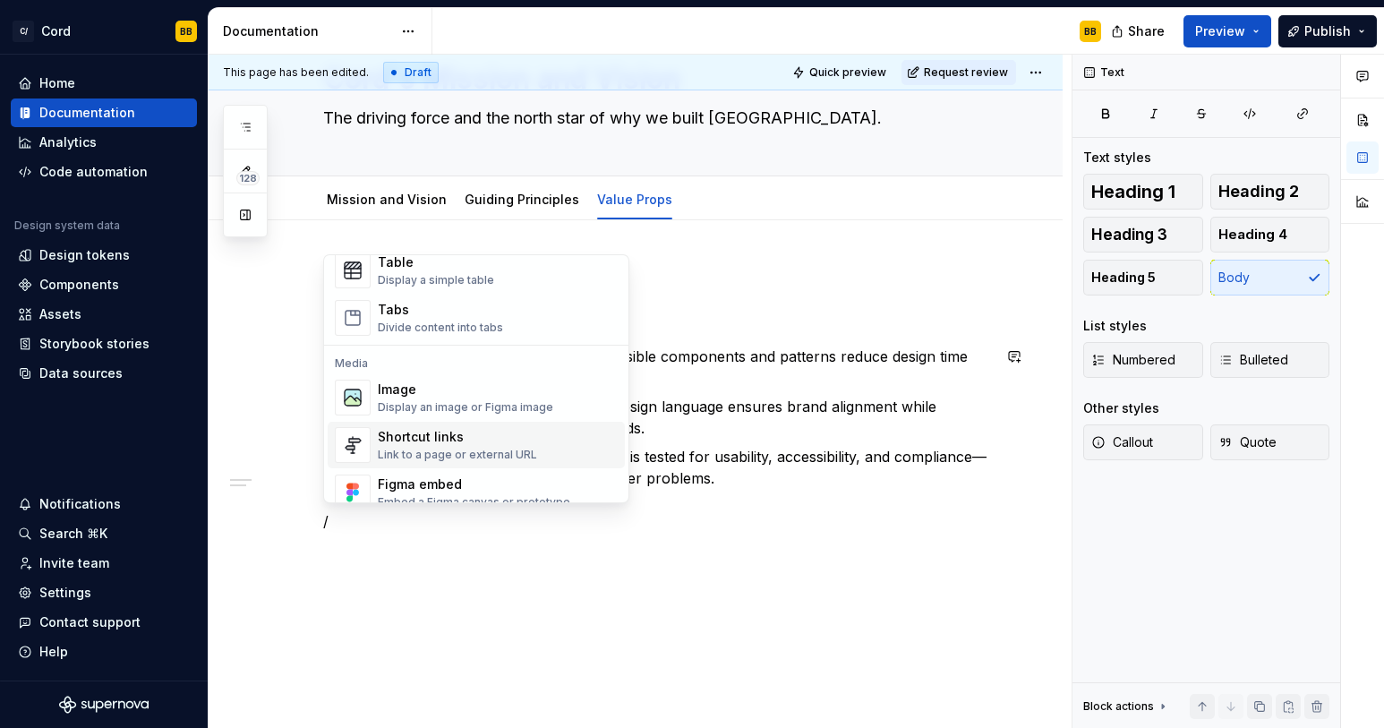
click at [499, 435] on div "Shortcut links" at bounding box center [457, 437] width 159 height 18
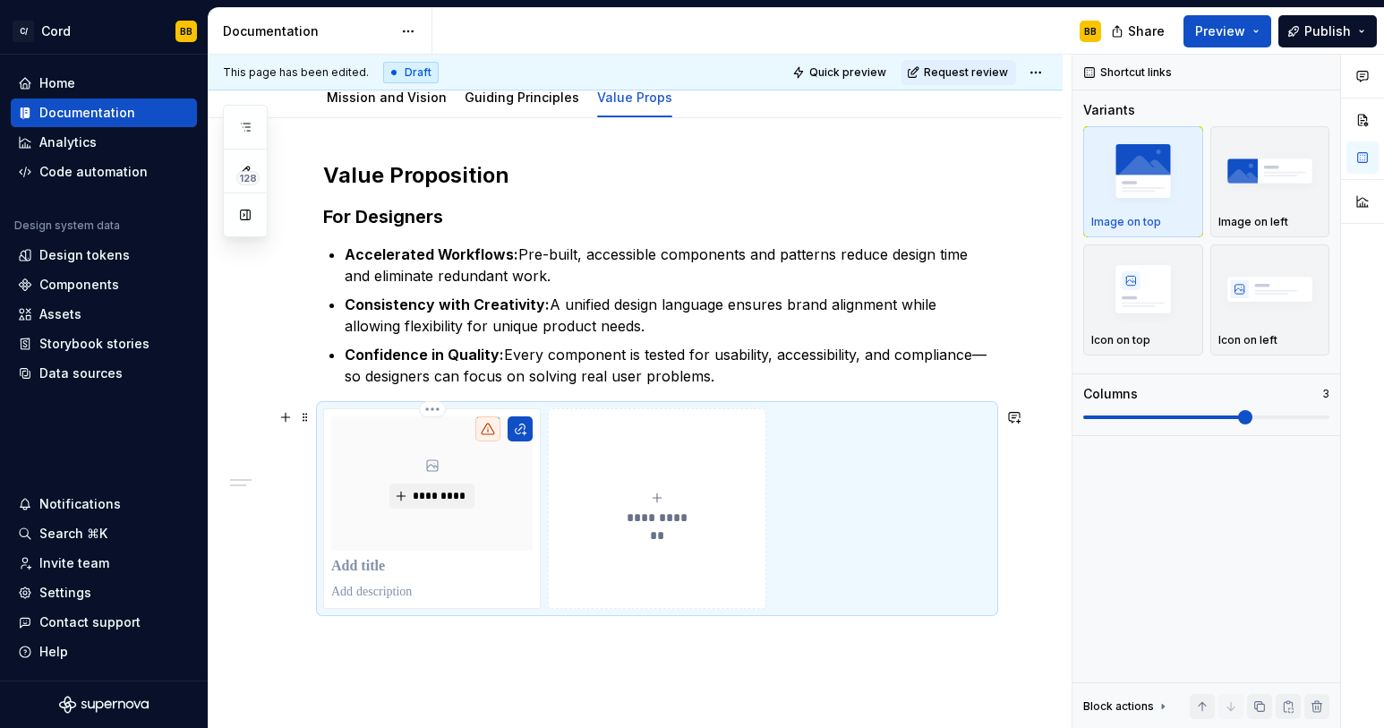
scroll to position [207, 0]
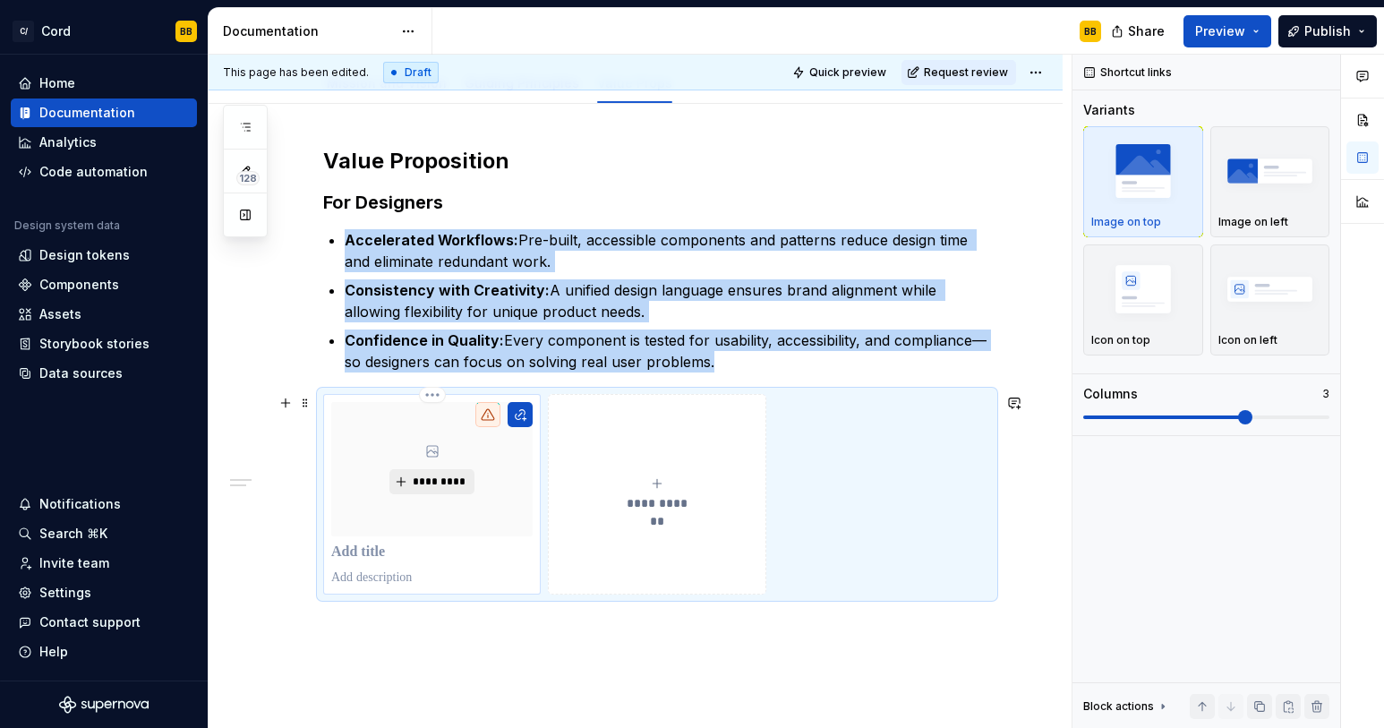
click at [435, 479] on span "*********" at bounding box center [439, 482] width 55 height 14
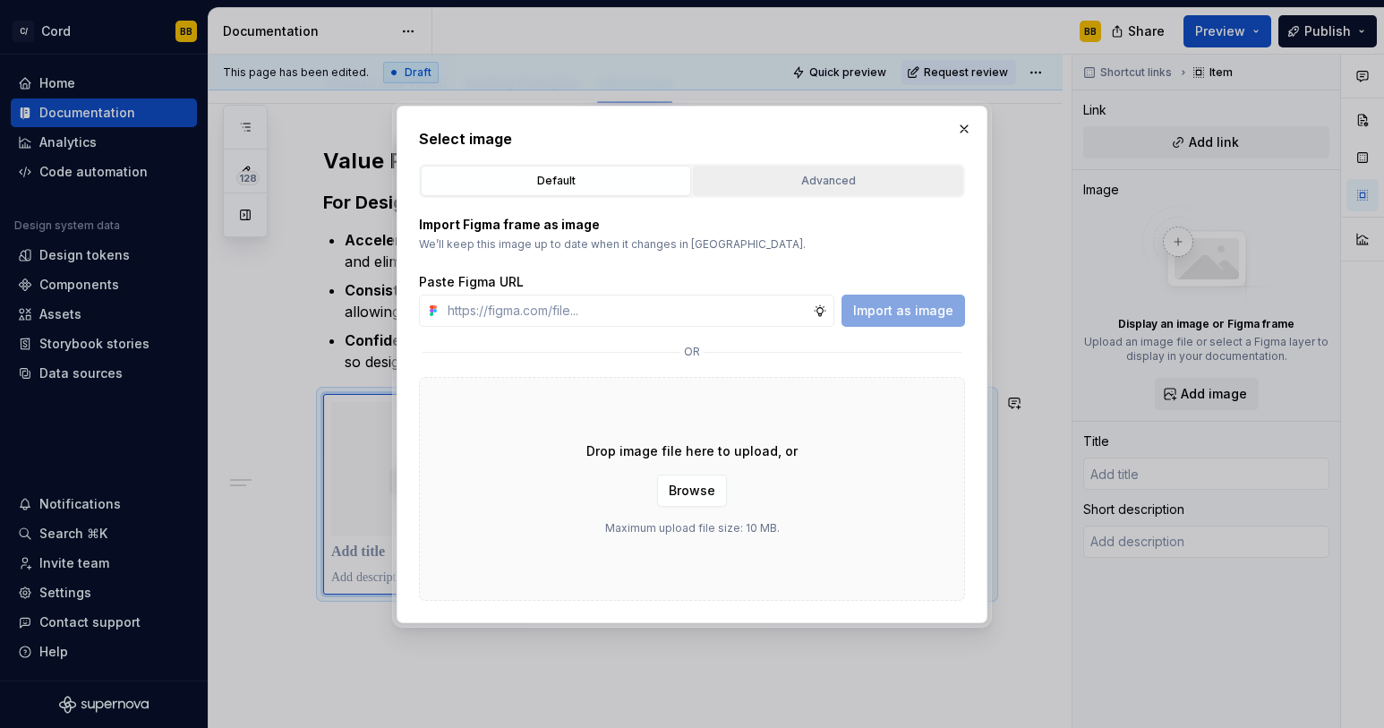
click at [764, 168] on button "Advanced" at bounding box center [828, 181] width 270 height 30
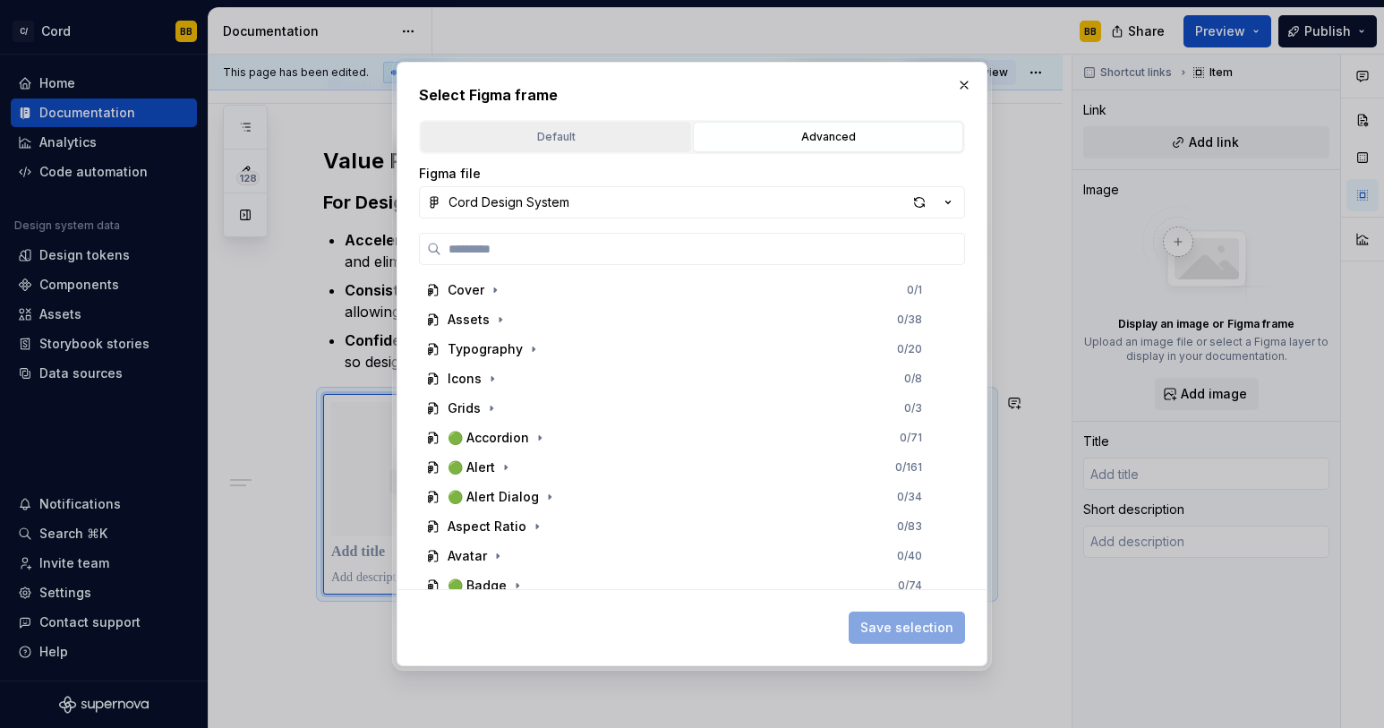
click at [636, 125] on button "Default" at bounding box center [556, 137] width 270 height 30
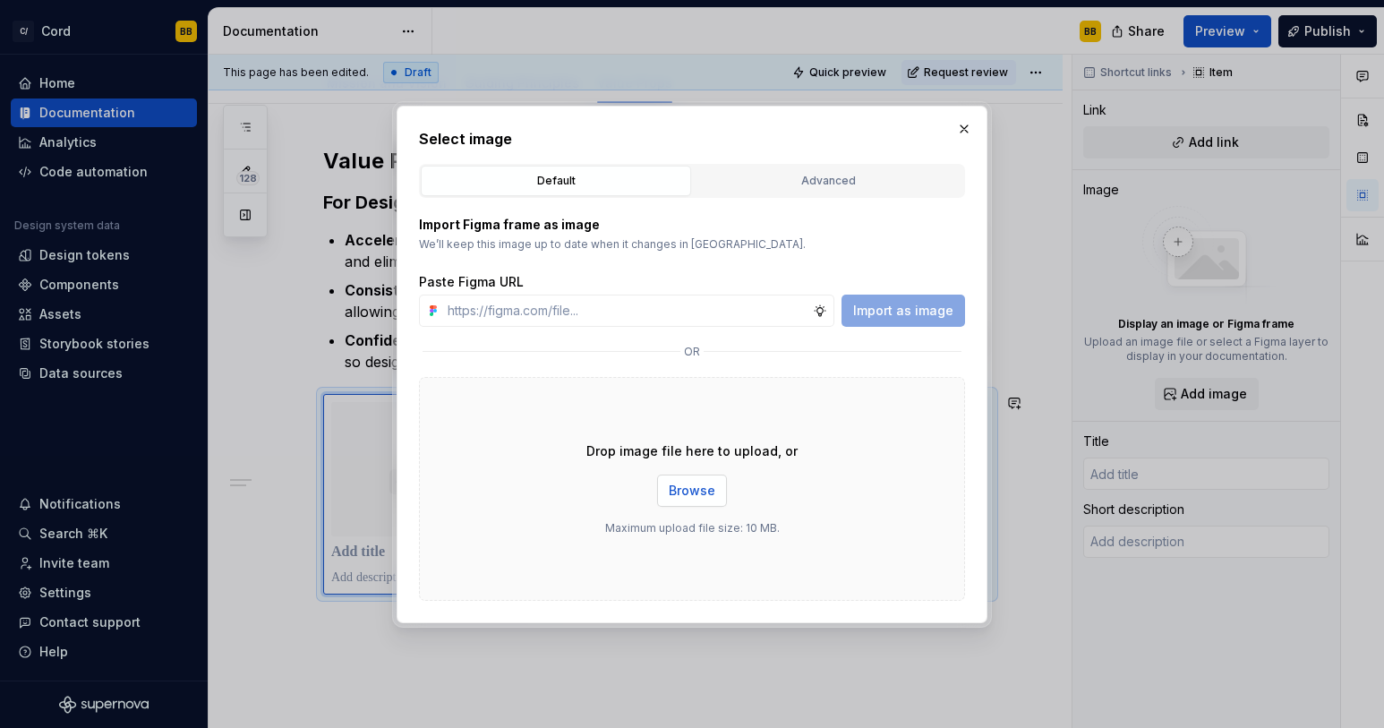
click at [677, 487] on span "Browse" at bounding box center [692, 491] width 47 height 18
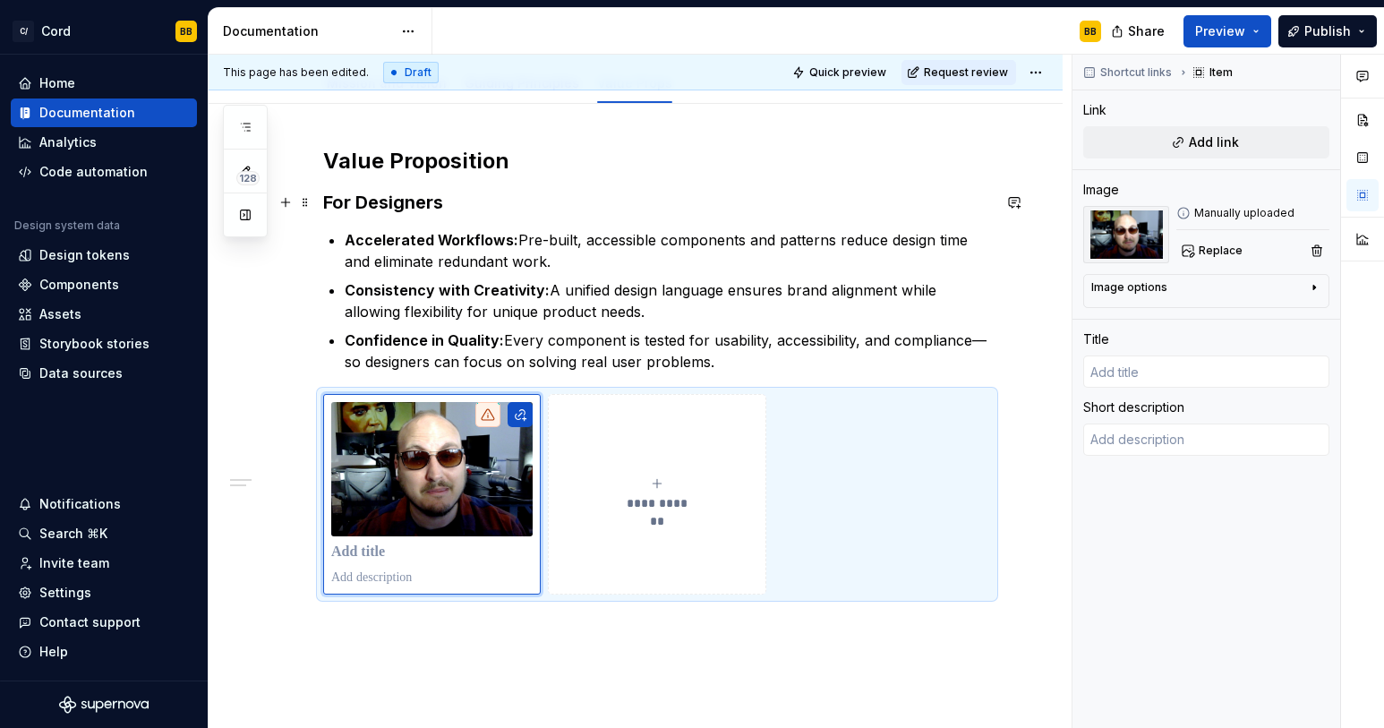
click at [415, 208] on strong "For Designers" at bounding box center [383, 202] width 120 height 21
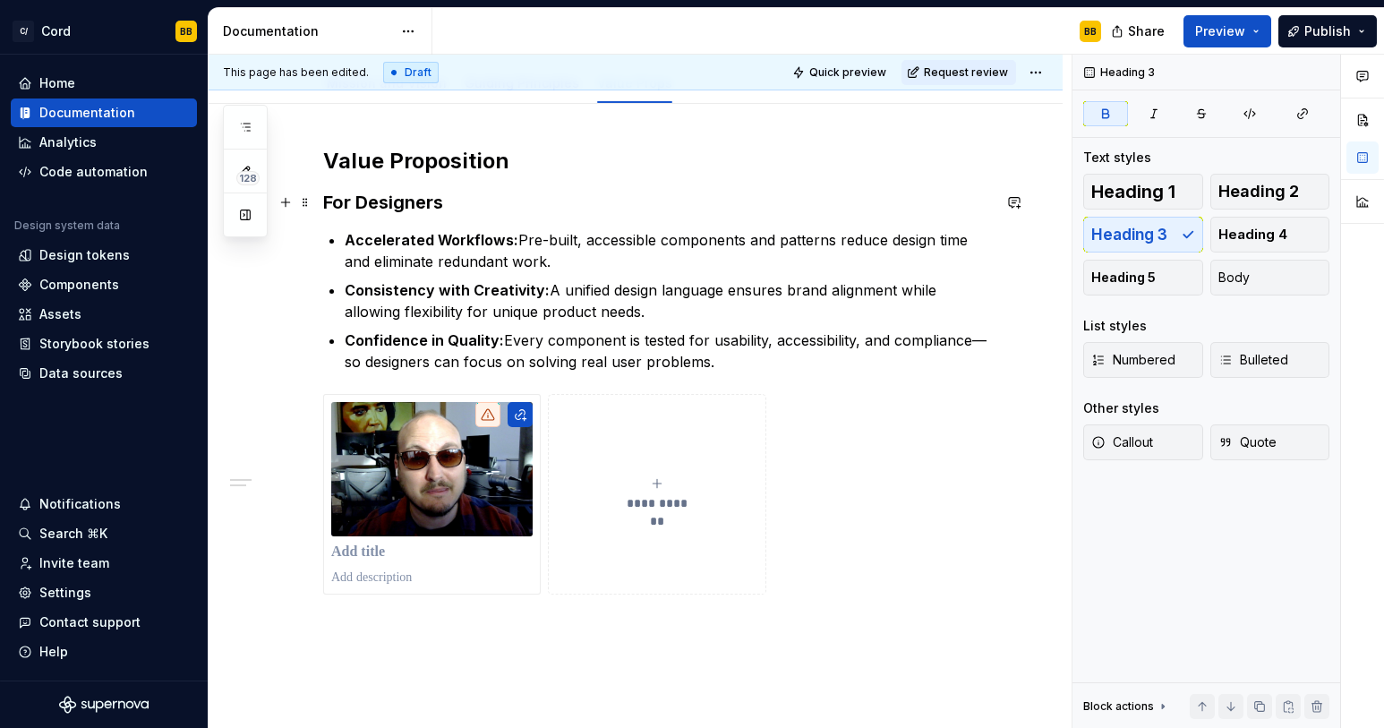
click at [415, 208] on strong "For Designers" at bounding box center [383, 202] width 120 height 21
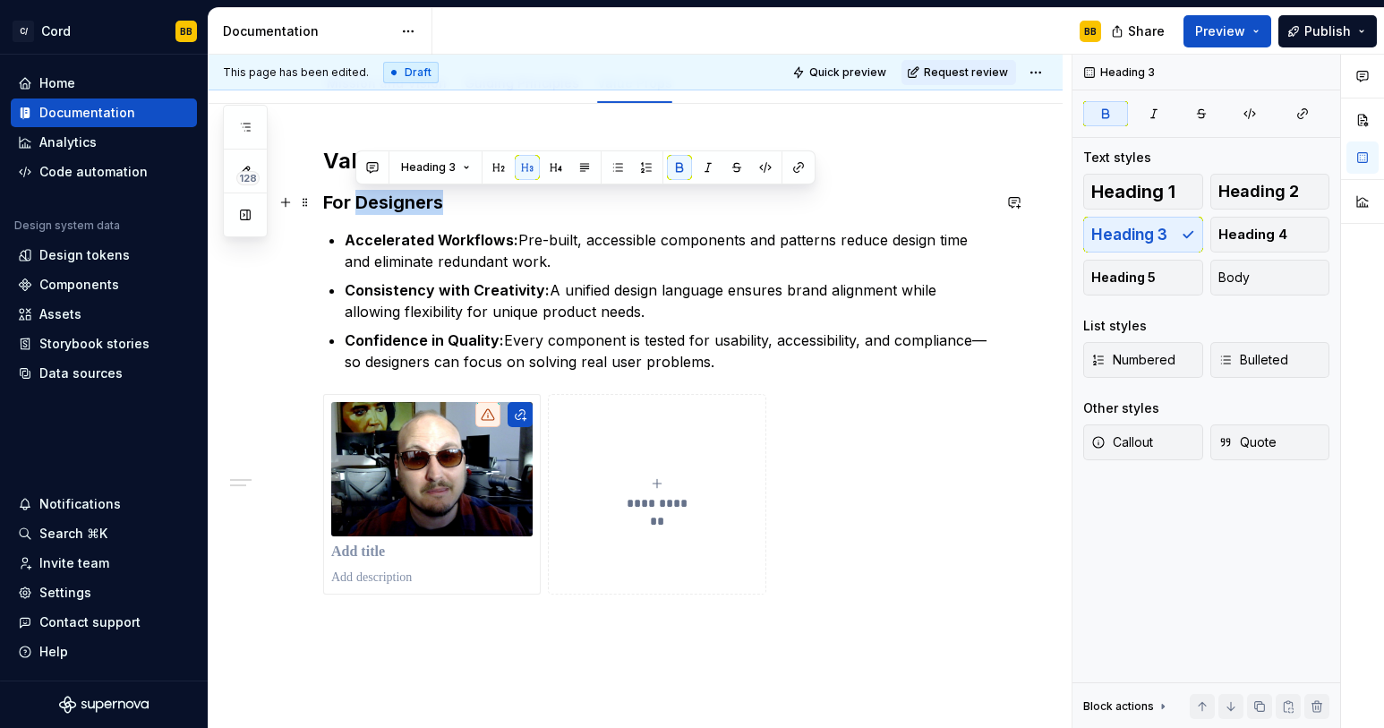
click at [415, 208] on strong "For Designers" at bounding box center [383, 202] width 120 height 21
copy strong "For Designers"
click at [381, 550] on p at bounding box center [431, 552] width 201 height 18
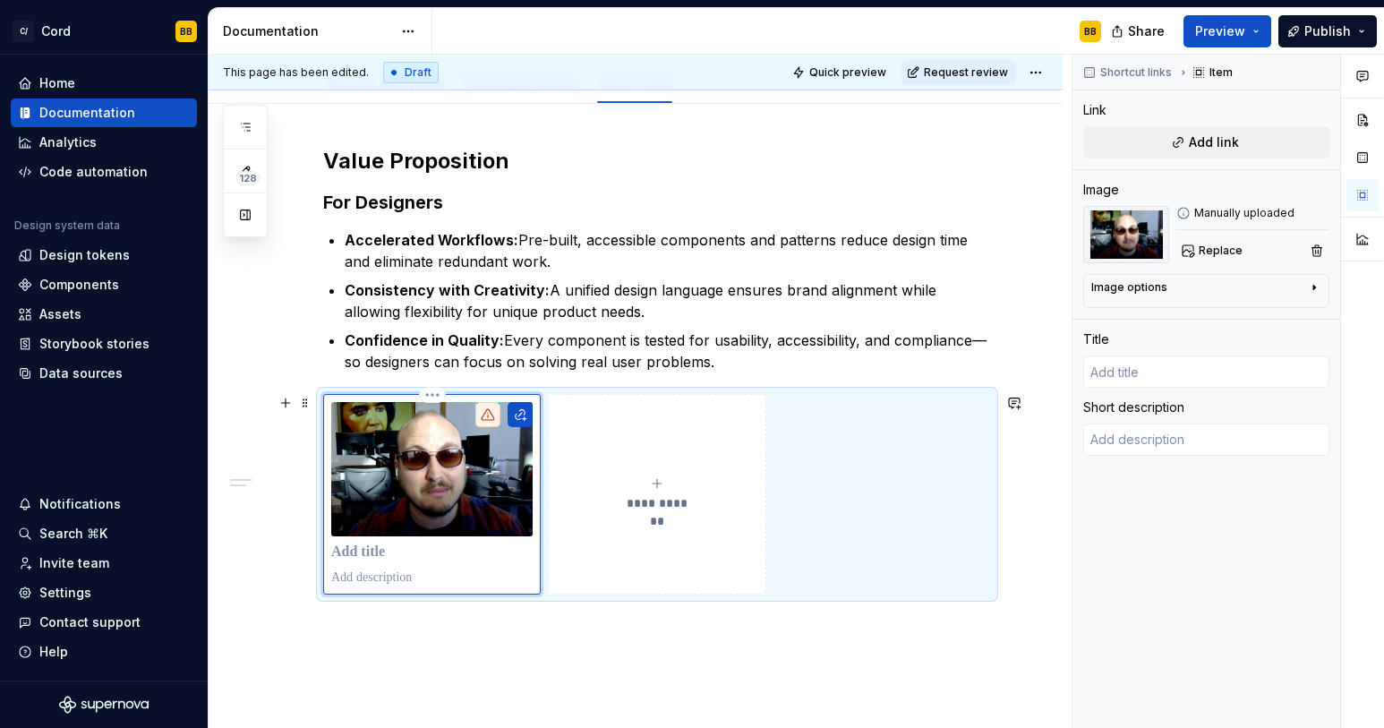
type textarea "*"
type input "For Designers"
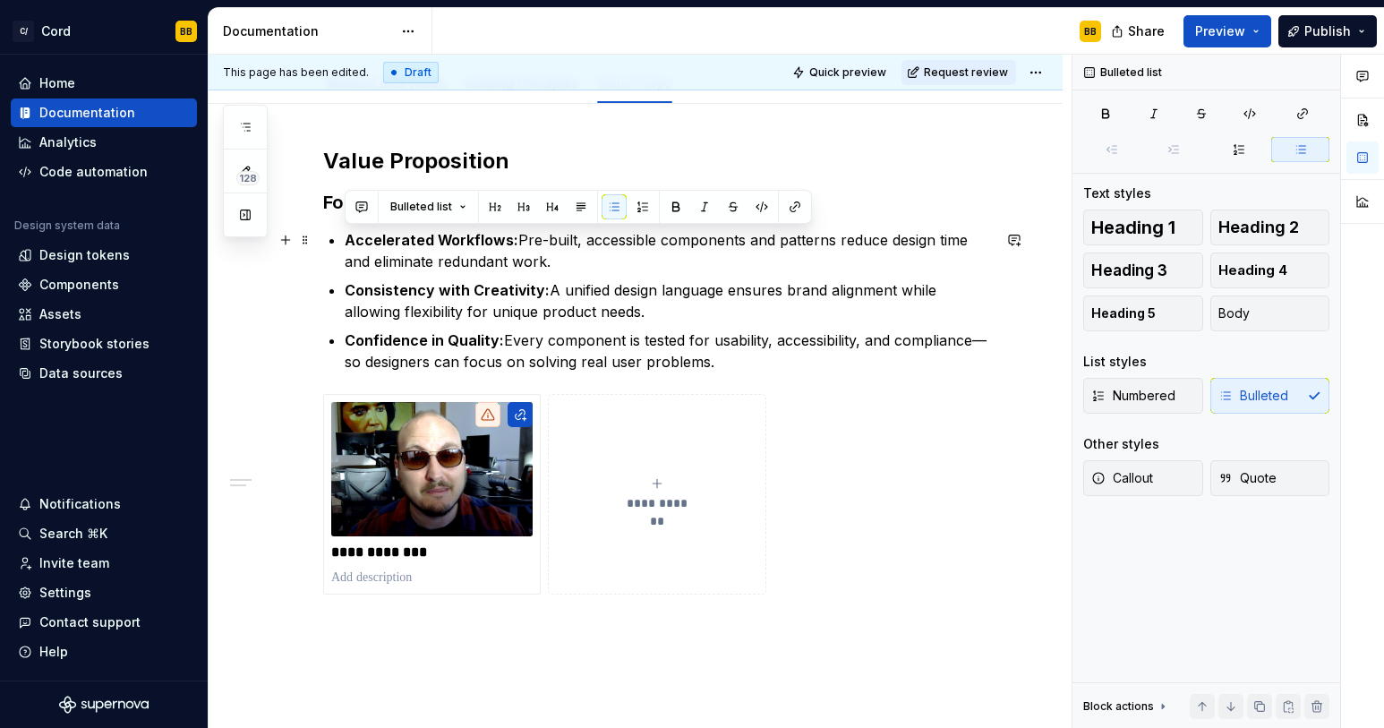
drag, startPoint x: 762, startPoint y: 365, endPoint x: 338, endPoint y: 241, distance: 442.3
click at [338, 241] on div "**********" at bounding box center [657, 371] width 668 height 448
copy ul "Accelerated Workflows: Pre-built, accessible components and patterns reduce des…"
click at [383, 579] on p at bounding box center [431, 578] width 201 height 18
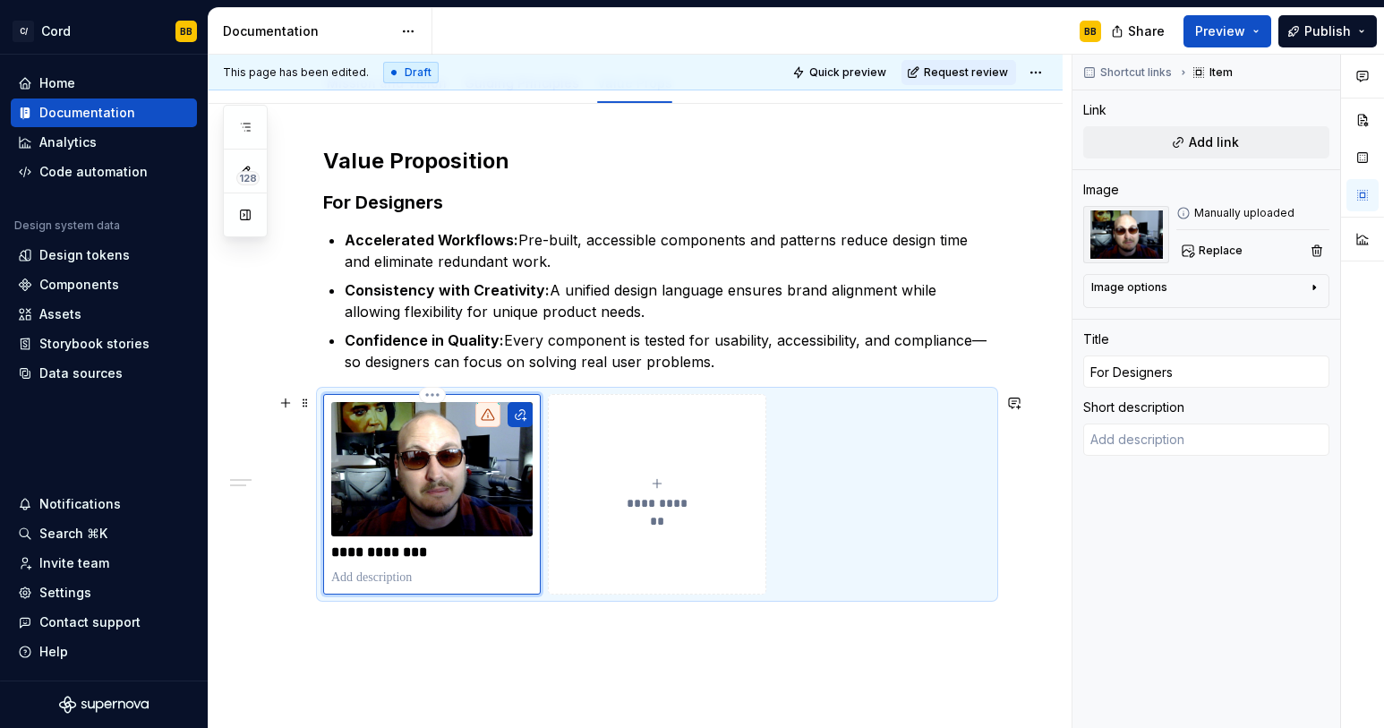
type textarea "*"
type textarea "Accelerated Workflows: Pre-built, accessible components and patterns reduce des…"
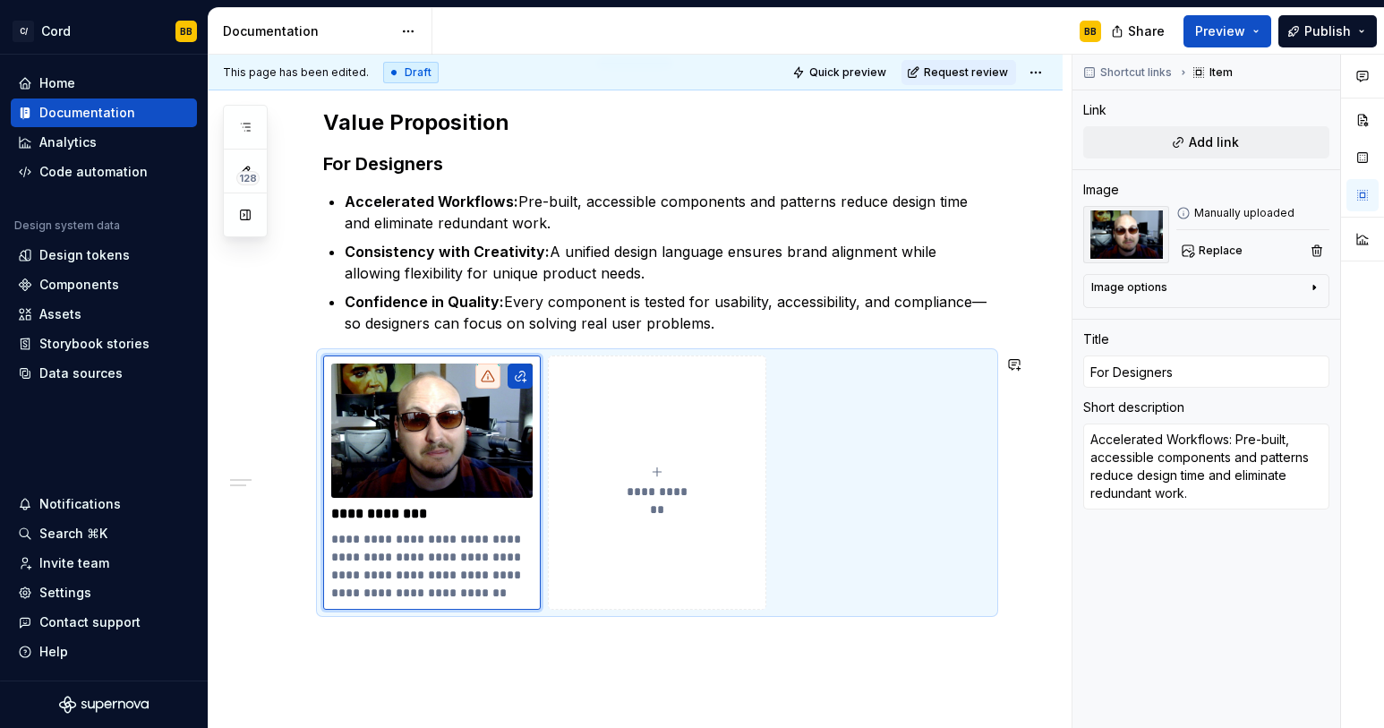
scroll to position [253, 0]
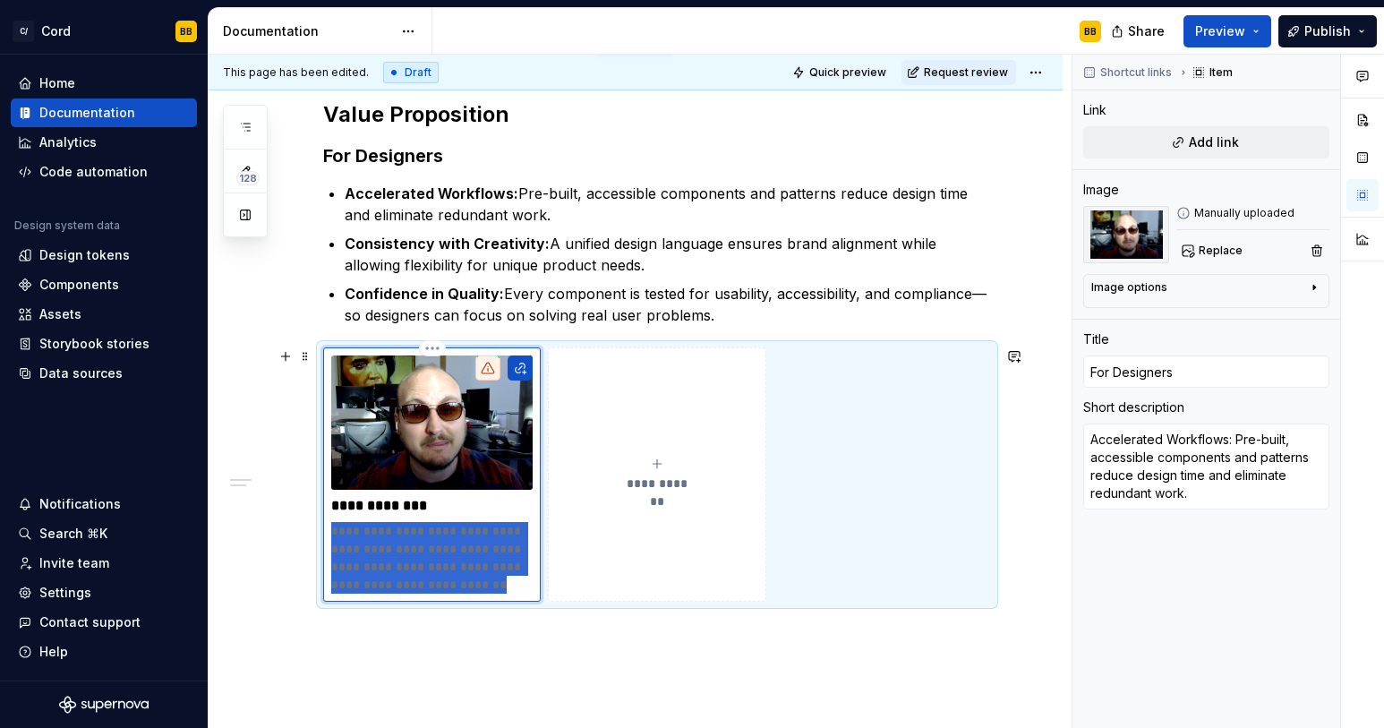
drag, startPoint x: 491, startPoint y: 586, endPoint x: 341, endPoint y: 442, distance: 207.7
click at [341, 442] on div "**********" at bounding box center [431, 474] width 201 height 238
click at [304, 355] on span at bounding box center [305, 356] width 14 height 25
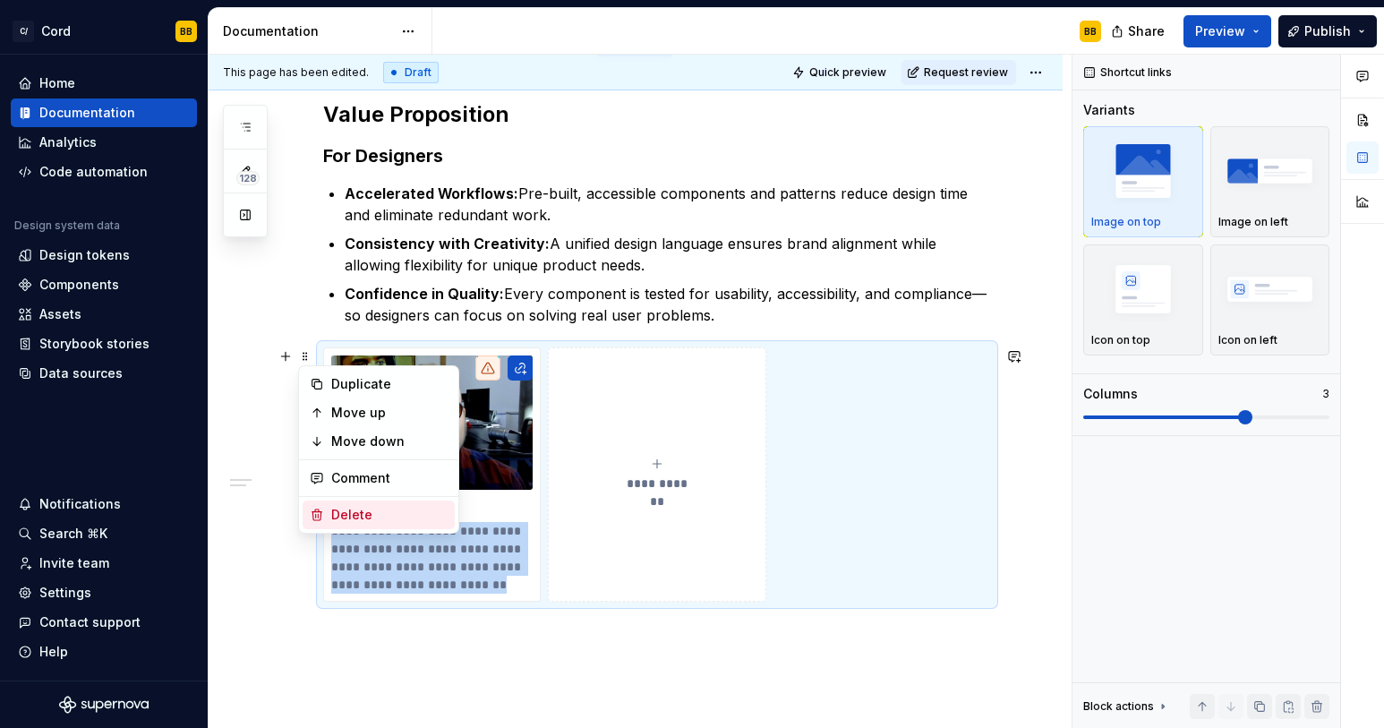
click at [339, 516] on div "Delete" at bounding box center [389, 515] width 116 height 18
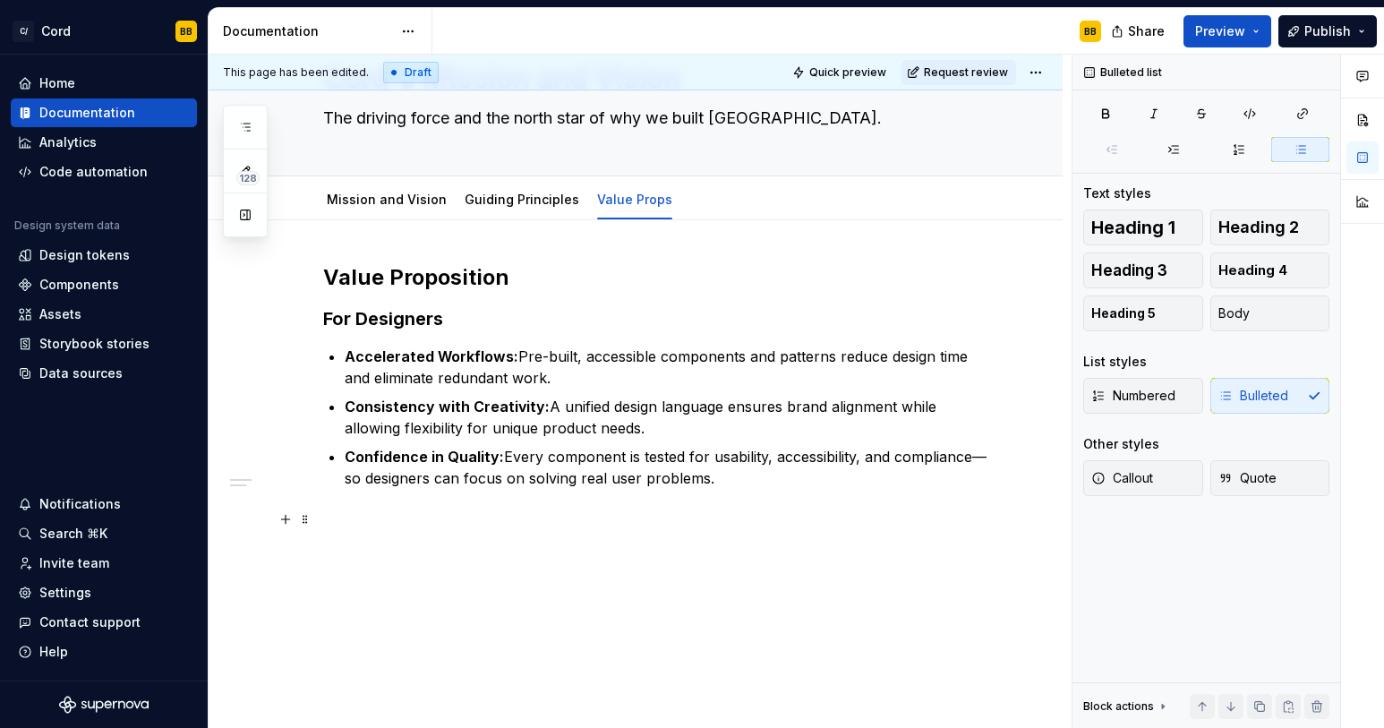
scroll to position [90, 0]
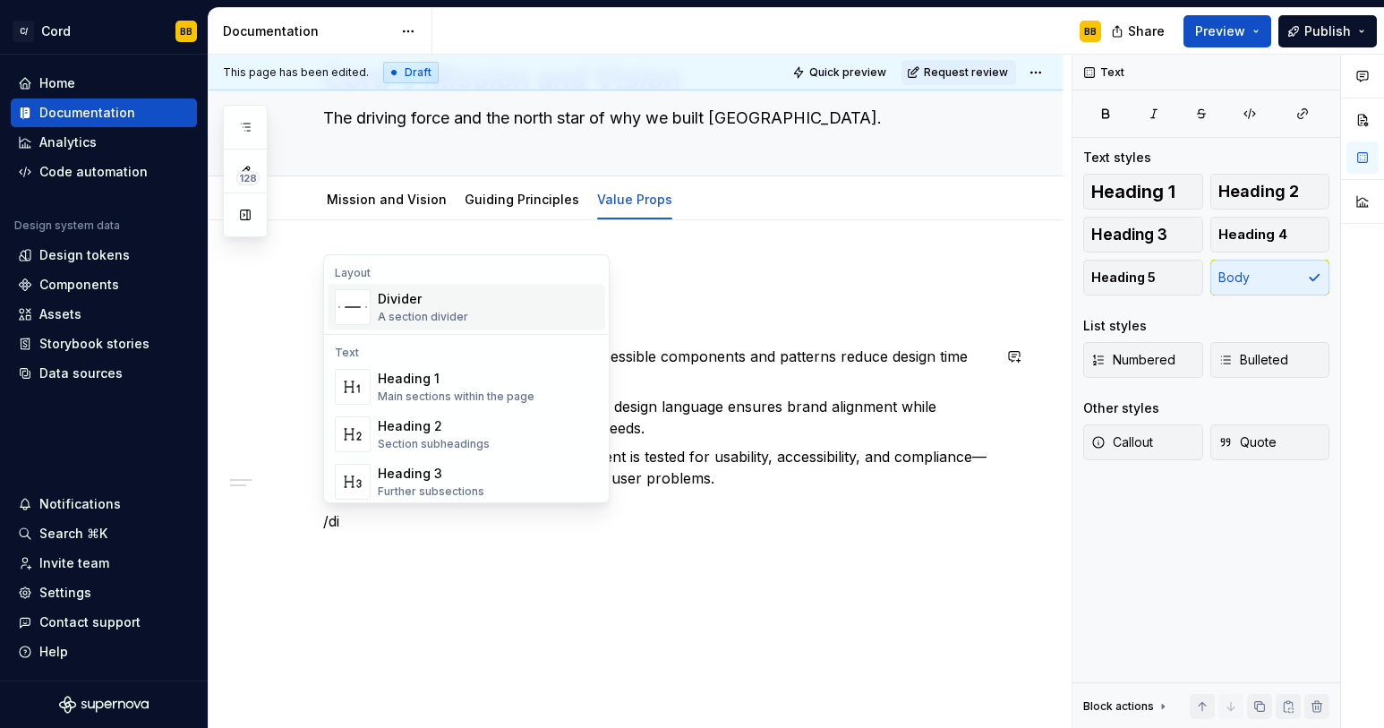
click at [407, 312] on div "A section divider" at bounding box center [423, 317] width 90 height 14
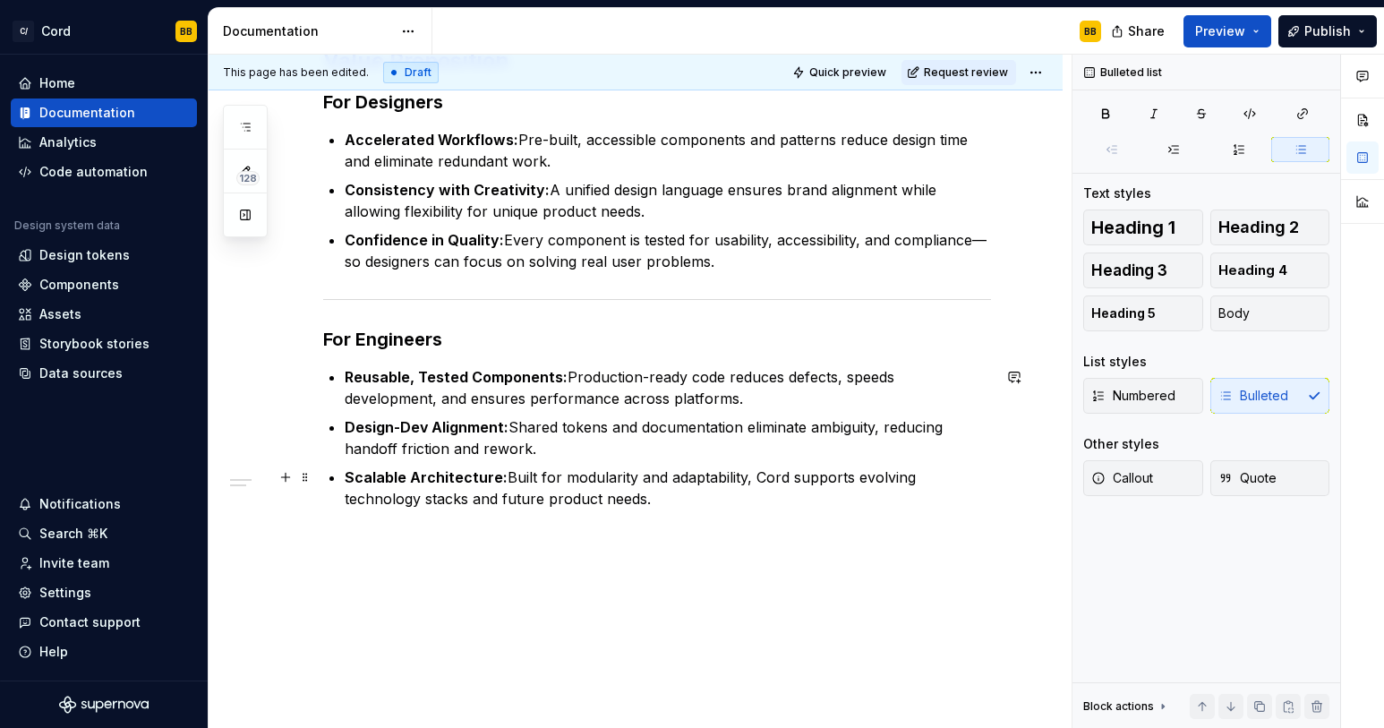
scroll to position [311, 0]
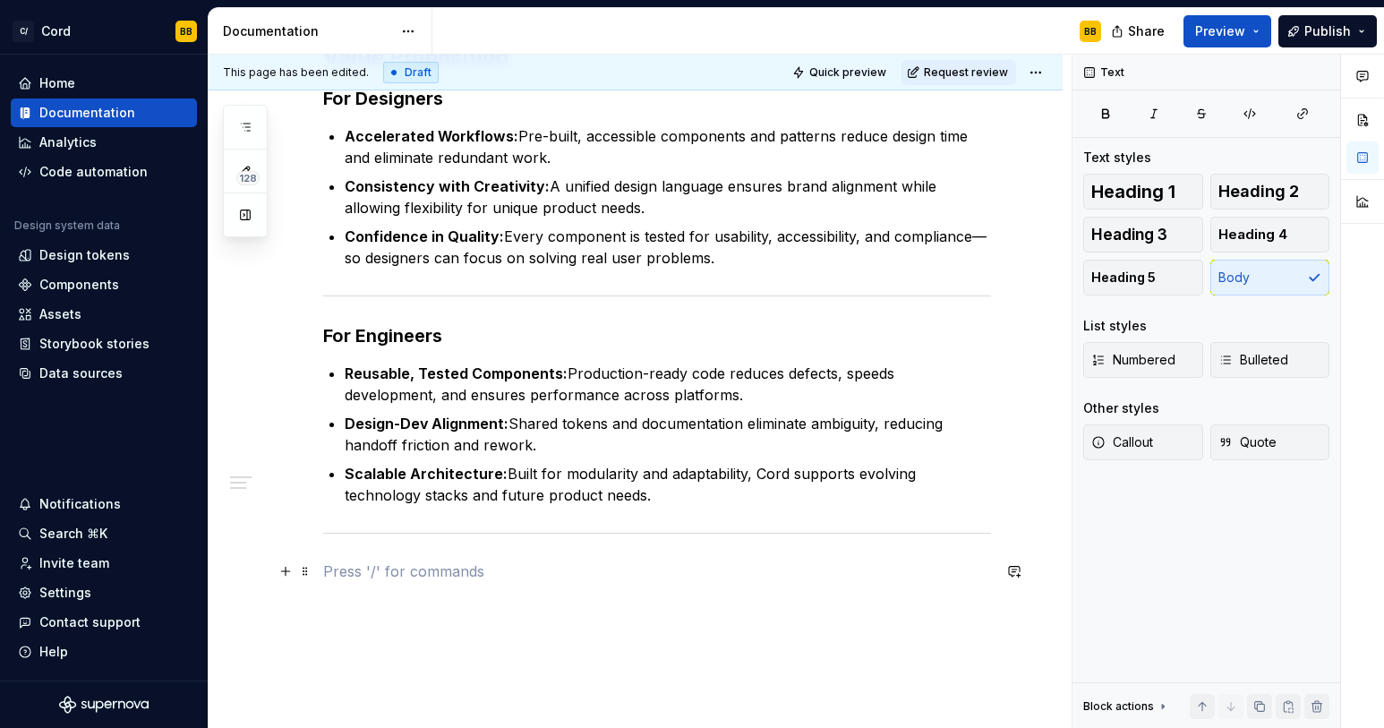
click at [344, 571] on p at bounding box center [657, 571] width 668 height 21
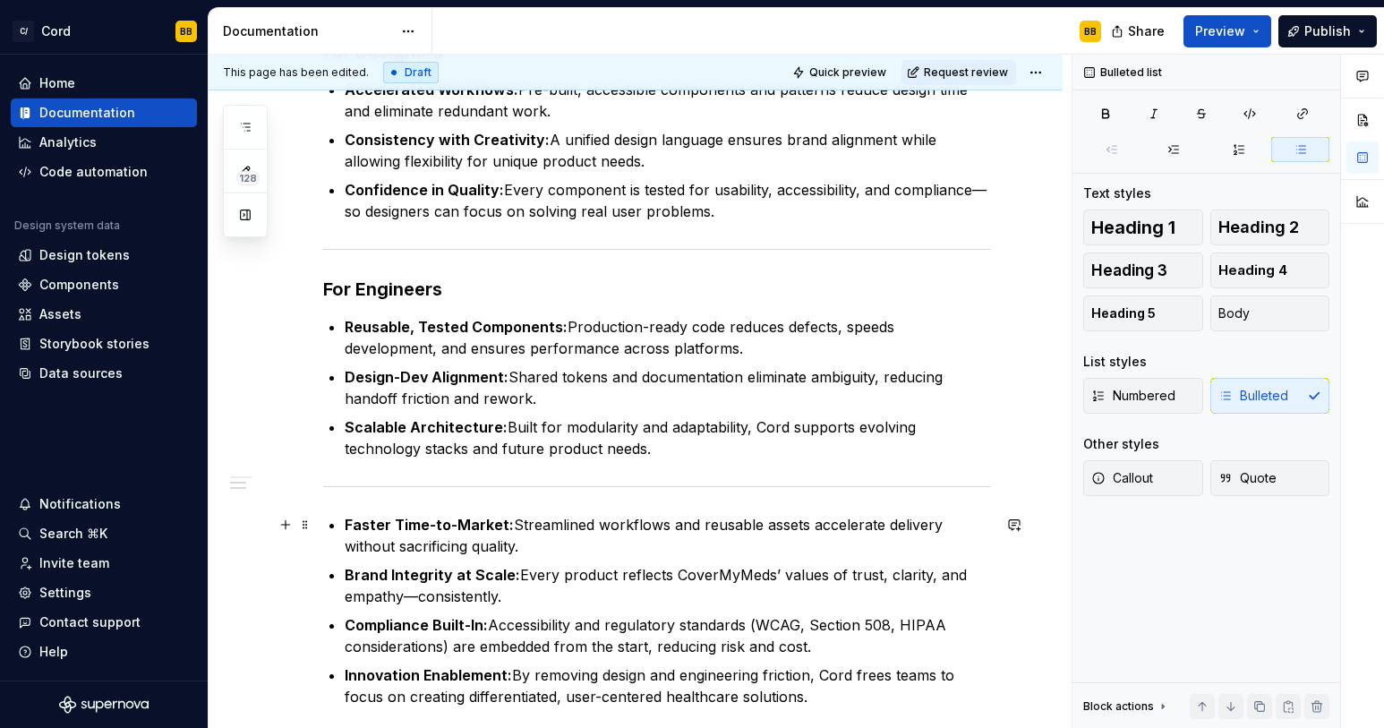
scroll to position [358, 0]
click at [343, 520] on div "Value Proposition For Designers Accelerated Workflows: Pre-built, accessible co…" at bounding box center [657, 351] width 668 height 711
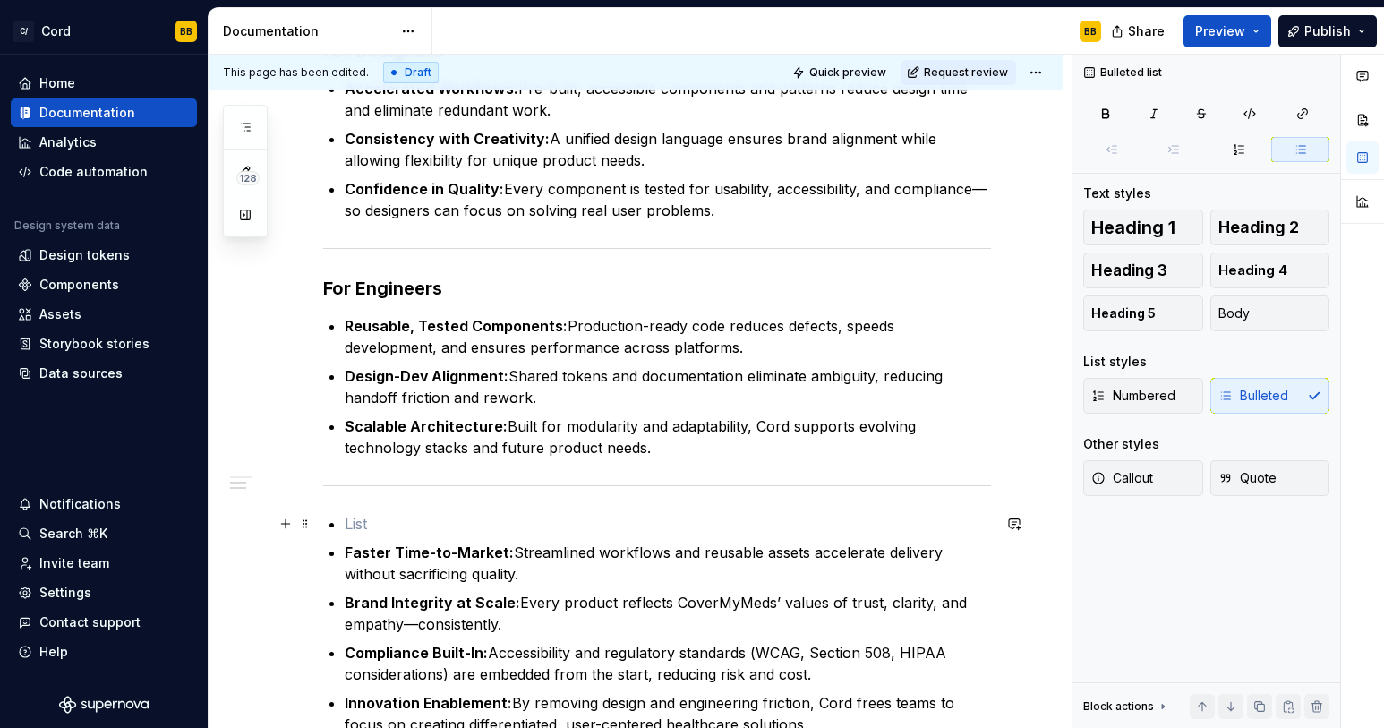
click at [366, 526] on p at bounding box center [668, 523] width 646 height 21
click at [1152, 263] on span "Heading 3" at bounding box center [1129, 270] width 76 height 18
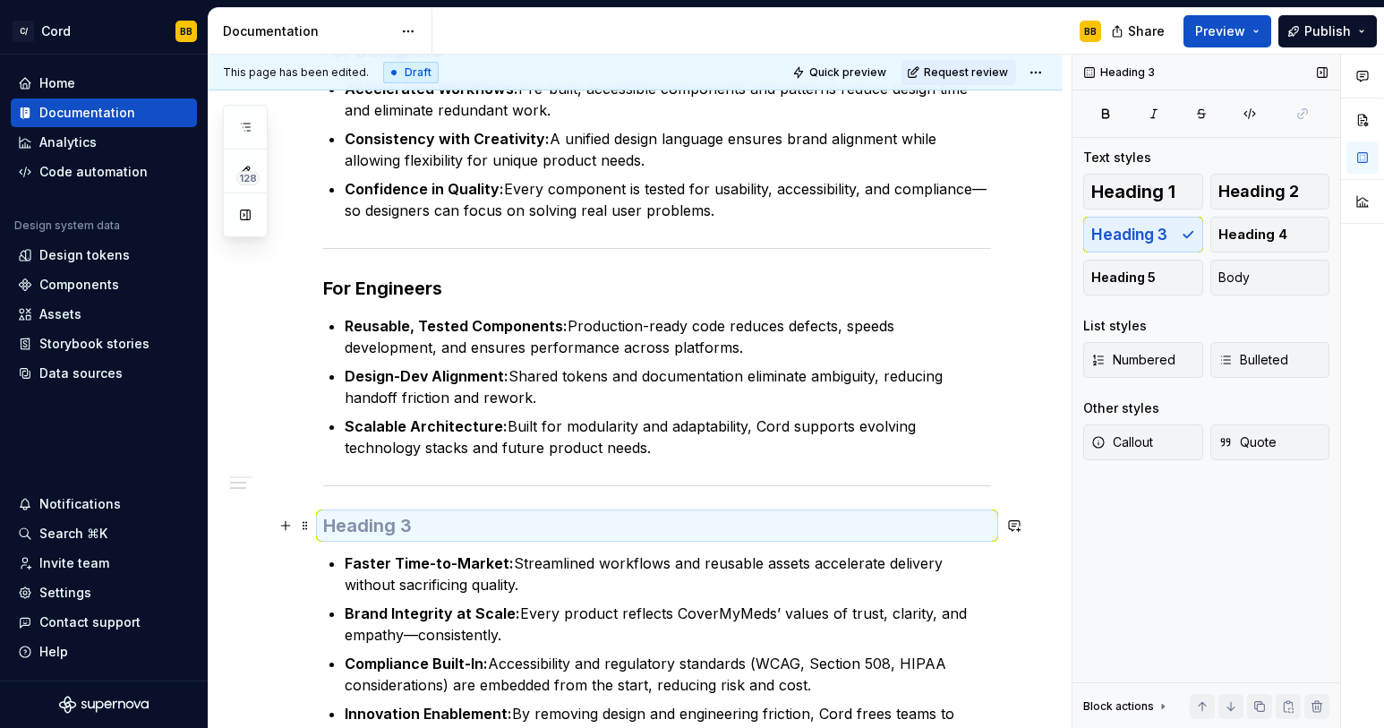
click at [416, 529] on h3 at bounding box center [657, 525] width 668 height 25
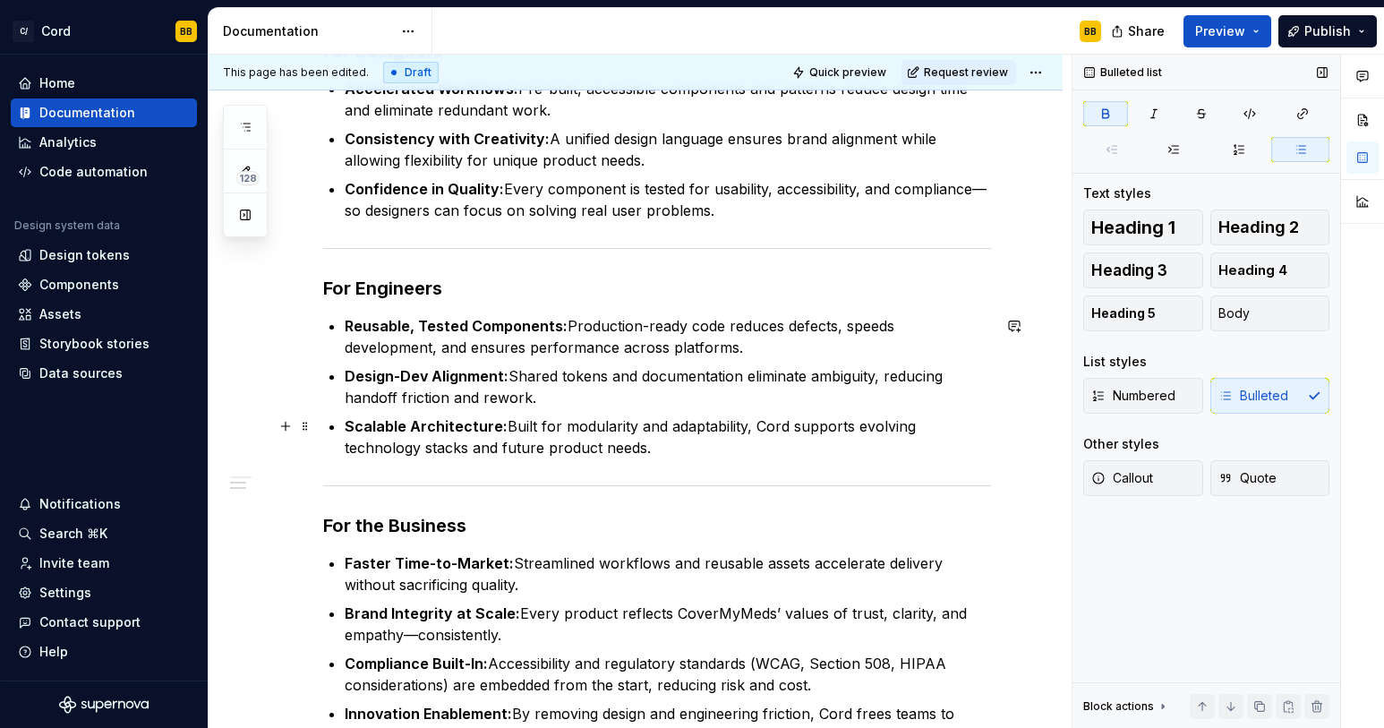
click at [434, 432] on strong "Scalable Architecture:" at bounding box center [426, 426] width 163 height 18
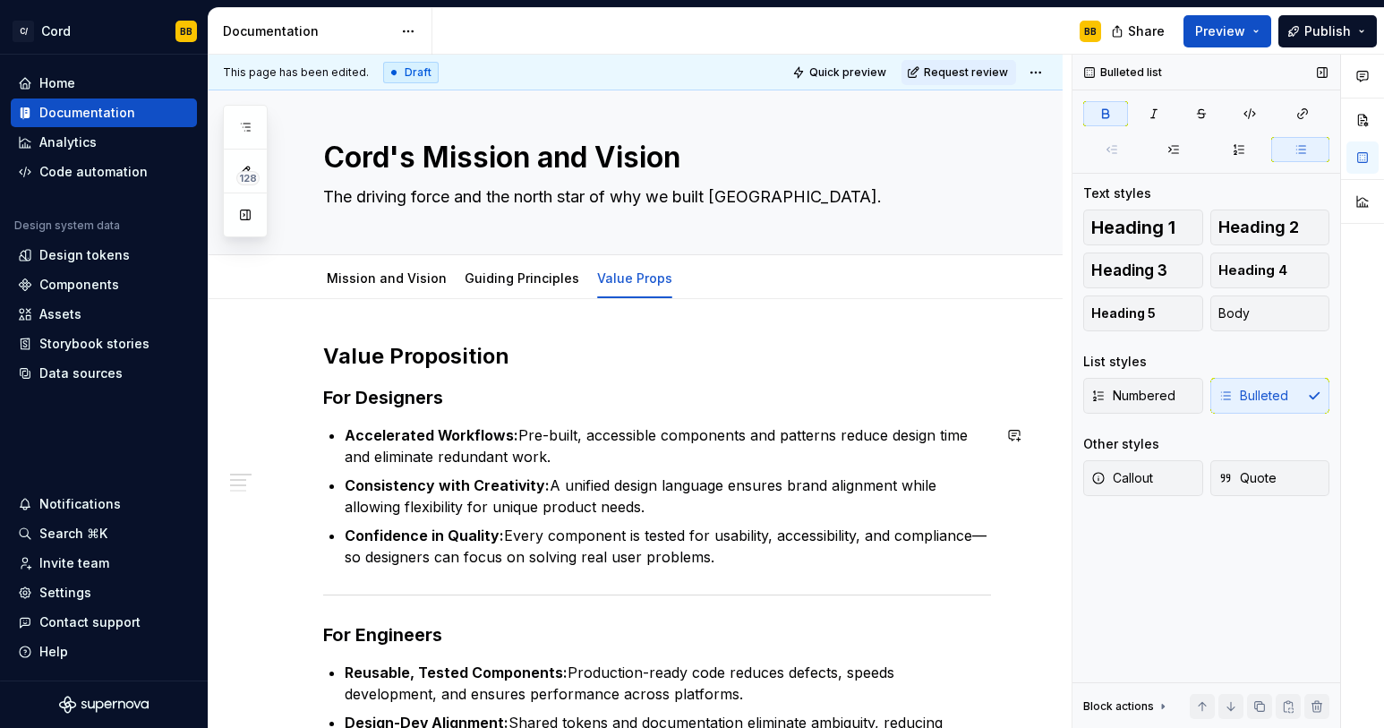
scroll to position [0, 0]
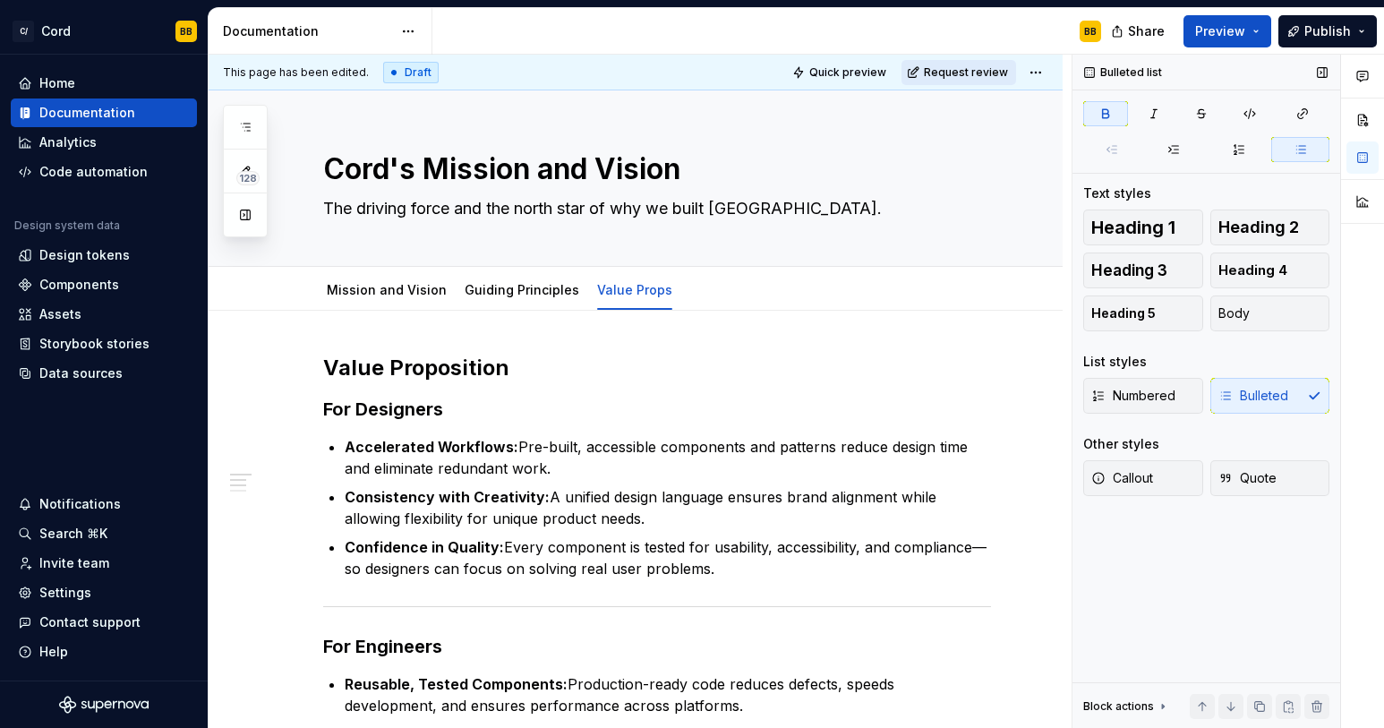
click at [945, 64] on button "Request review" at bounding box center [959, 72] width 115 height 25
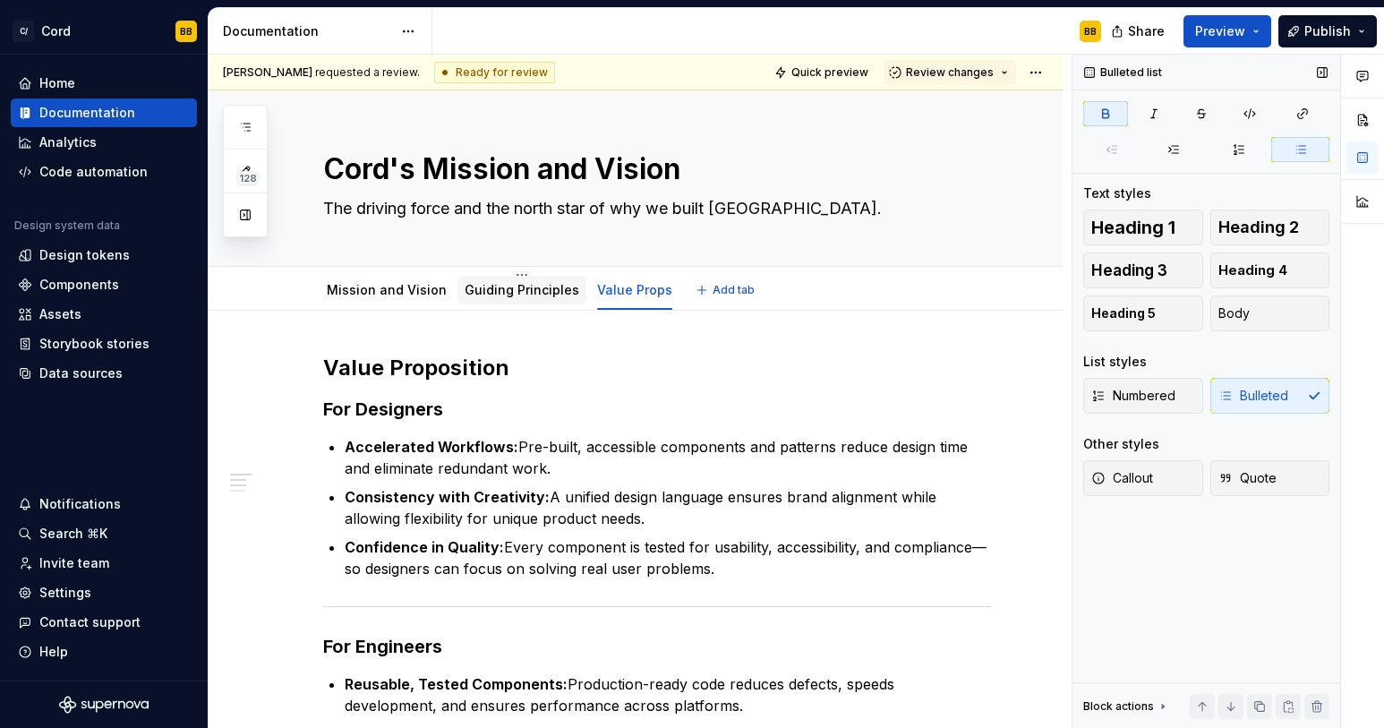
click at [518, 293] on link "Guiding Principles" at bounding box center [522, 289] width 115 height 15
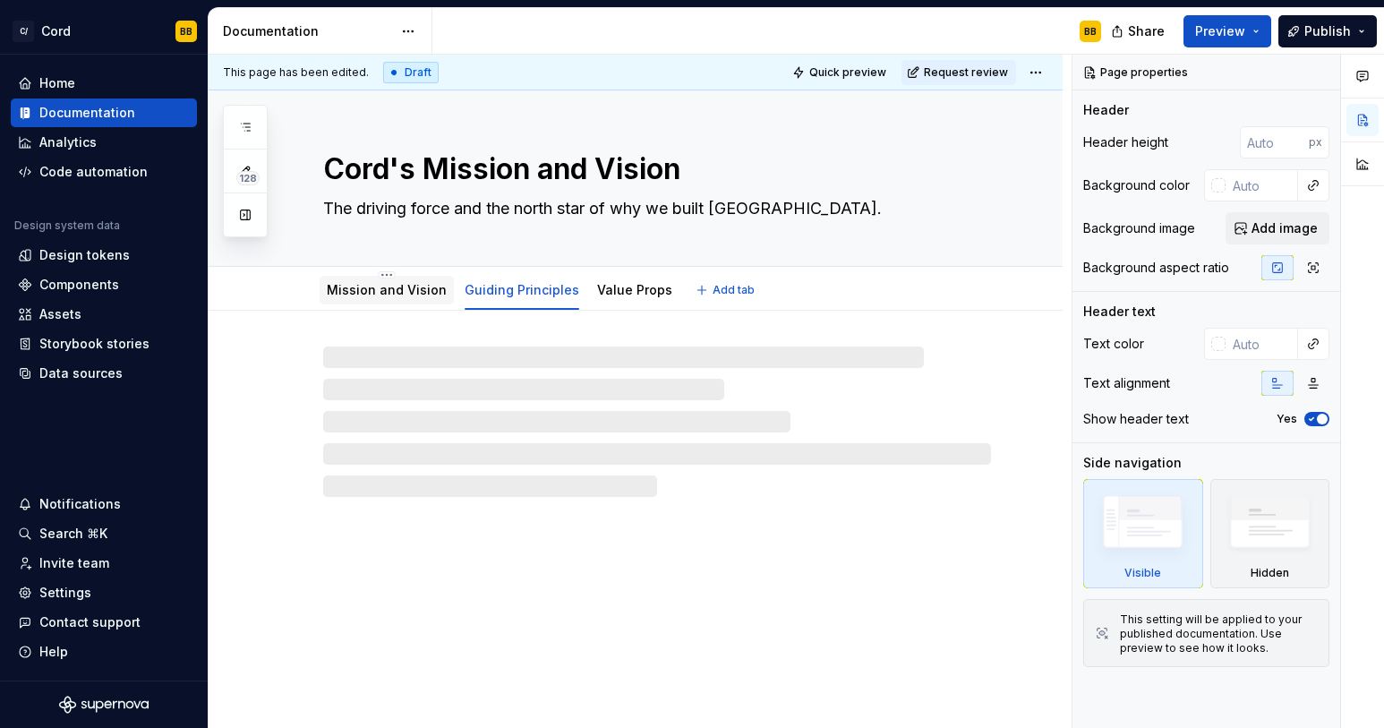
click at [407, 296] on link "Mission and Vision" at bounding box center [387, 289] width 120 height 15
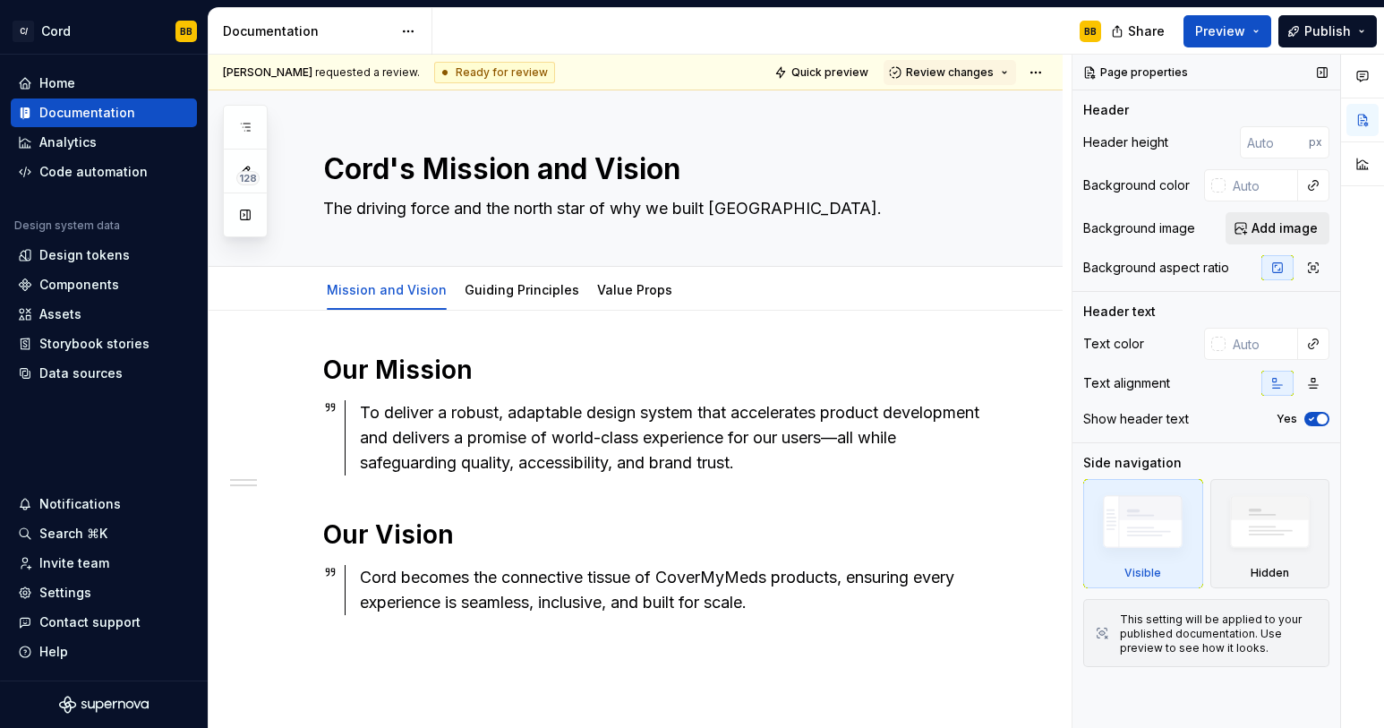
click at [1271, 228] on span "Add image" at bounding box center [1285, 228] width 66 height 18
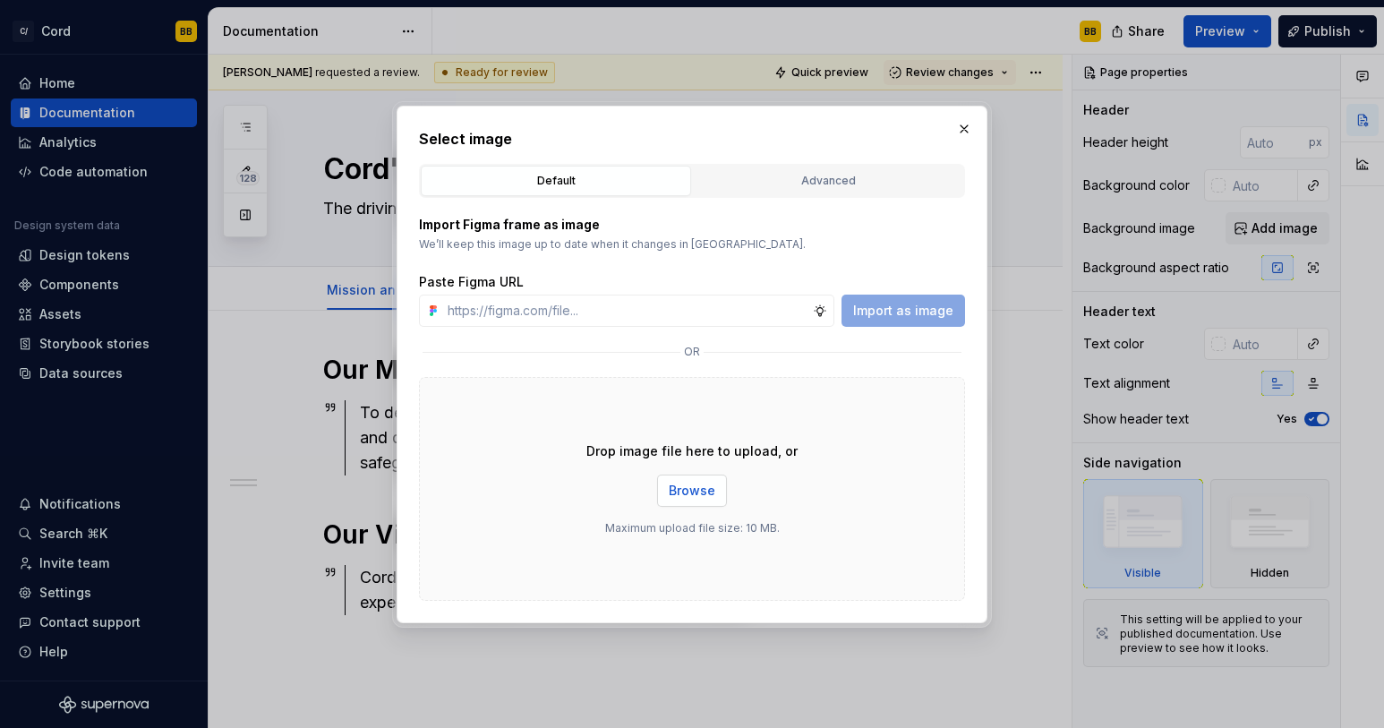
click at [693, 494] on span "Browse" at bounding box center [692, 491] width 47 height 18
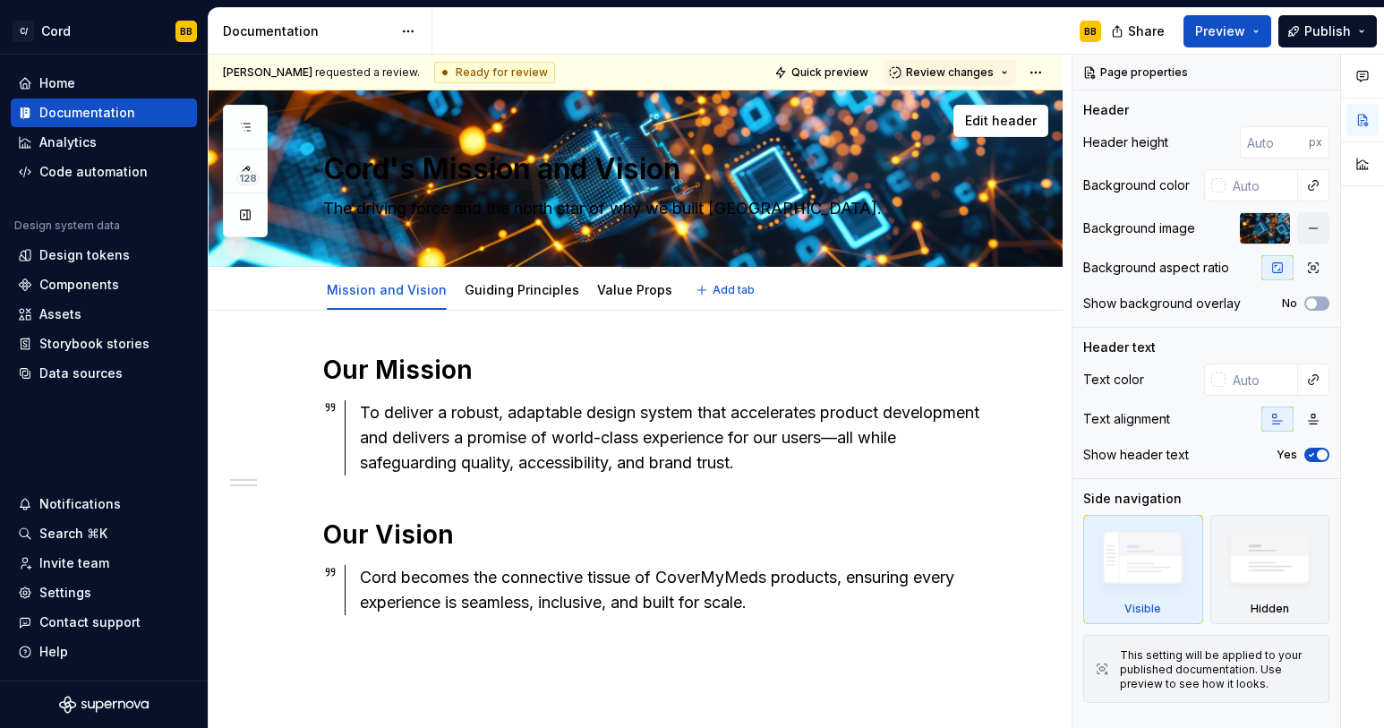
drag, startPoint x: 770, startPoint y: 208, endPoint x: 393, endPoint y: 180, distance: 378.0
click at [393, 180] on div "Cord's Mission and Vision The driving force and the north star of why we built …" at bounding box center [657, 177] width 668 height 175
drag, startPoint x: 330, startPoint y: 167, endPoint x: 775, endPoint y: 237, distance: 449.6
click at [775, 237] on div "Cord's Mission and Vision The driving force and the north star of why we built …" at bounding box center [657, 177] width 668 height 175
click at [1308, 228] on button "button" at bounding box center [1313, 228] width 32 height 32
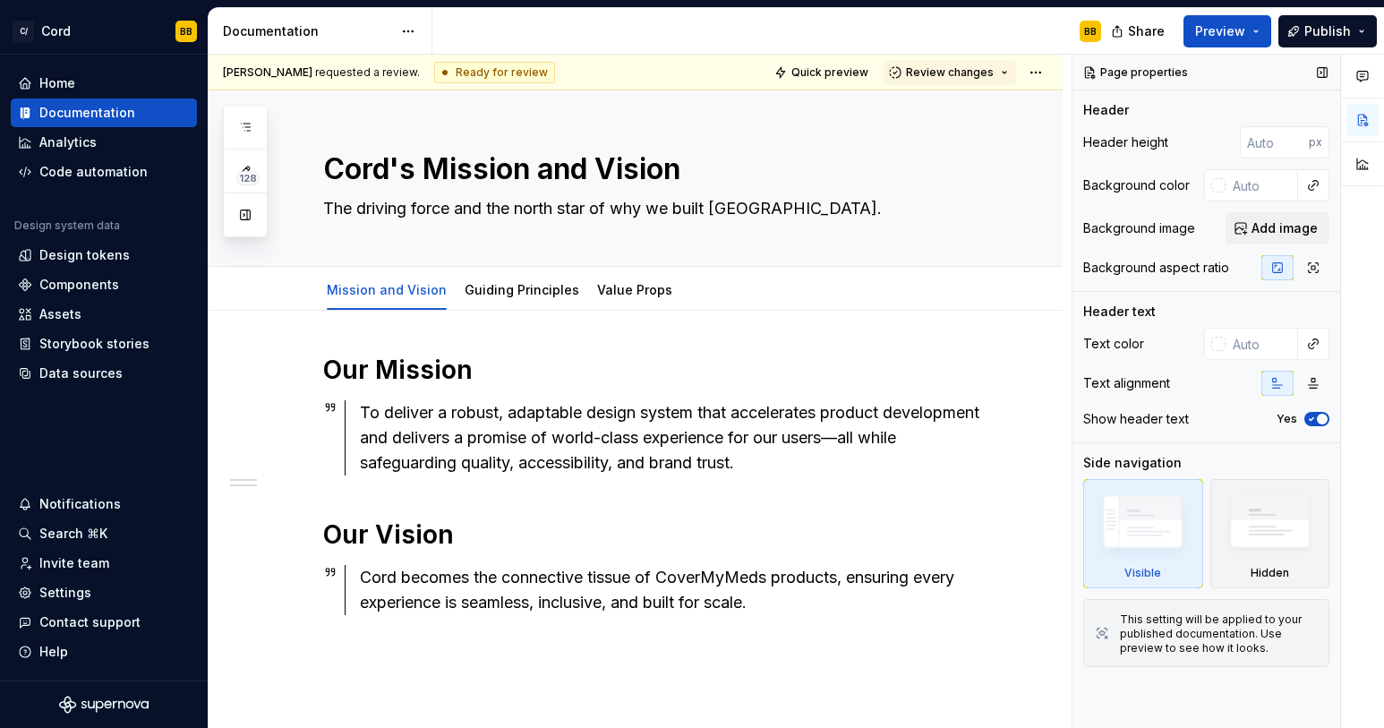
type textarea "*"
